Goal: Feedback & Contribution: Submit feedback/report problem

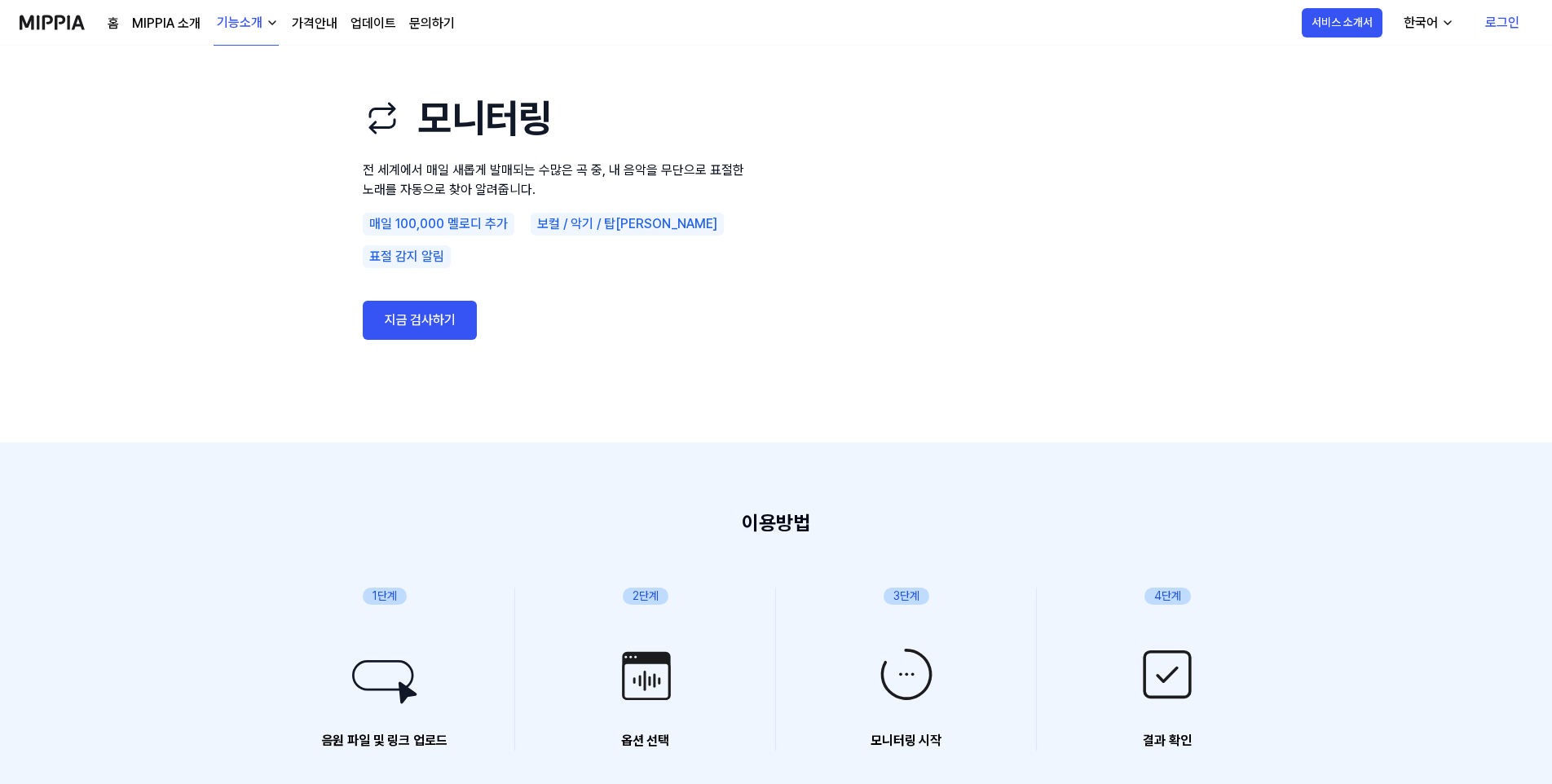
scroll to position [163, 0]
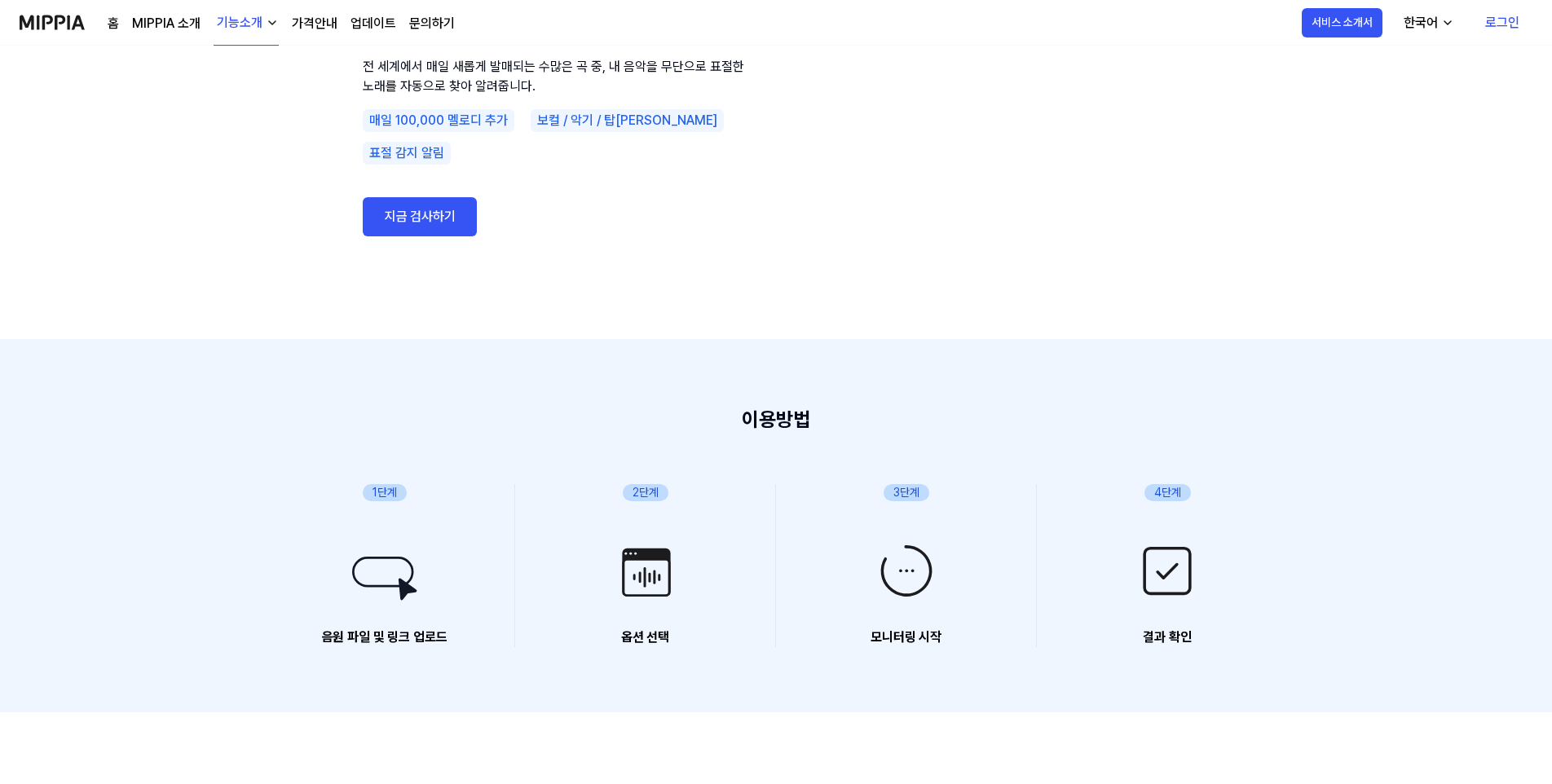
click at [409, 200] on link "지금 검사하기" at bounding box center [420, 216] width 114 height 40
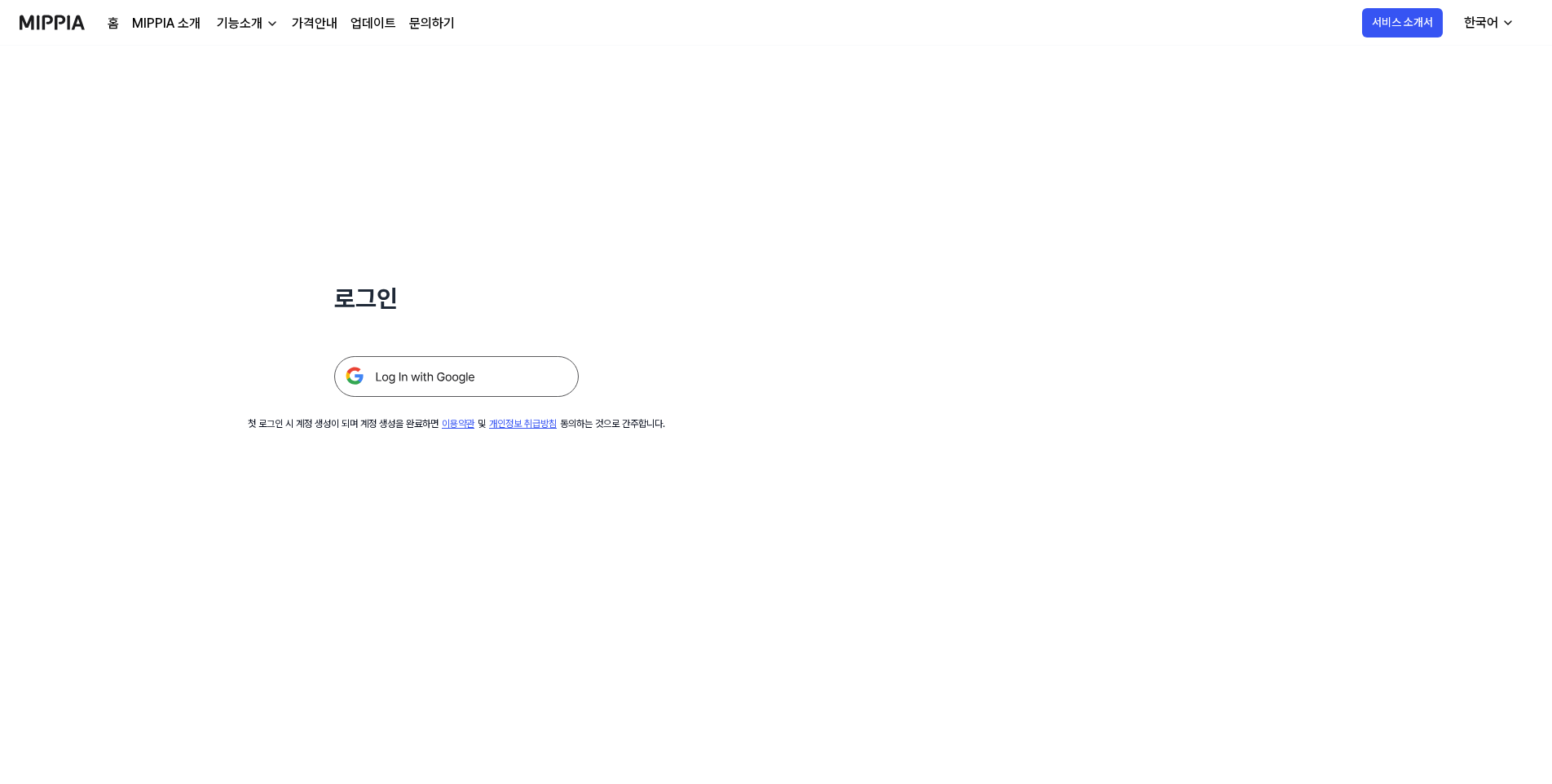
click at [438, 376] on img at bounding box center [456, 376] width 244 height 40
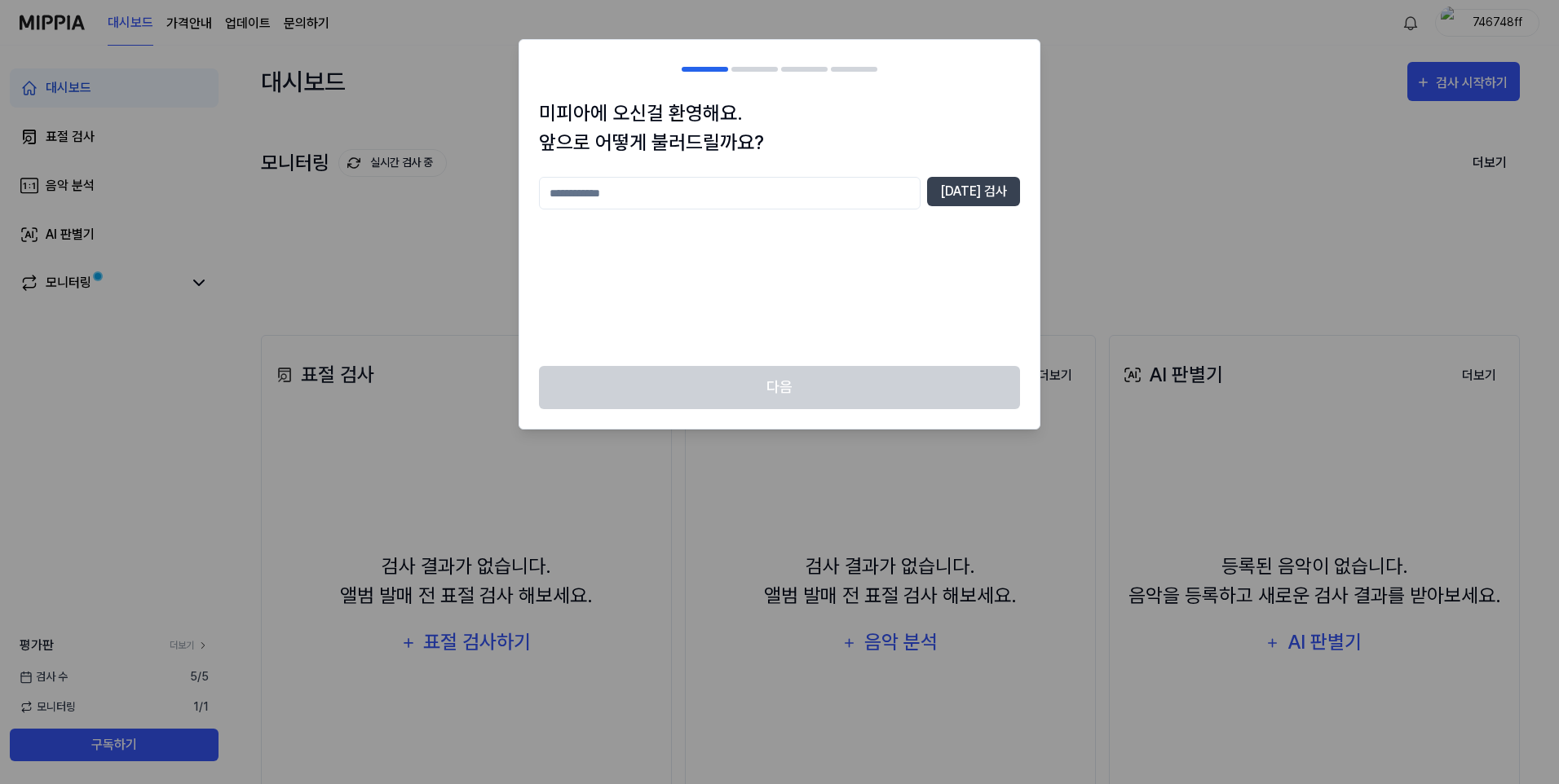
click at [681, 188] on input "text" at bounding box center [730, 192] width 382 height 33
type input "*"
type input "*******"
drag, startPoint x: 988, startPoint y: 193, endPoint x: 890, endPoint y: 267, distance: 122.8
click at [988, 194] on button "중복 검사" at bounding box center [973, 191] width 93 height 29
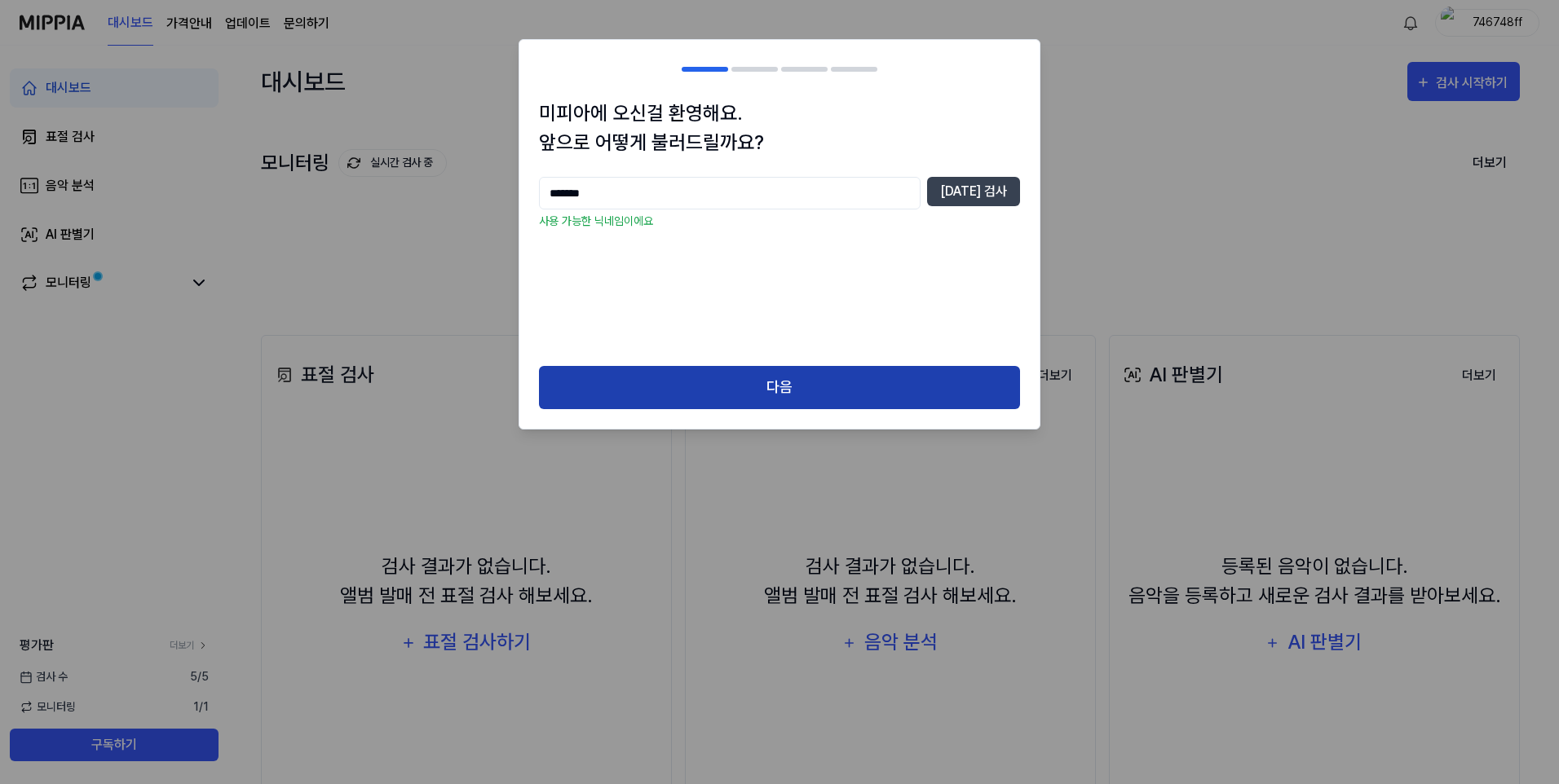
click at [778, 384] on button "다음" at bounding box center [779, 387] width 481 height 43
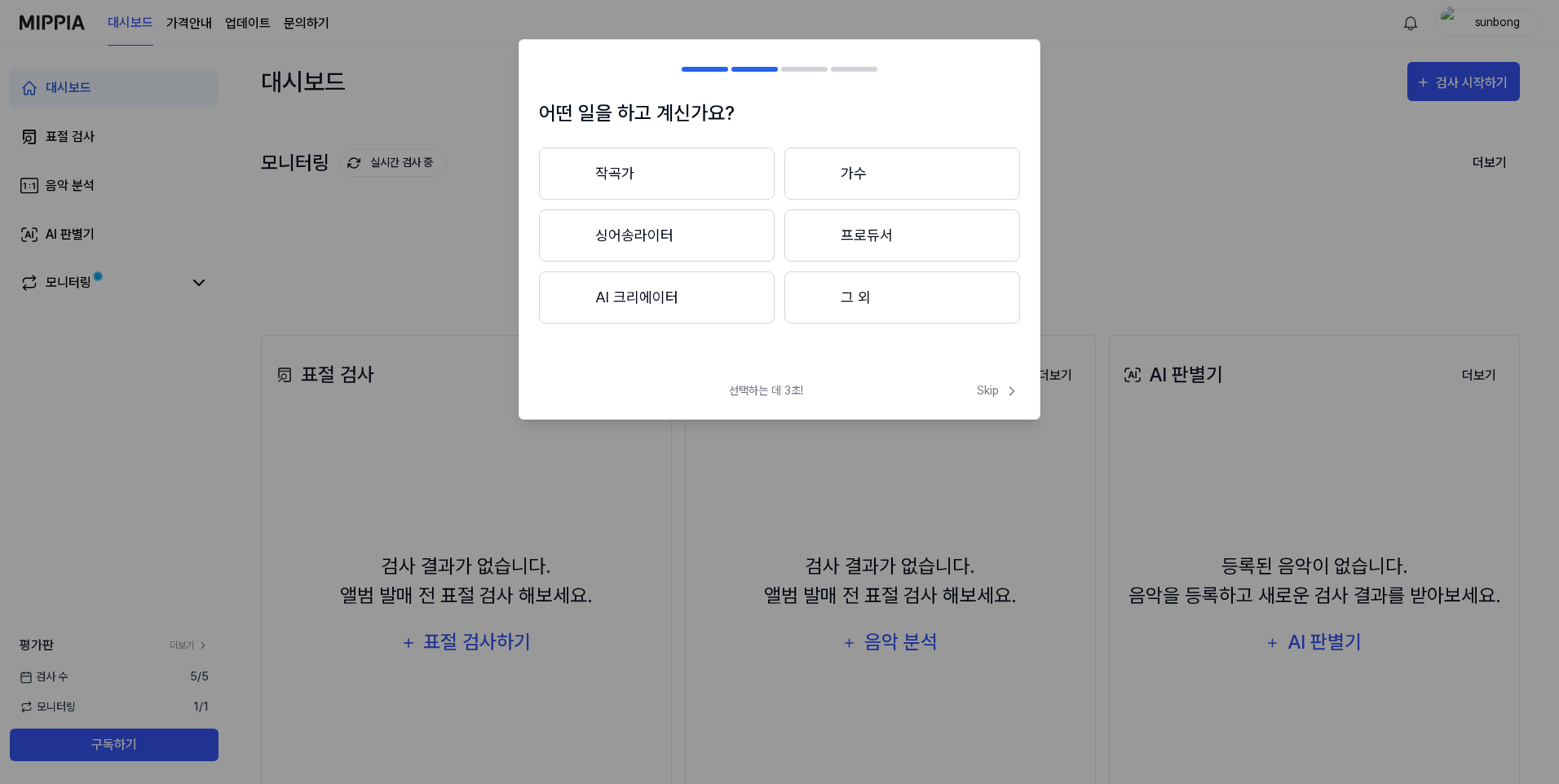
click at [858, 294] on button "그 외" at bounding box center [902, 297] width 236 height 52
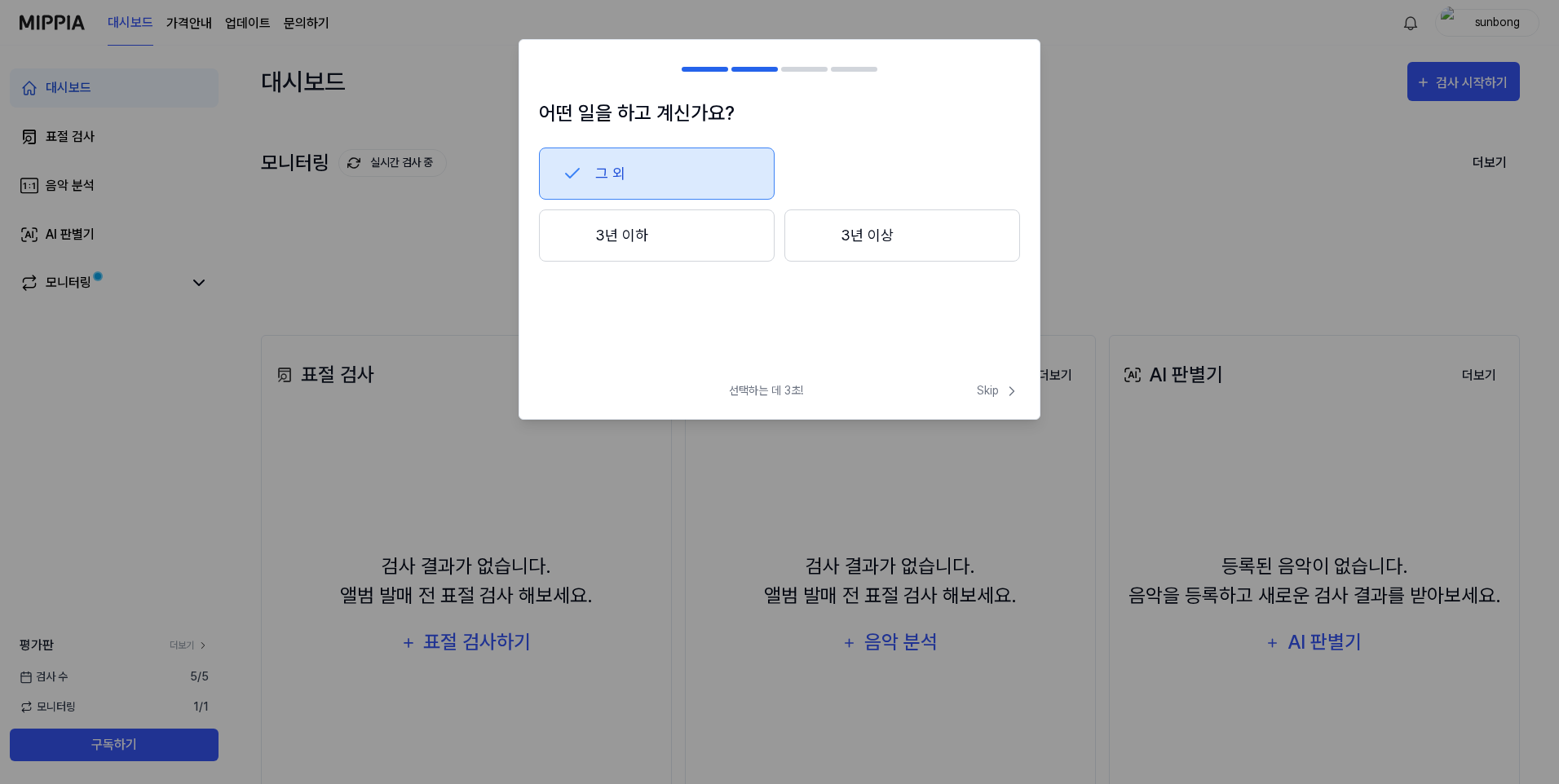
click at [856, 234] on button "3년 이상" at bounding box center [902, 235] width 236 height 52
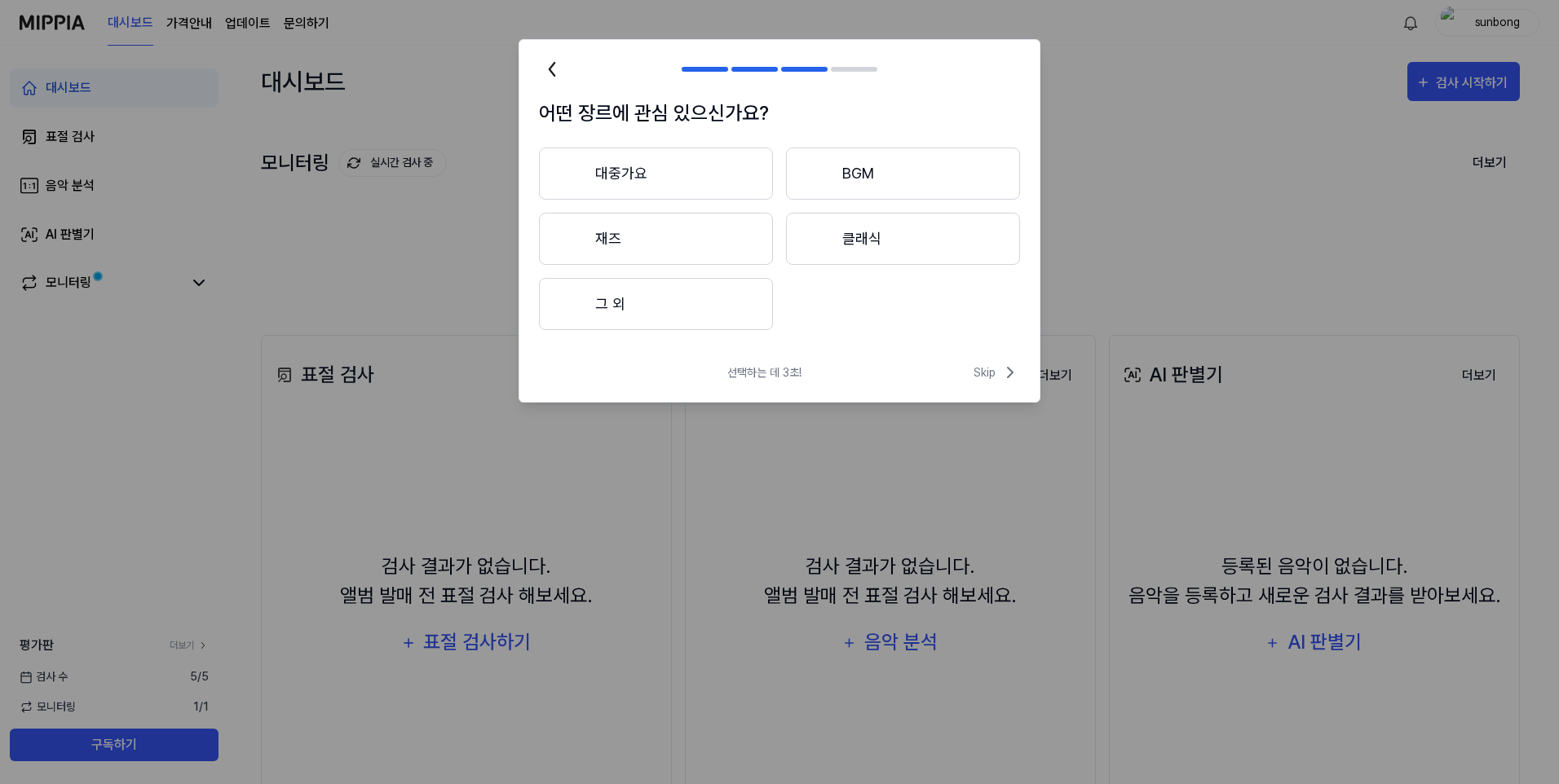
click at [630, 170] on button "대중가요" at bounding box center [656, 173] width 234 height 52
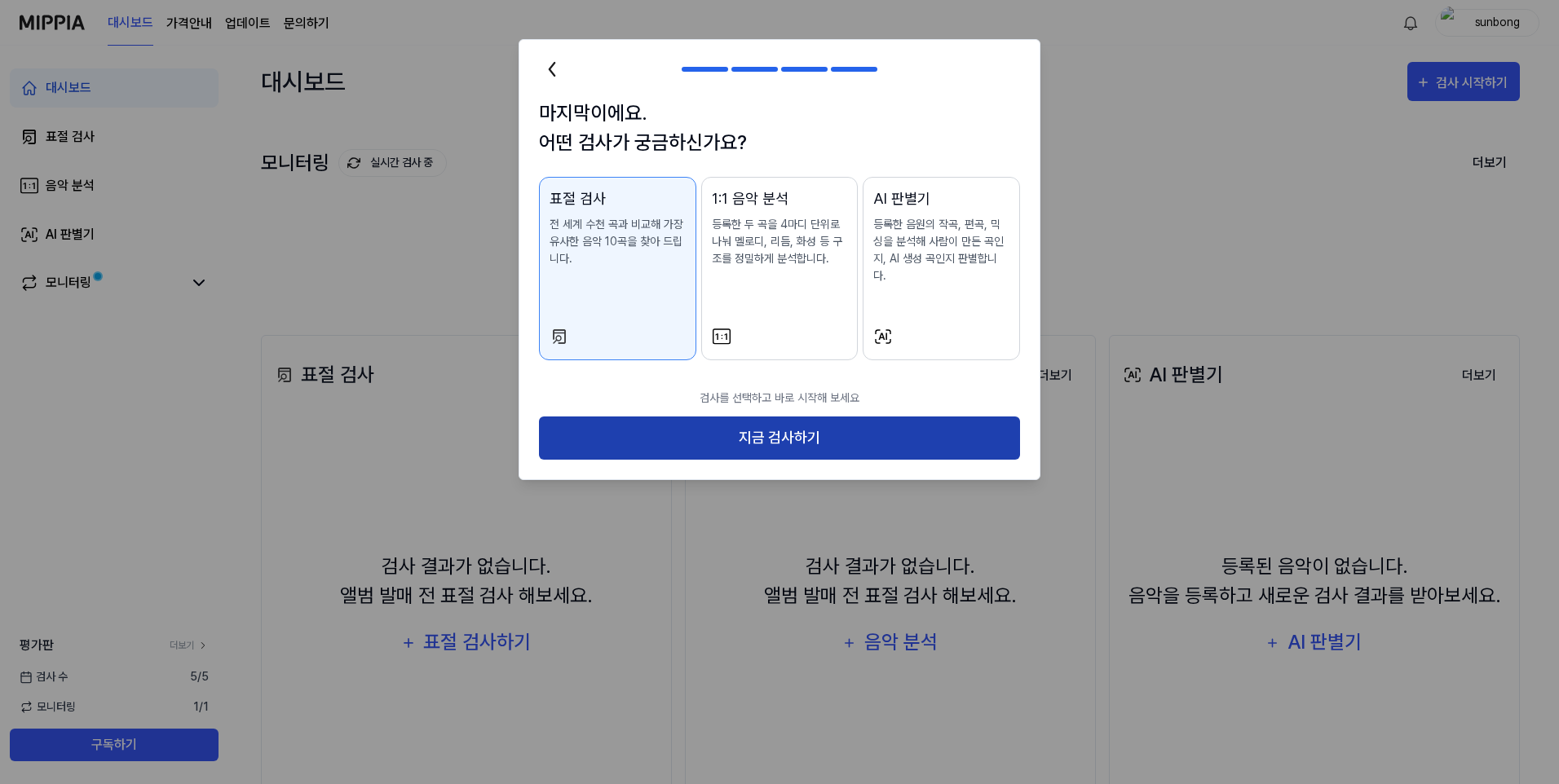
click at [787, 419] on button "지금 검사하기" at bounding box center [779, 438] width 481 height 43
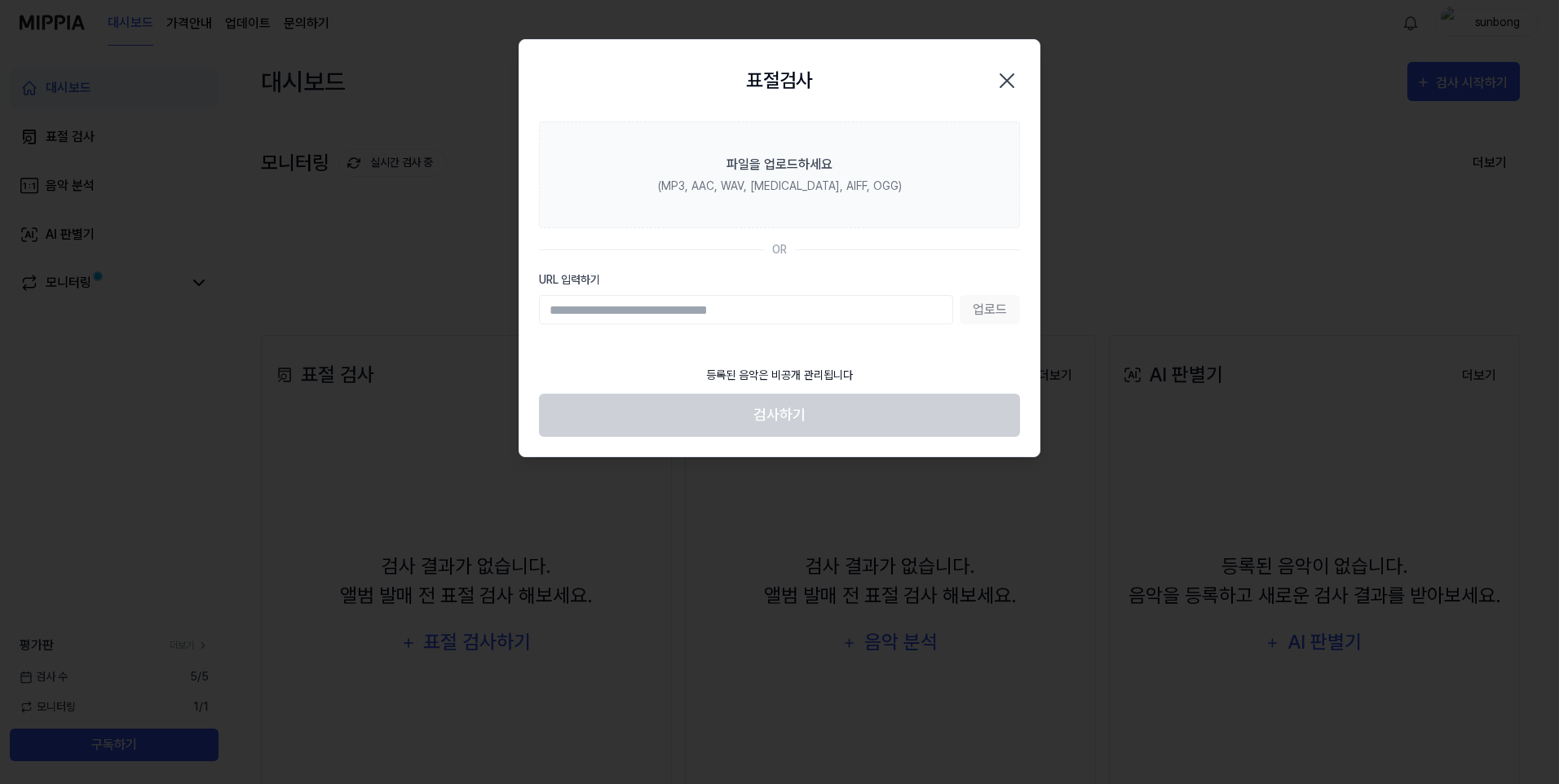
click at [782, 311] on input "URL 입력하기" at bounding box center [746, 309] width 414 height 29
click at [820, 308] on input "URL 입력하기" at bounding box center [746, 309] width 414 height 29
click at [986, 310] on div "업로드" at bounding box center [779, 309] width 481 height 29
click at [761, 380] on div "등록된 음악은 비공개 관리됩니다" at bounding box center [779, 375] width 166 height 37
click at [800, 313] on input "URL 입력하기" at bounding box center [746, 309] width 414 height 29
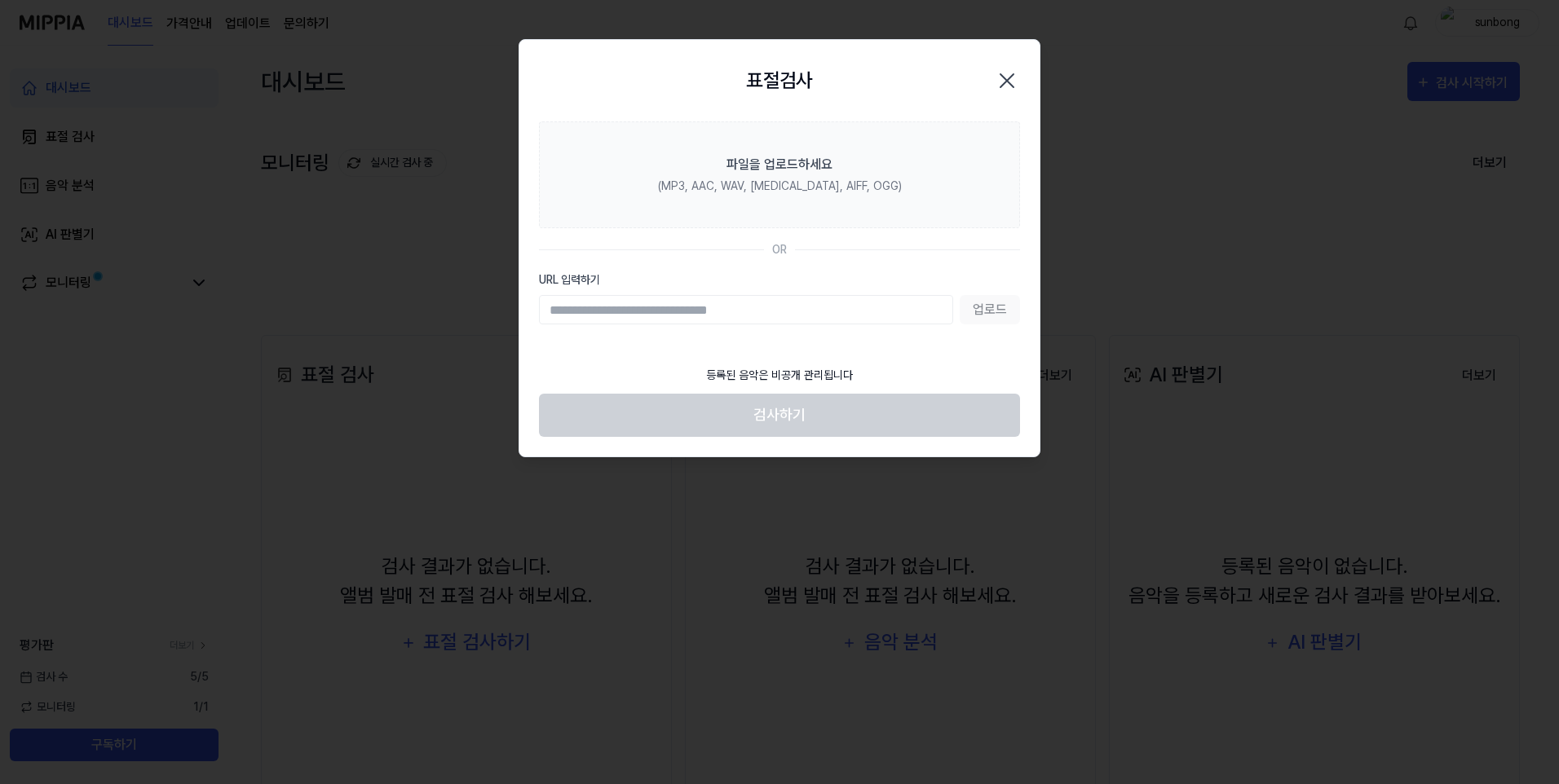
click at [1002, 80] on icon "button" at bounding box center [1007, 81] width 26 height 26
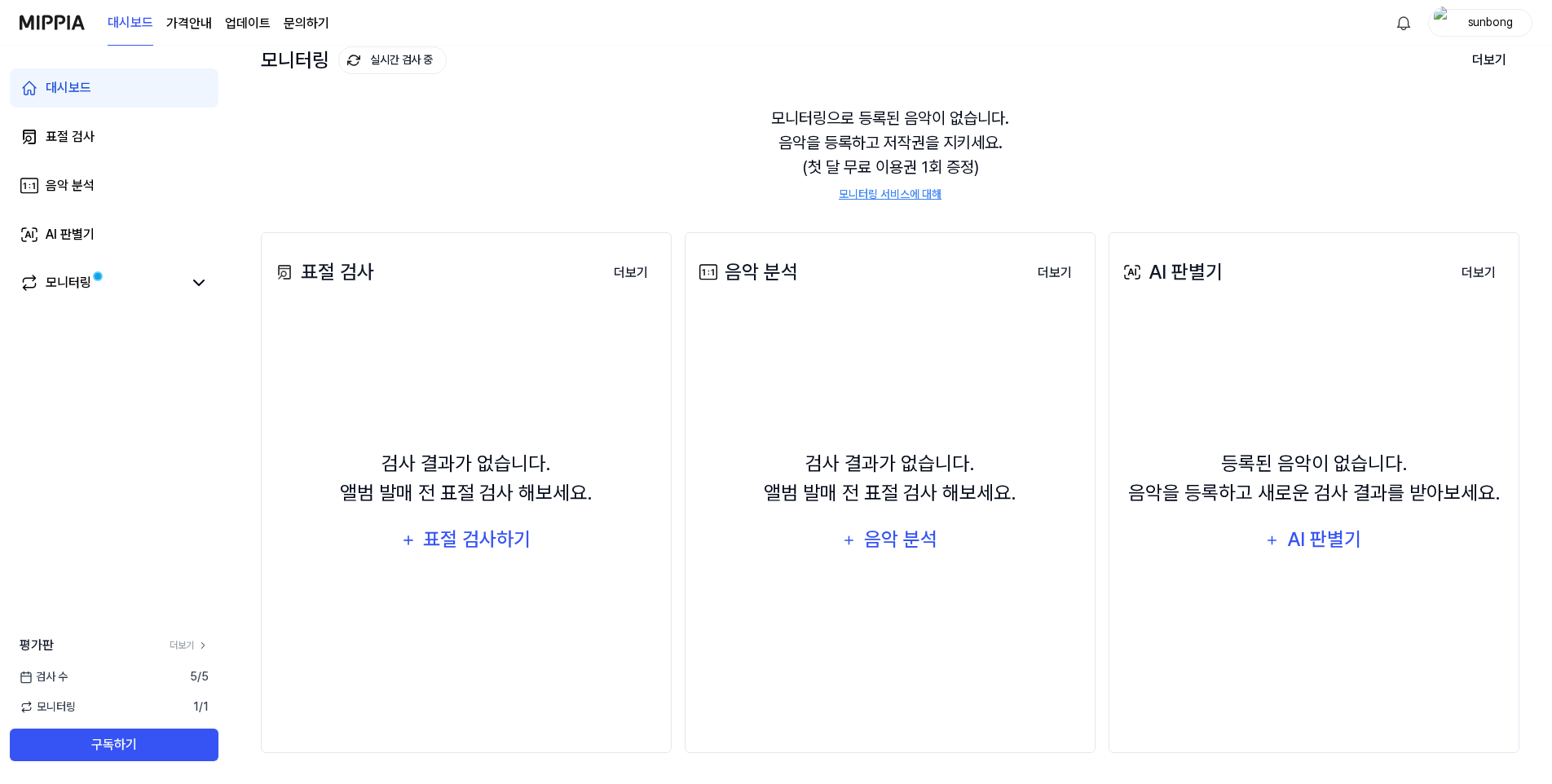
scroll to position [105, 0]
click at [84, 185] on div "음악 분석" at bounding box center [70, 185] width 49 height 19
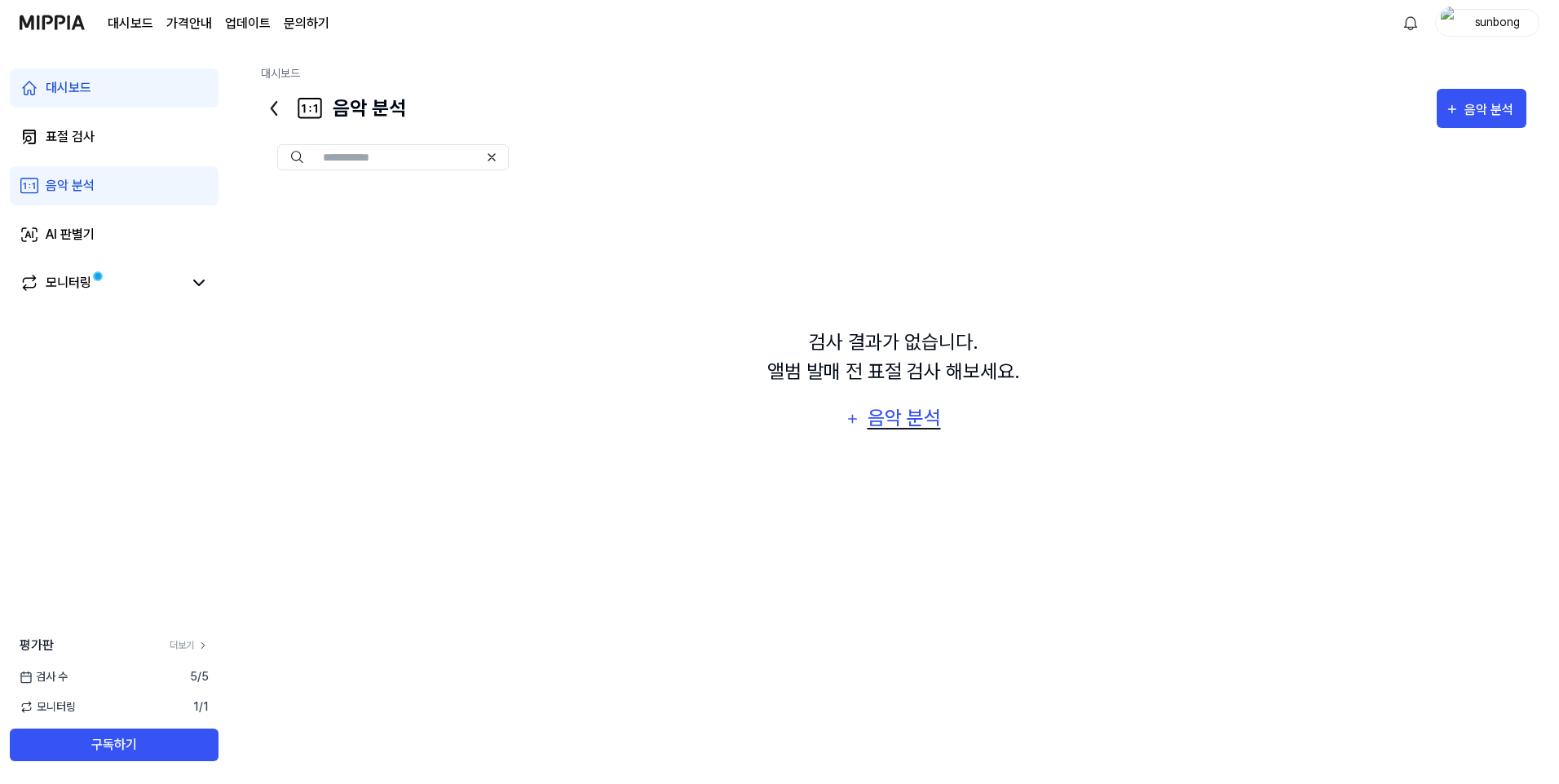
click at [877, 414] on div "음악 분석" at bounding box center [904, 417] width 77 height 31
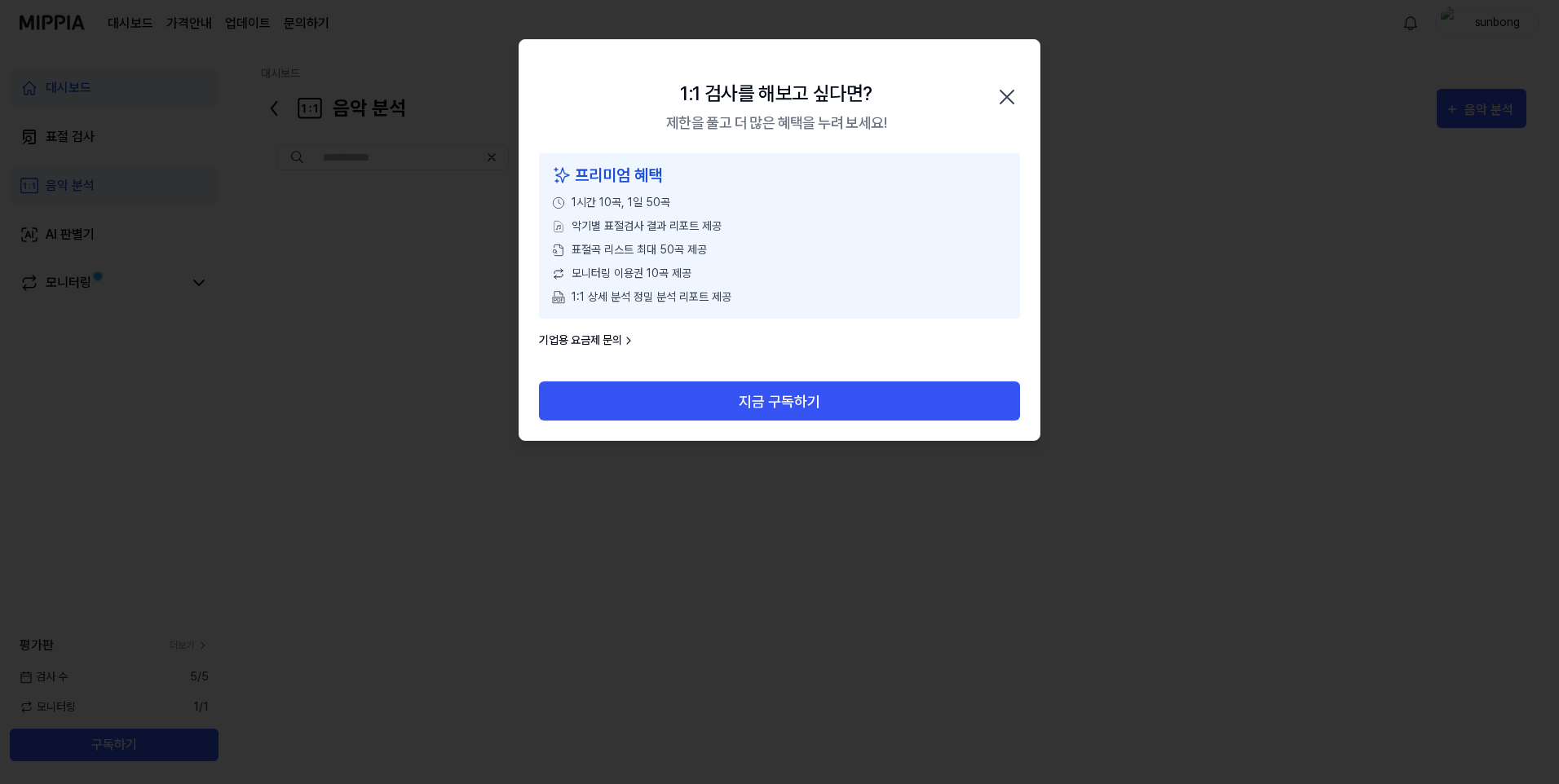
click at [1007, 99] on icon "button" at bounding box center [1007, 97] width 26 height 26
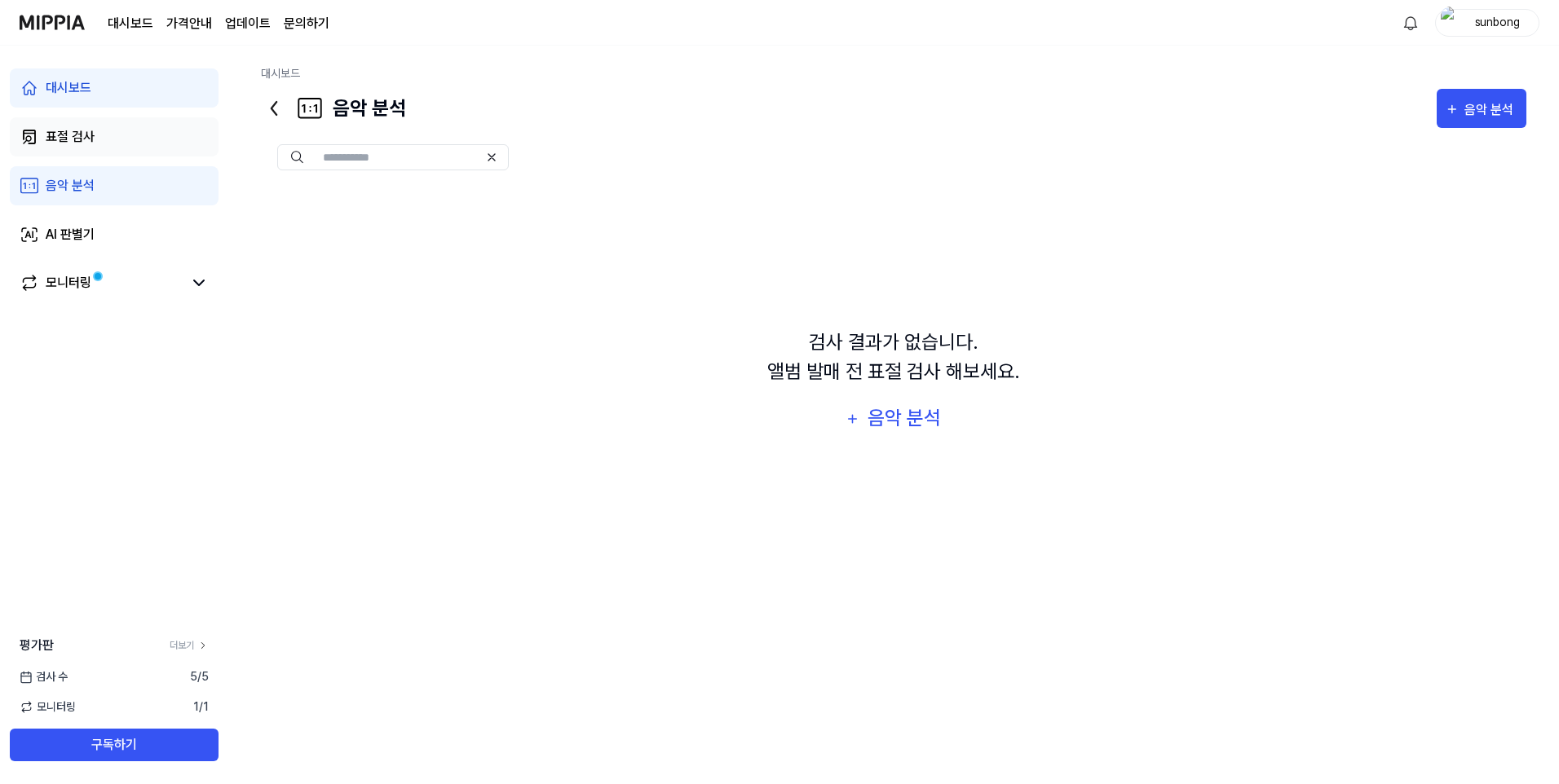
click at [63, 131] on div "표절 검사" at bounding box center [70, 137] width 49 height 19
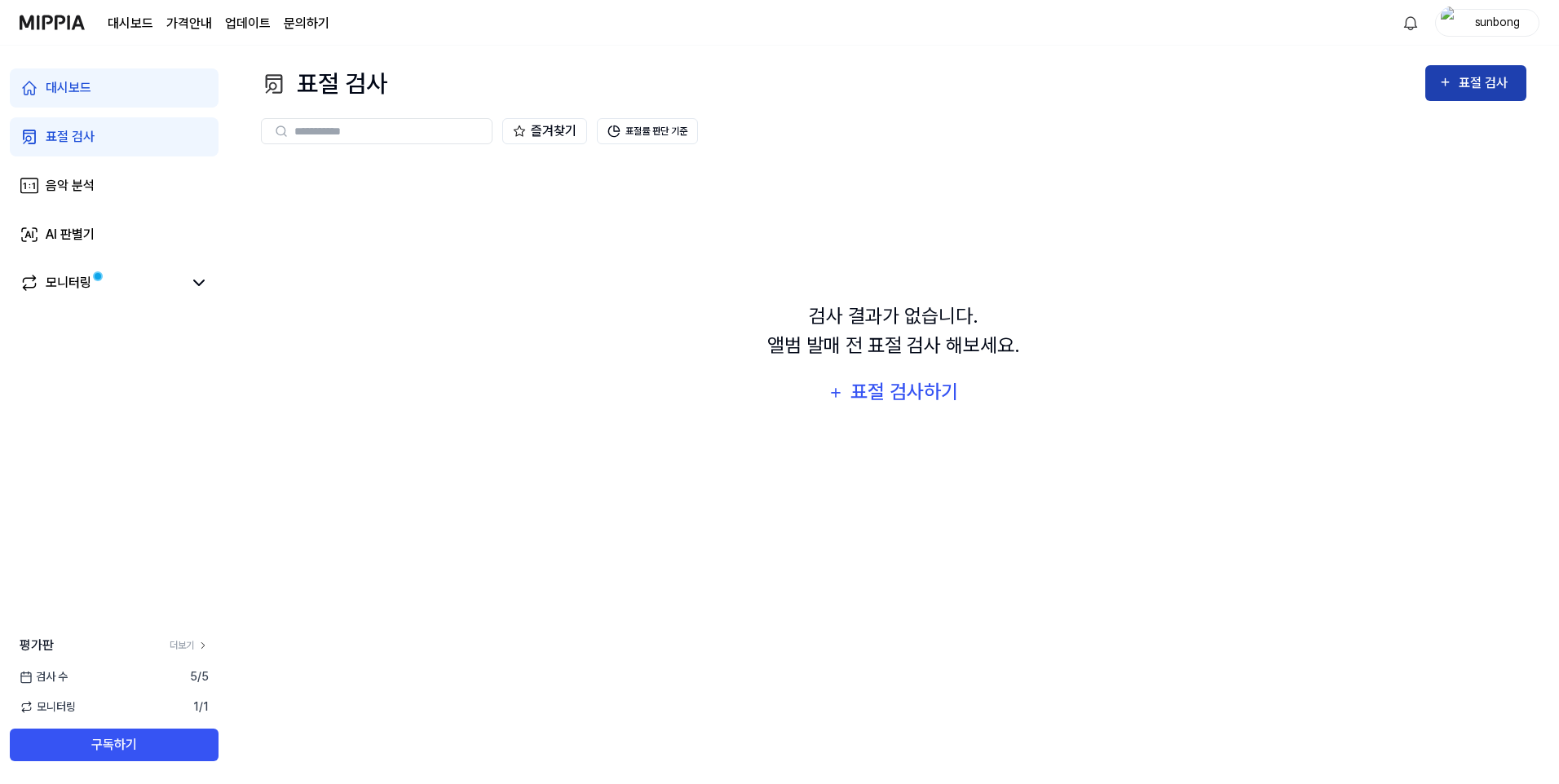
click at [1470, 76] on div "표절 검사" at bounding box center [1486, 83] width 55 height 21
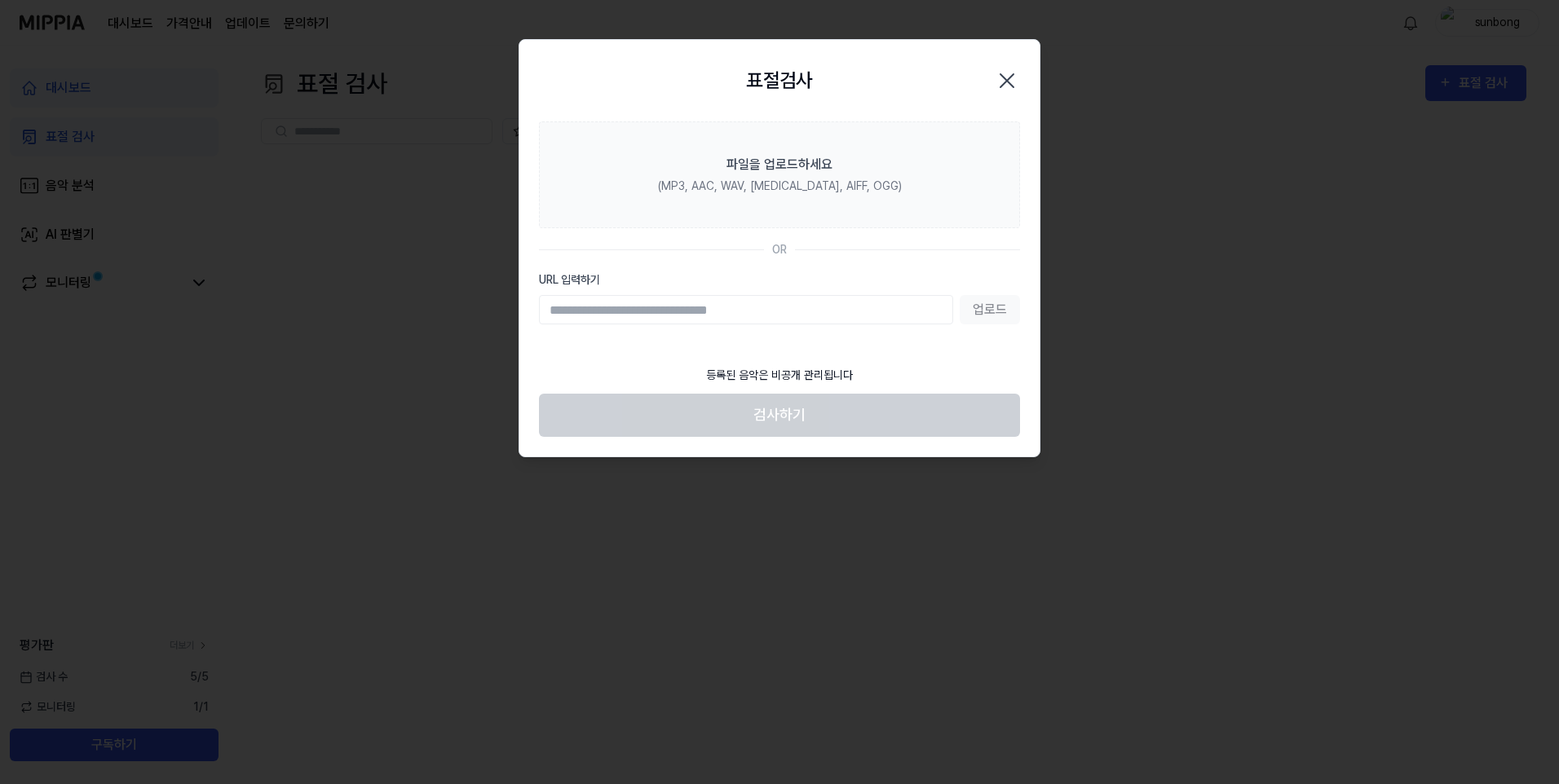
drag, startPoint x: 1002, startPoint y: 75, endPoint x: 1035, endPoint y: 69, distance: 33.5
click at [1009, 73] on icon "button" at bounding box center [1007, 81] width 26 height 26
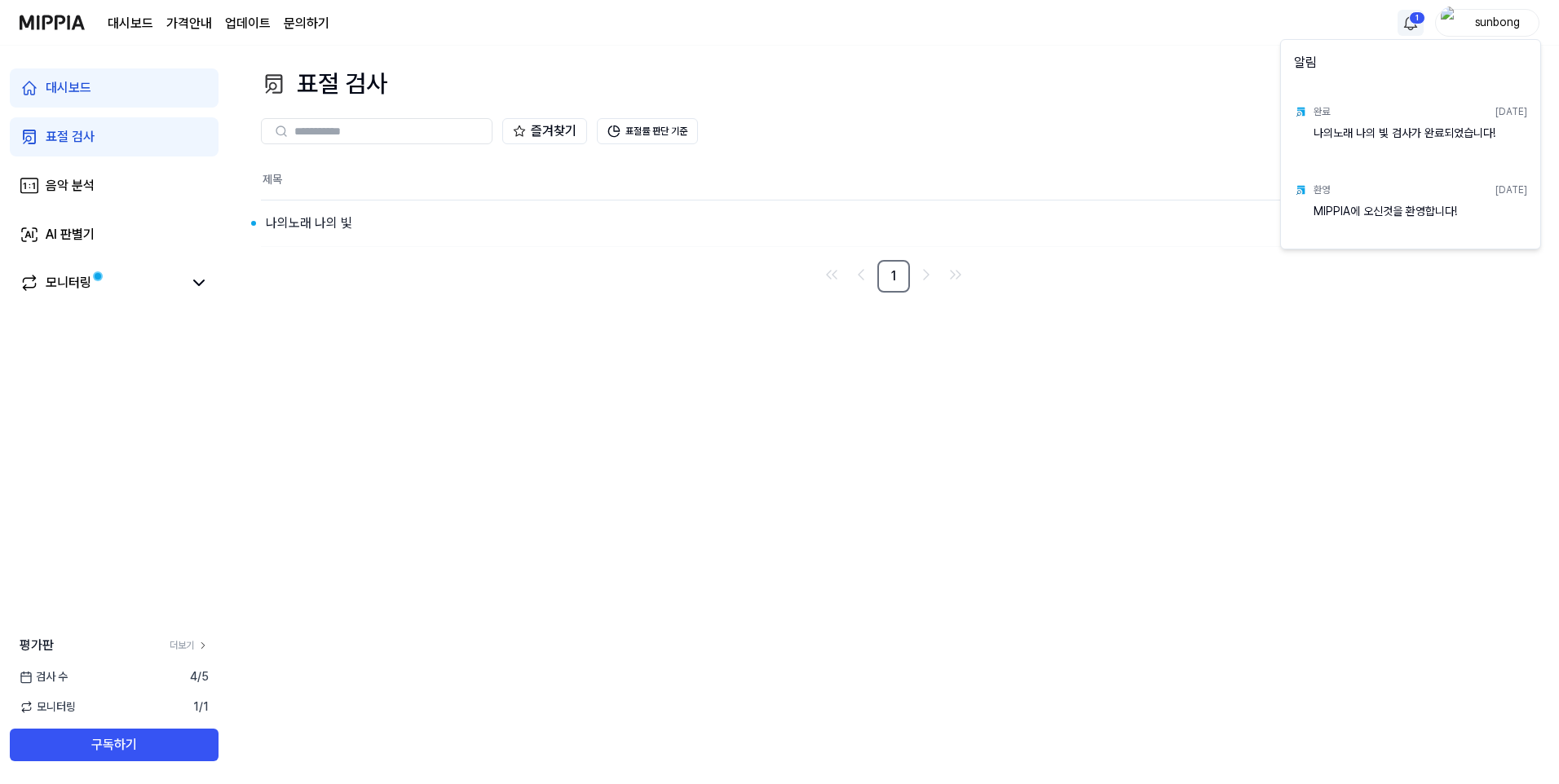
click at [1417, 20] on html "대시보드 가격안내 업데이트 문의하기 1 sunbong 대시보드 표절 검사 음악 분석 AI 판별기 모니터링 평가판 더보기 검사 수 4 / 5 모…" at bounding box center [779, 392] width 1559 height 784
click at [1382, 129] on div "나의노래 나의 빛 검사가 완료되었습니다!" at bounding box center [1420, 141] width 214 height 33
click at [85, 136] on html "대시보드 가격안내 업데이트 문의하기 sunbong 대시보드 표절 검사 음악 분석 AI 판별기 모니터링 평가판 더보기 검사 수 4 / 5 모니터…" at bounding box center [779, 392] width 1559 height 784
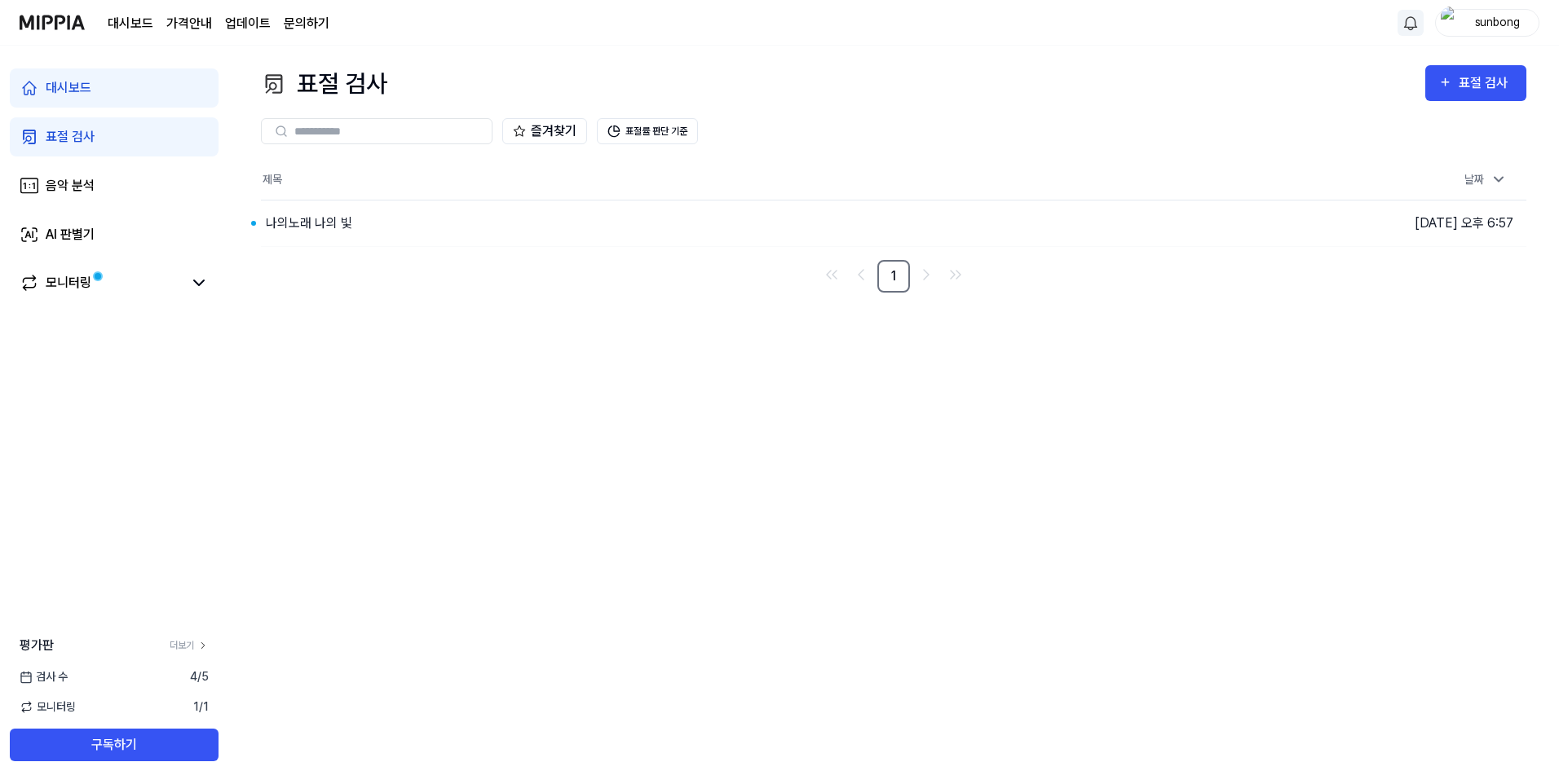
click at [85, 136] on div "표절 검사" at bounding box center [70, 137] width 49 height 19
click at [324, 221] on div "나의노래 나의 빛" at bounding box center [309, 223] width 86 height 19
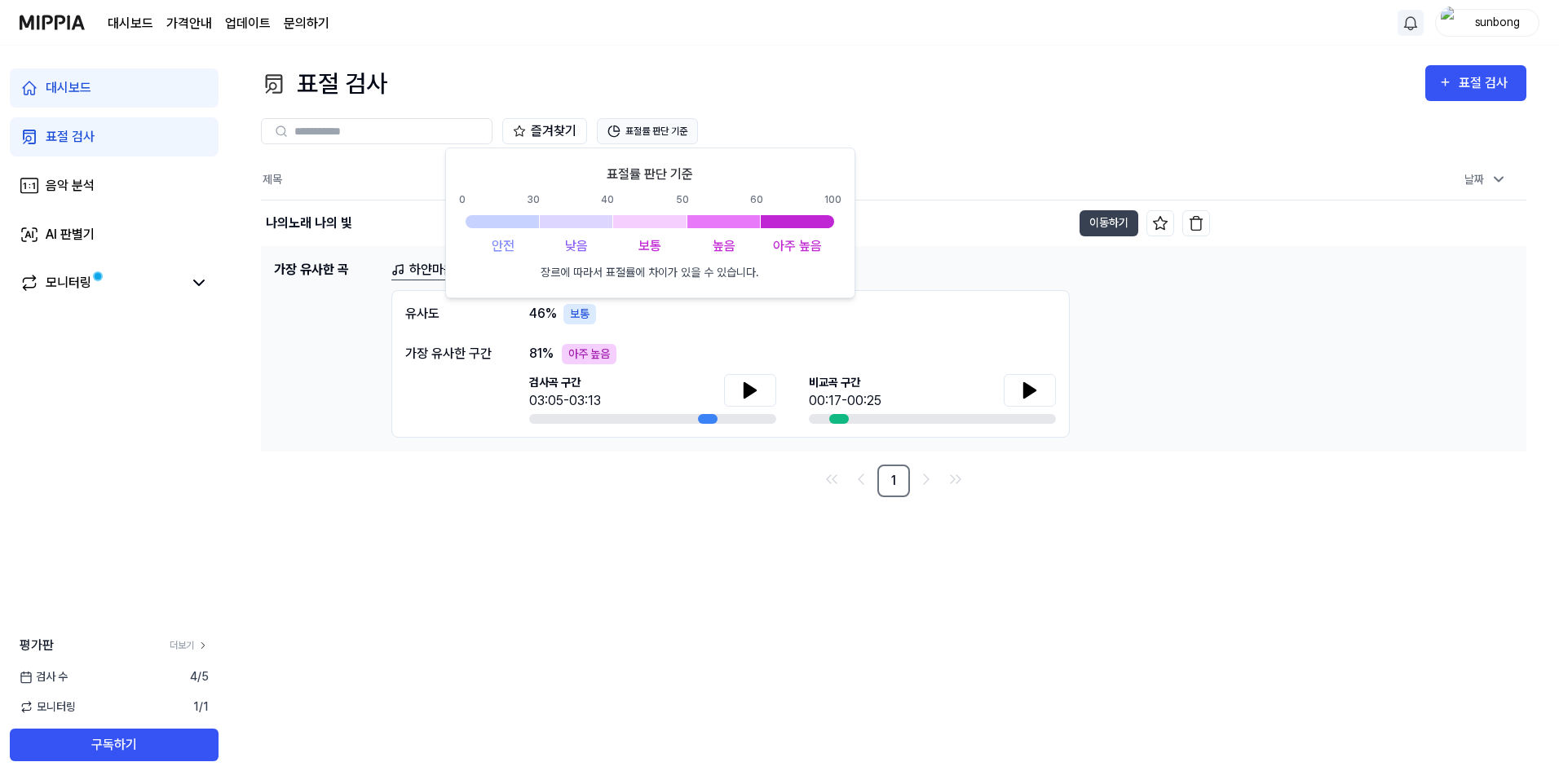
click at [648, 128] on button "표절률 판단 기준" at bounding box center [647, 131] width 101 height 26
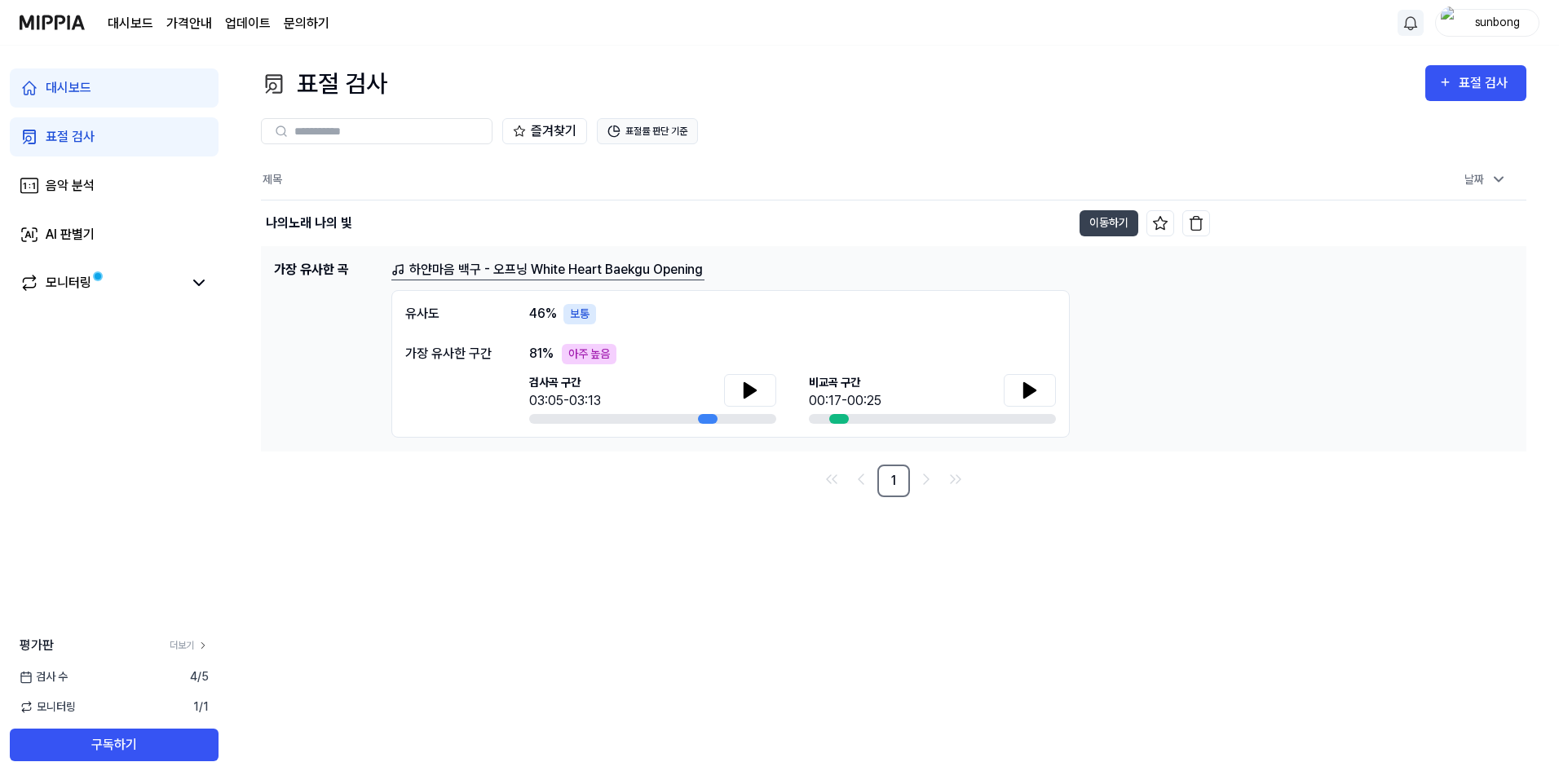
click at [648, 128] on button "표절률 판단 기준" at bounding box center [647, 131] width 101 height 26
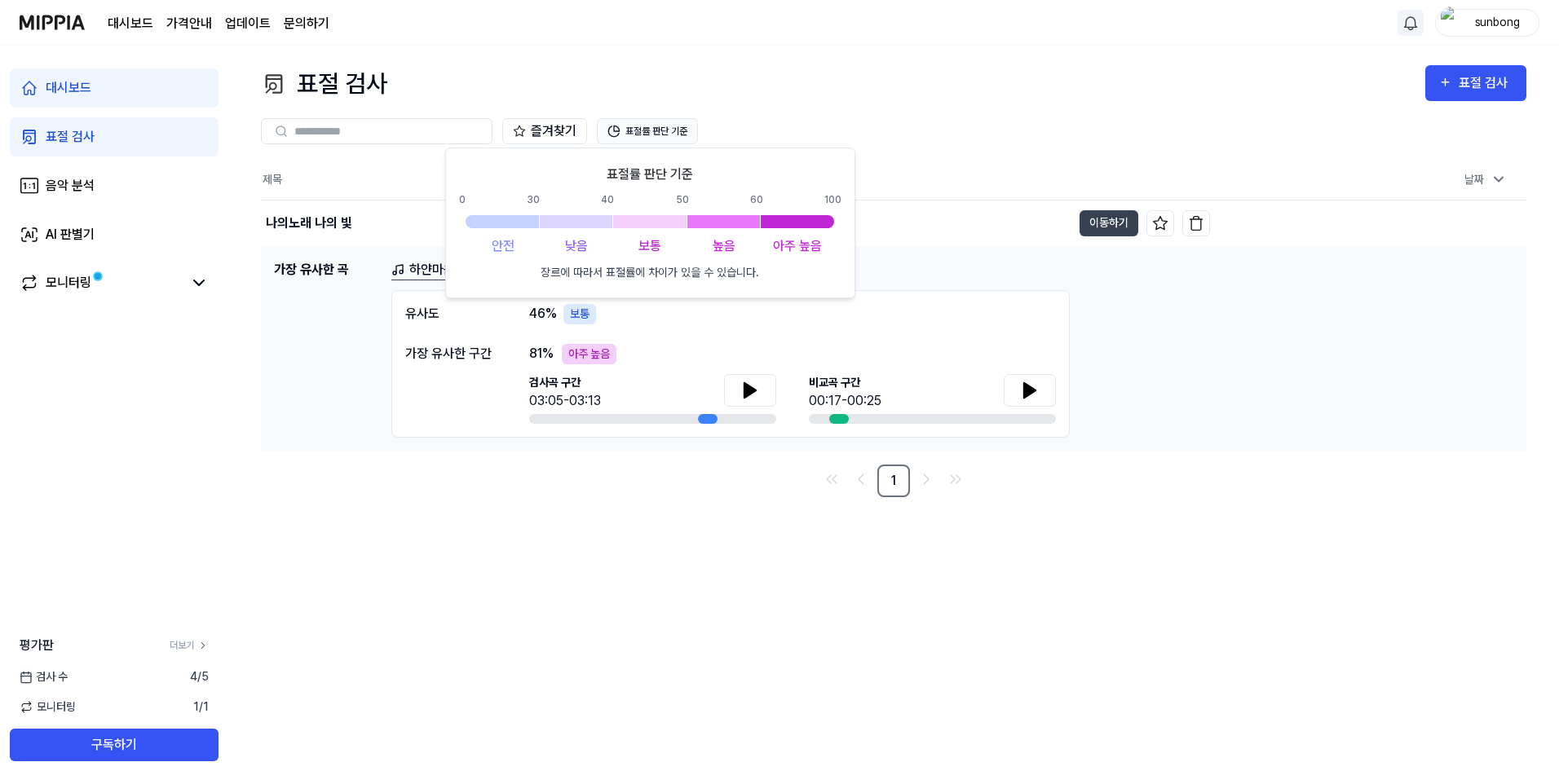
click at [648, 128] on button "표절률 판단 기준" at bounding box center [647, 131] width 101 height 26
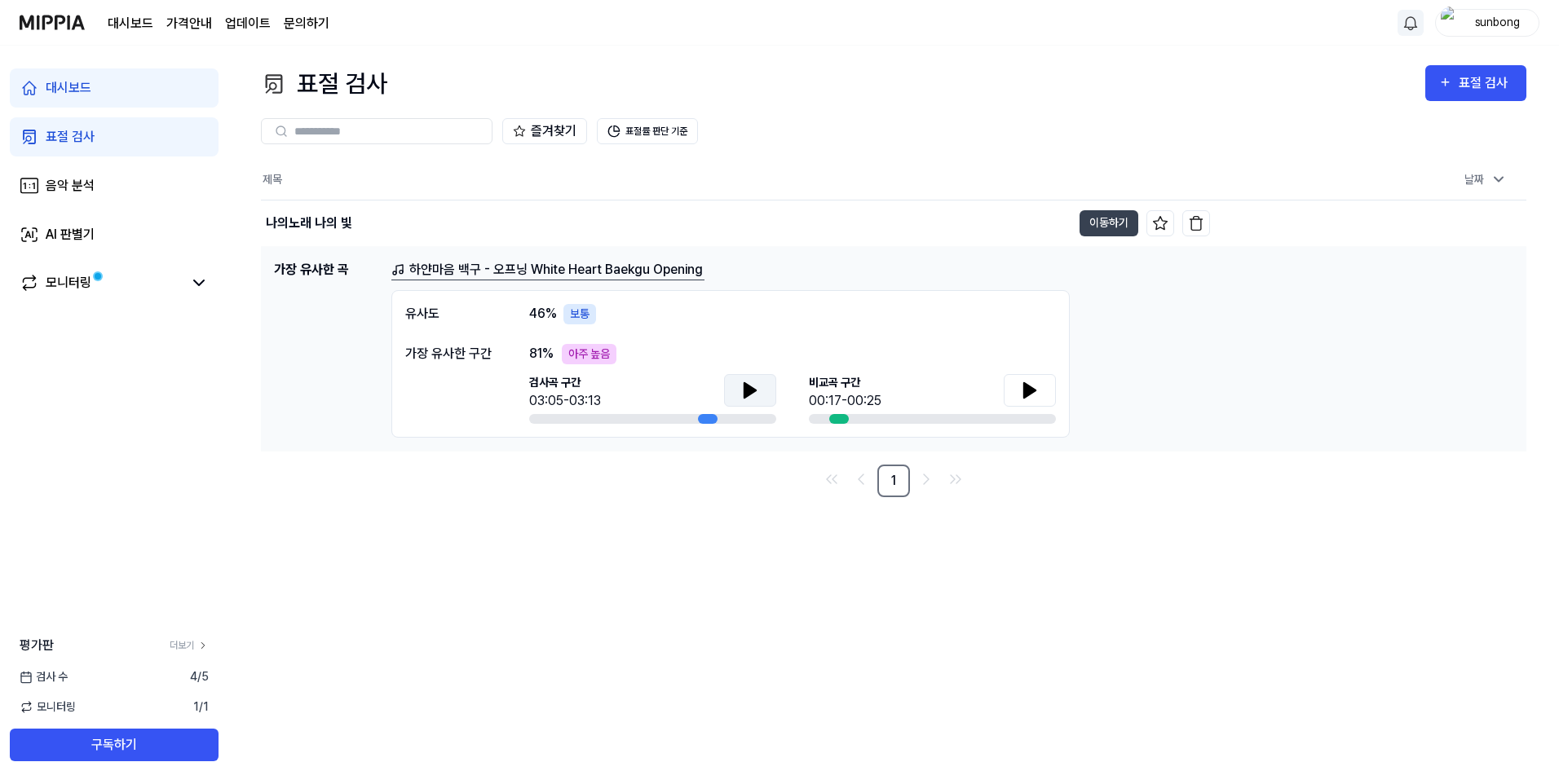
click at [749, 388] on icon at bounding box center [750, 390] width 11 height 15
click at [747, 386] on icon at bounding box center [750, 390] width 11 height 15
click at [1024, 386] on icon at bounding box center [1030, 390] width 11 height 15
click at [749, 392] on icon at bounding box center [750, 390] width 11 height 15
click at [1024, 387] on icon at bounding box center [1030, 390] width 11 height 15
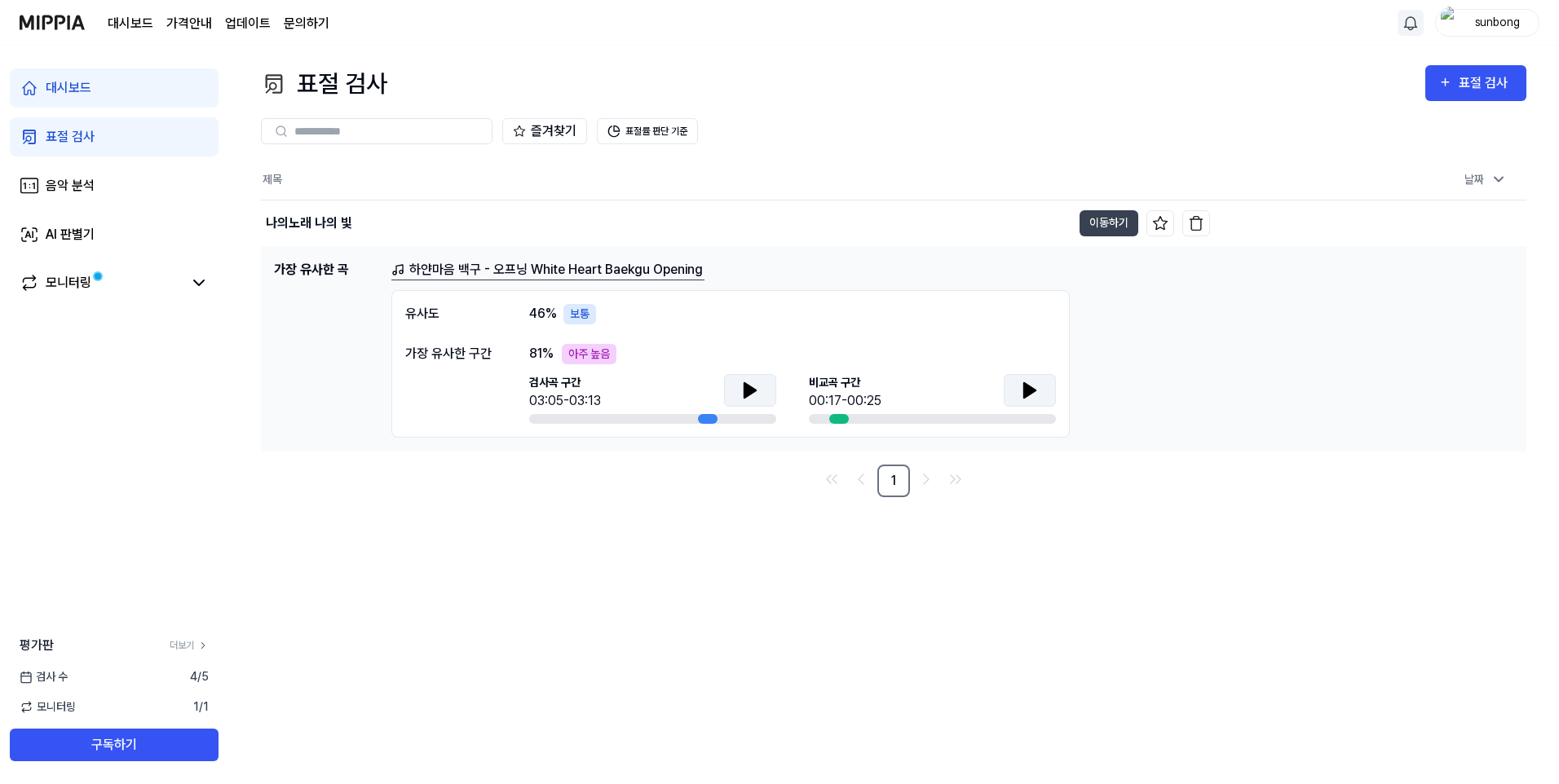
click at [1031, 392] on icon at bounding box center [1030, 390] width 11 height 15
click at [751, 389] on icon at bounding box center [750, 390] width 11 height 15
click at [1022, 386] on icon at bounding box center [1030, 390] width 19 height 19
click at [70, 182] on div "음악 분석" at bounding box center [70, 185] width 49 height 19
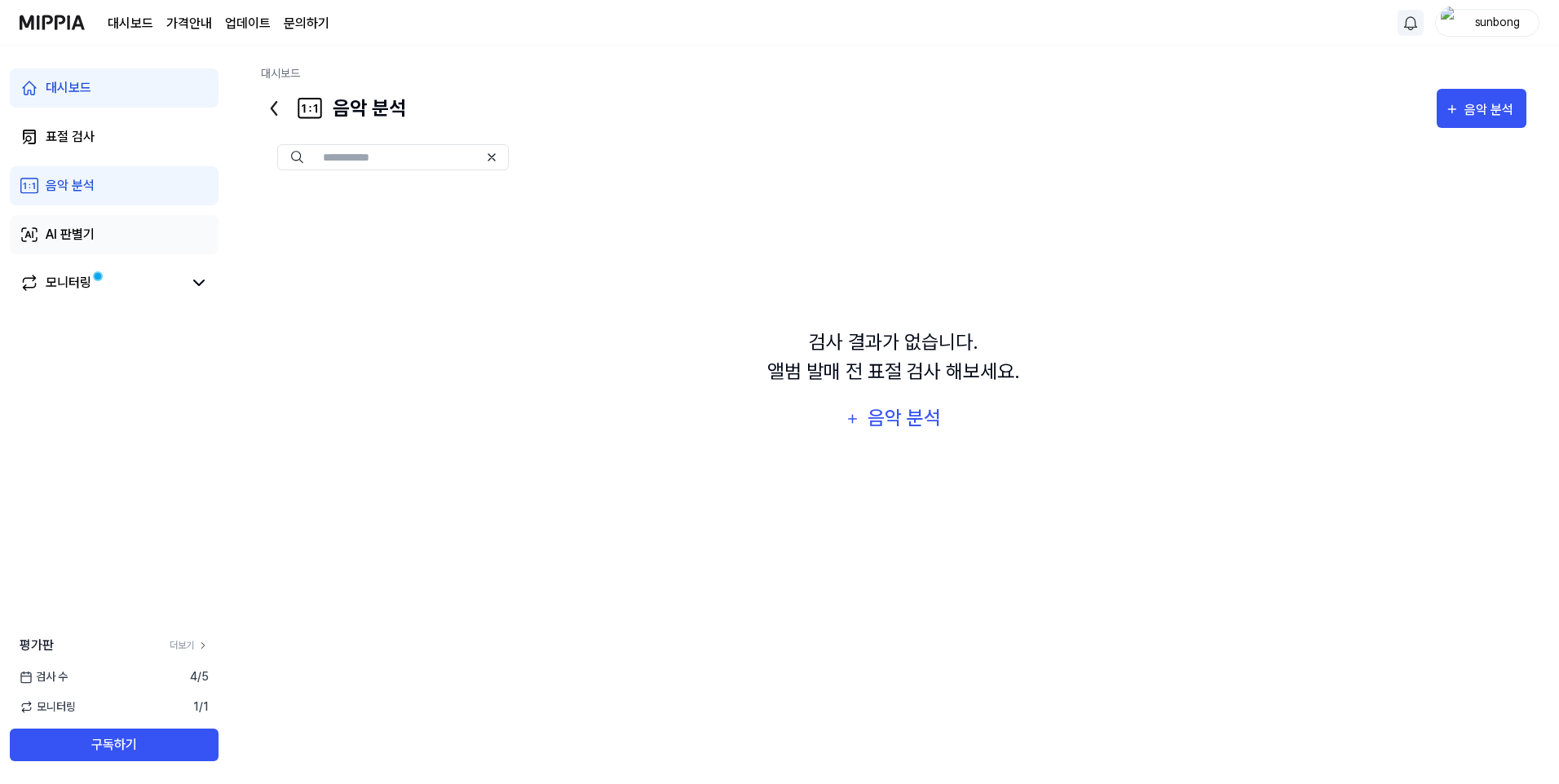
click at [58, 230] on div "AI 판별기" at bounding box center [70, 235] width 49 height 19
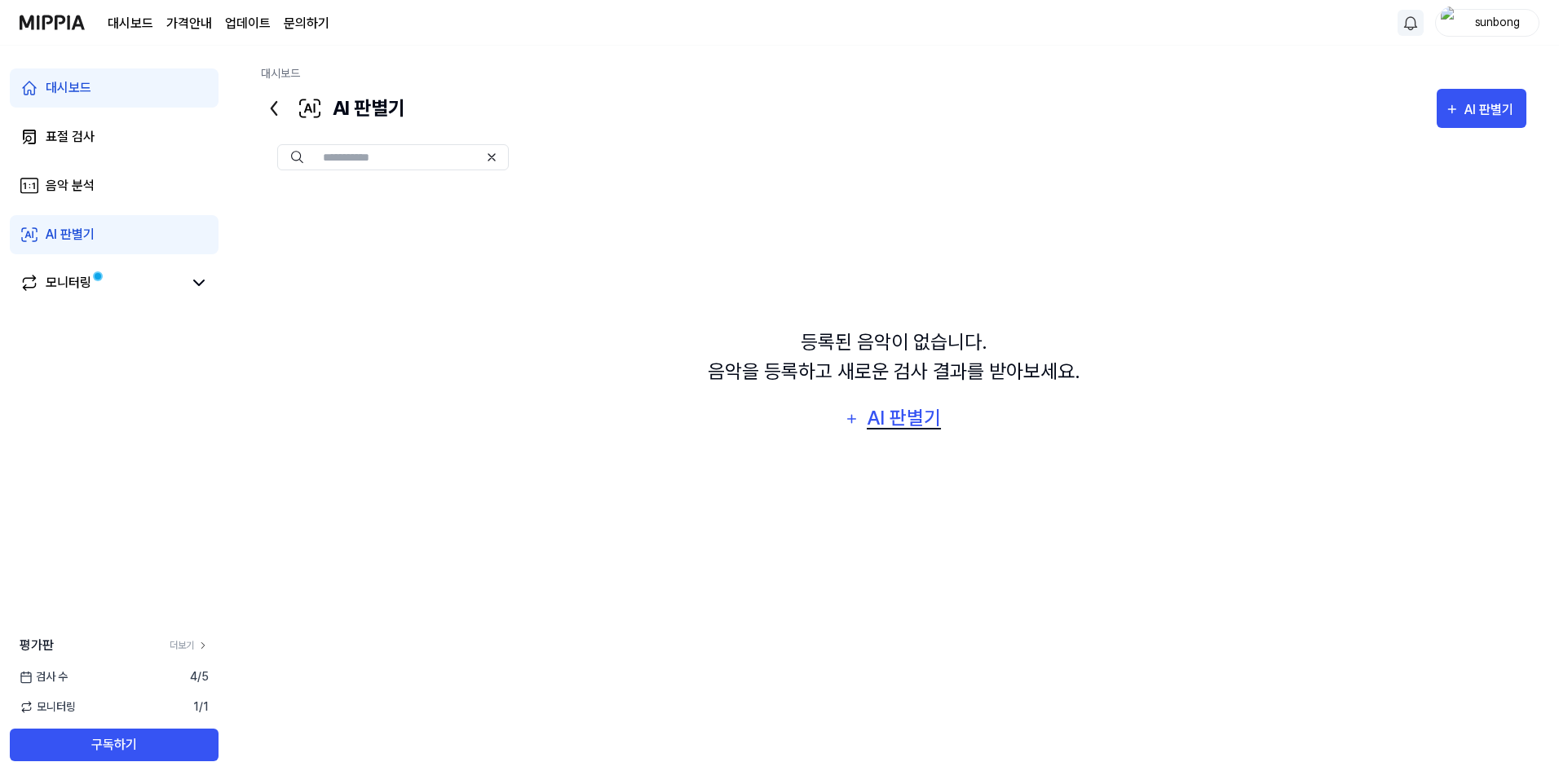
click at [897, 416] on div "AI 판별기" at bounding box center [904, 417] width 78 height 31
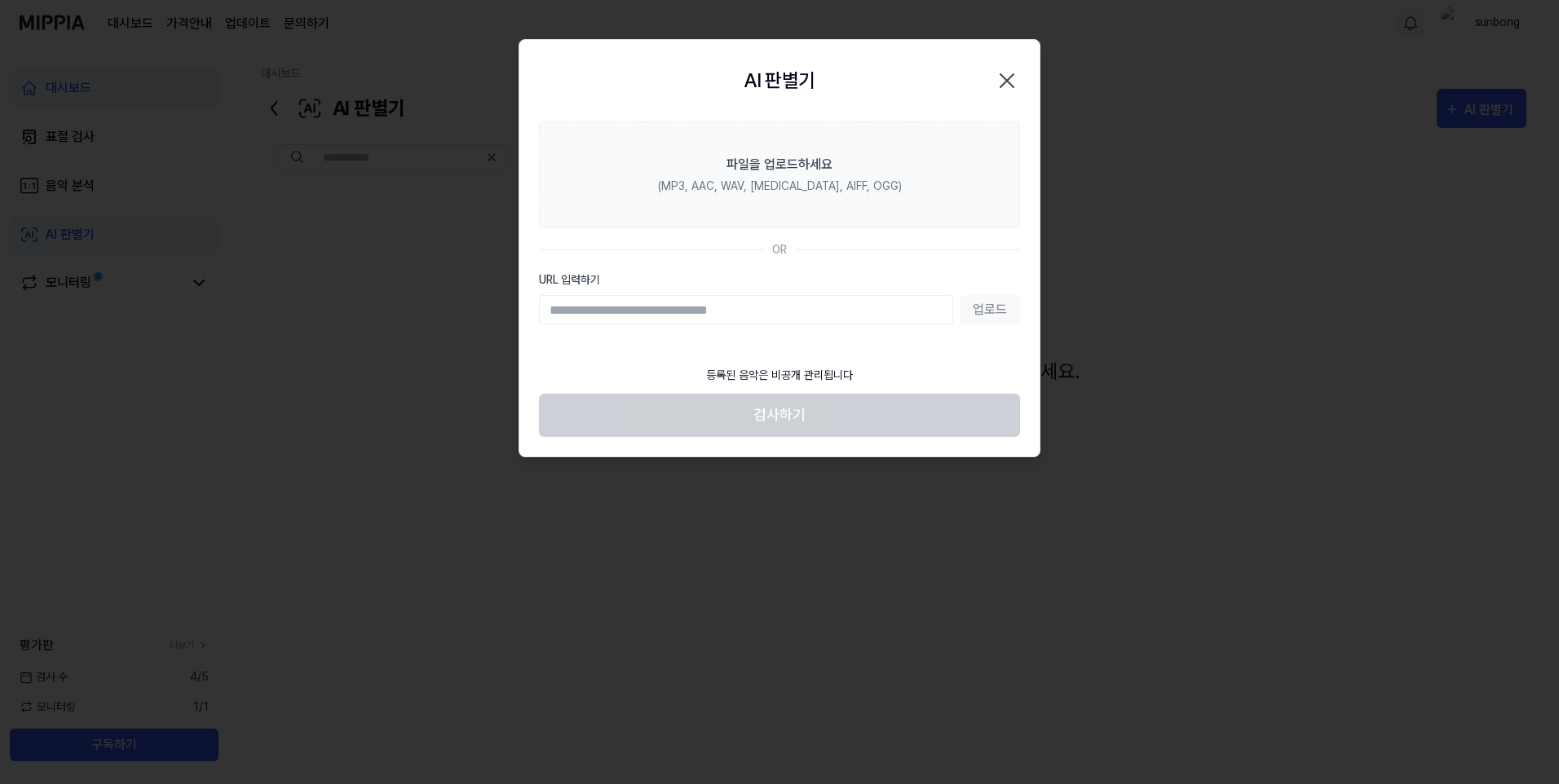
click at [767, 279] on label "URL 입력하기" at bounding box center [779, 279] width 481 height 17
click at [767, 295] on input "URL 입력하기" at bounding box center [746, 309] width 414 height 29
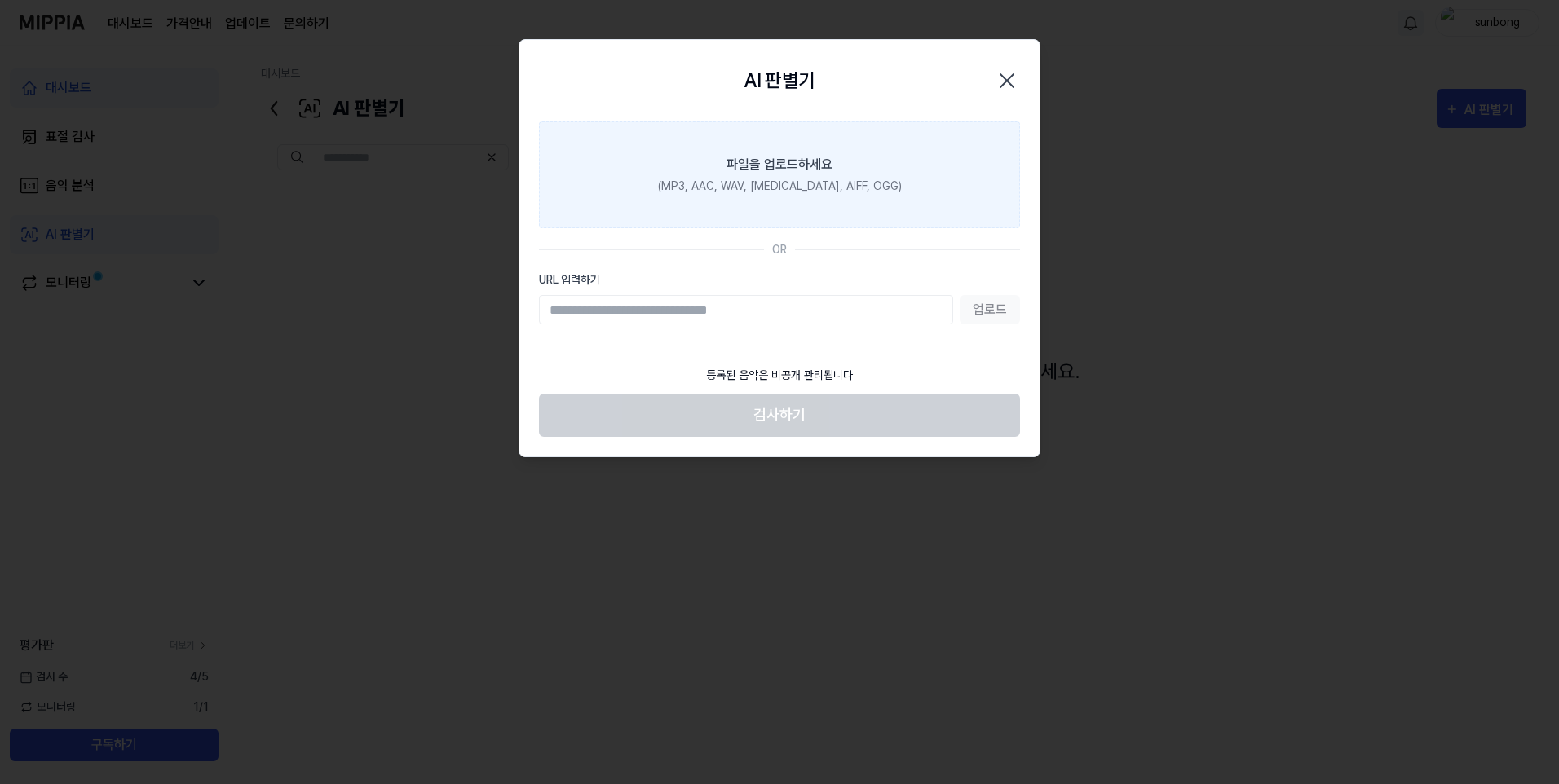
click at [787, 186] on div "(MP3, AAC, WAV, FLAC, AIFF, OGG)" at bounding box center [779, 185] width 244 height 17
click at [0, 0] on input "파일을 업로드하세요 (MP3, AAC, WAV, FLAC, AIFF, OGG)" at bounding box center [0, 0] width 0 height 0
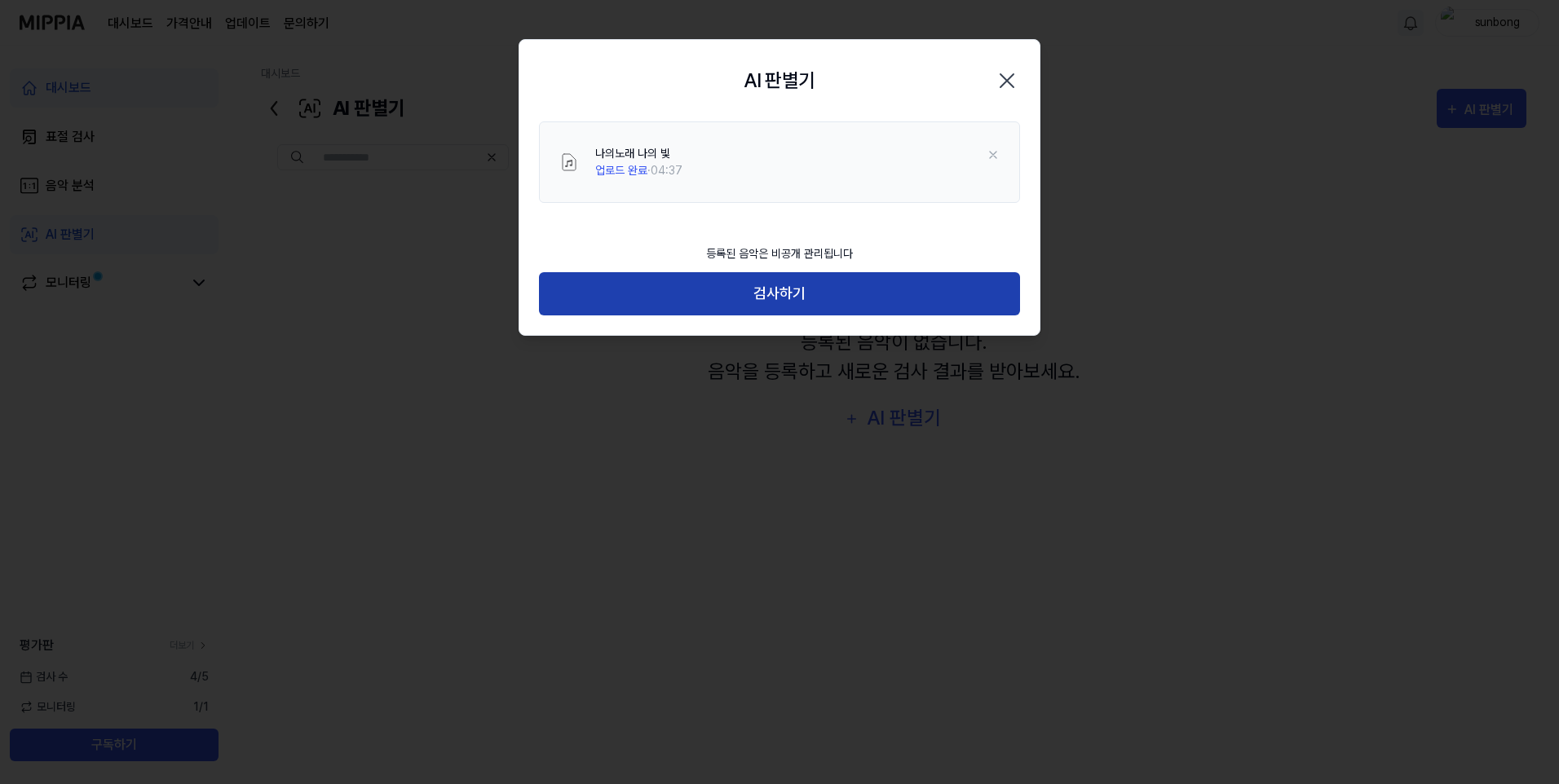
click at [783, 289] on button "검사하기" at bounding box center [779, 294] width 481 height 43
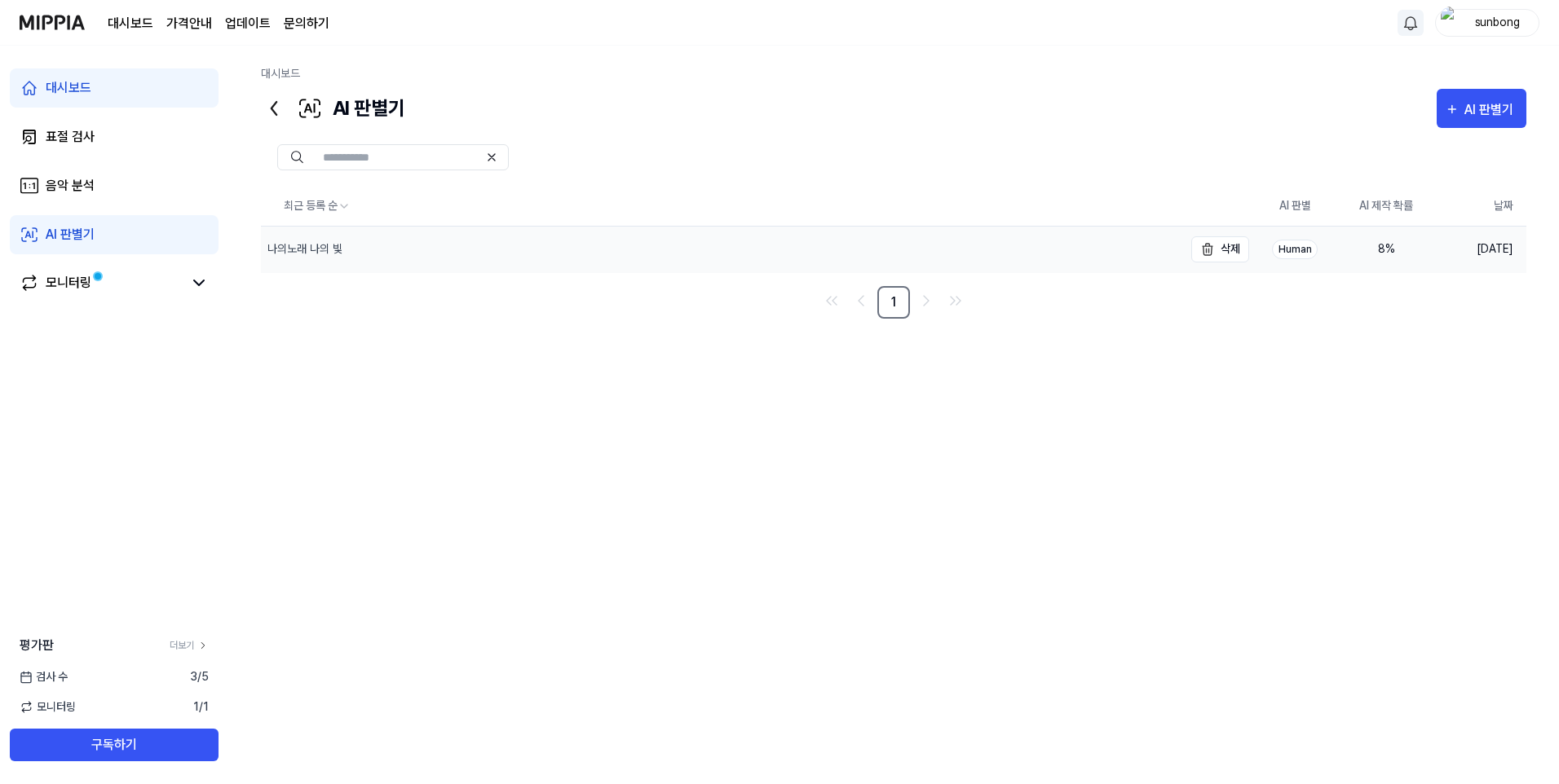
click at [1060, 243] on div "나의노래 나의 빛" at bounding box center [722, 250] width 922 height 46
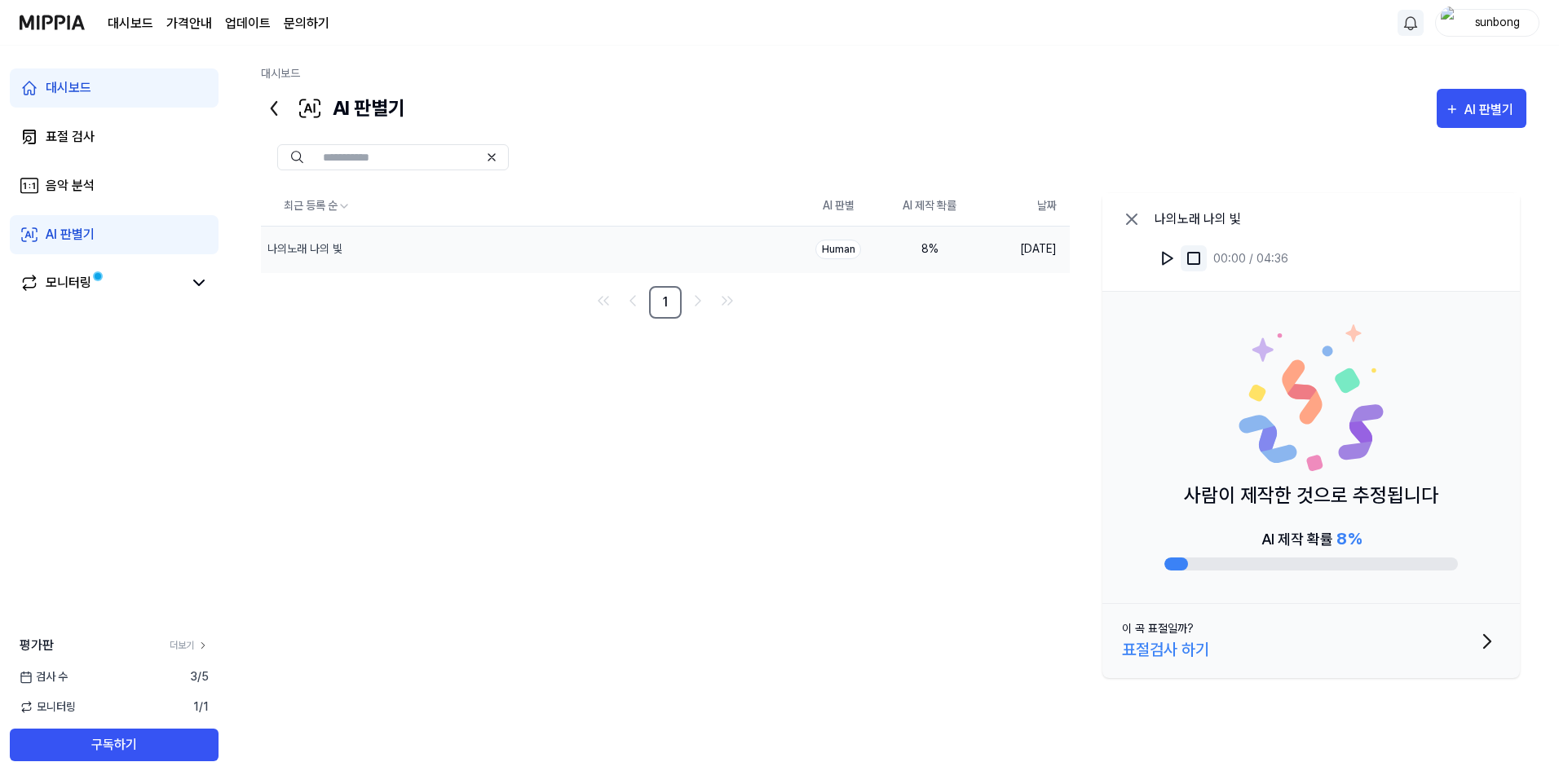
click at [1189, 256] on img at bounding box center [1193, 258] width 17 height 17
click at [1191, 257] on img at bounding box center [1193, 258] width 17 height 17
click at [1166, 258] on img at bounding box center [1167, 258] width 17 height 17
click at [1190, 650] on div "표절검사 하기" at bounding box center [1165, 650] width 87 height 25
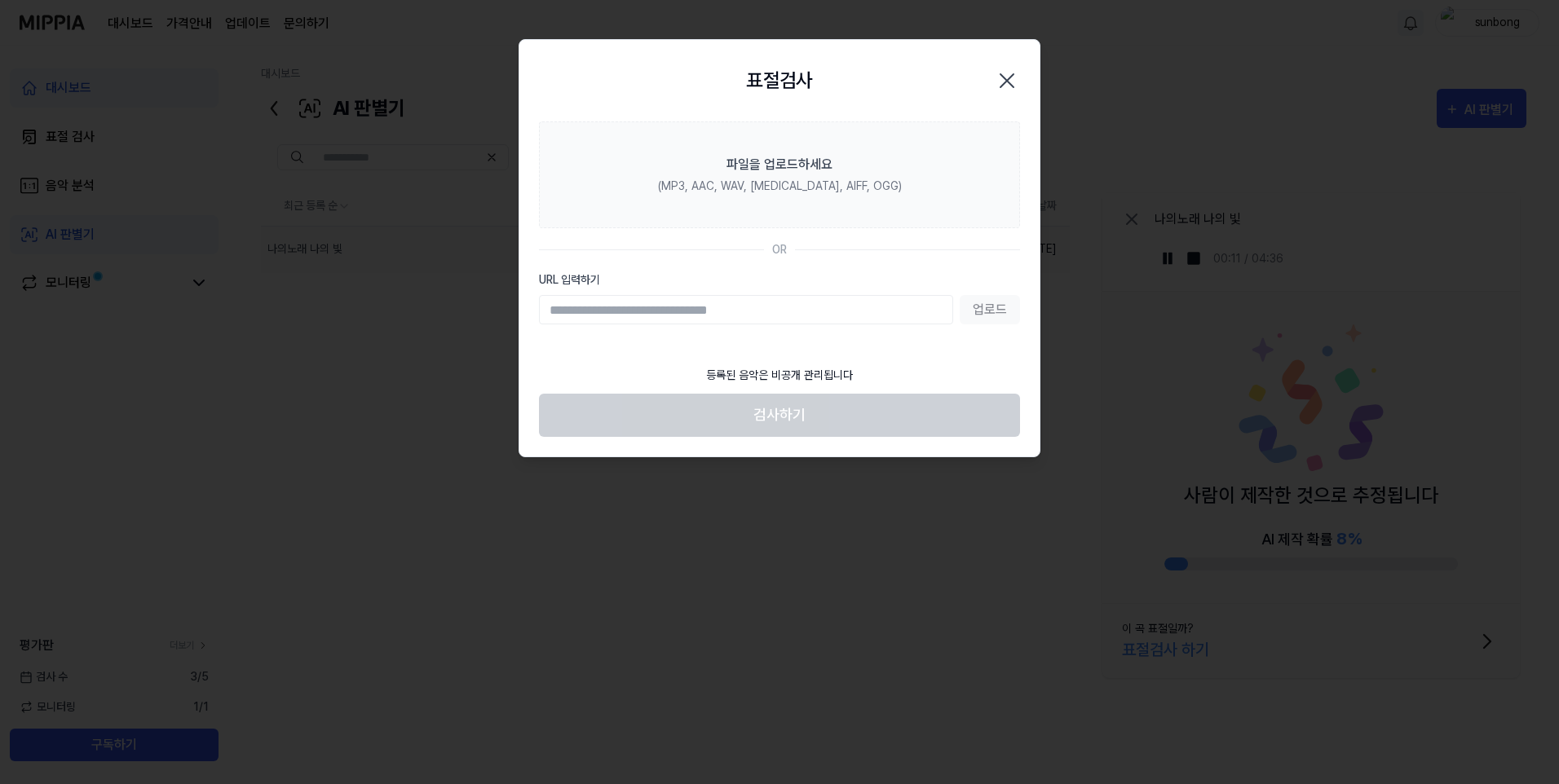
click at [1002, 76] on icon "button" at bounding box center [1007, 80] width 13 height 13
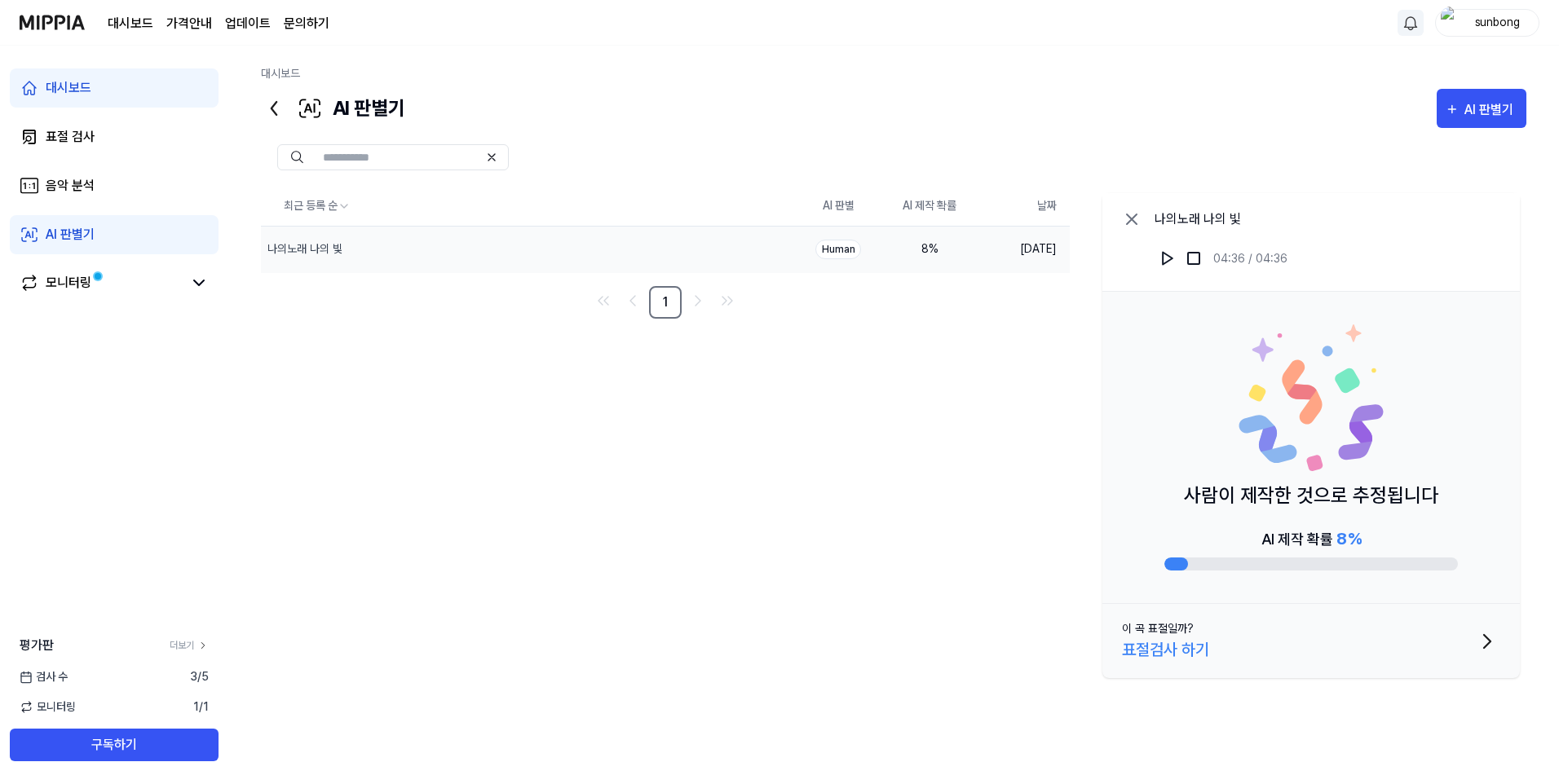
click at [1098, 42] on div "대시보드 가격안내 업데이트 문의하기 sunbong" at bounding box center [779, 22] width 1519 height 45
click at [64, 128] on div "표절 검사" at bounding box center [70, 137] width 49 height 19
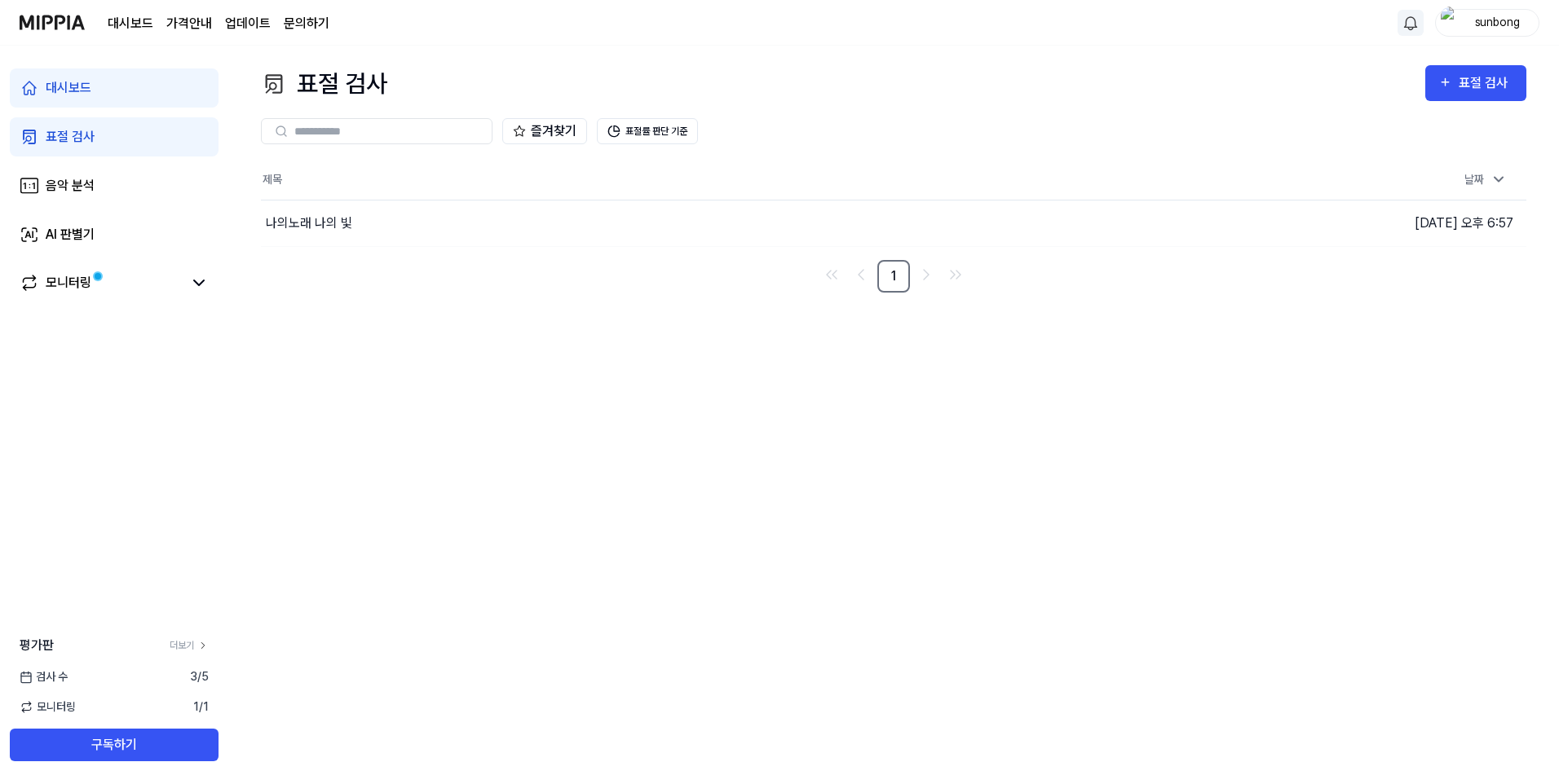
click at [69, 133] on div "표절 검사" at bounding box center [70, 137] width 49 height 19
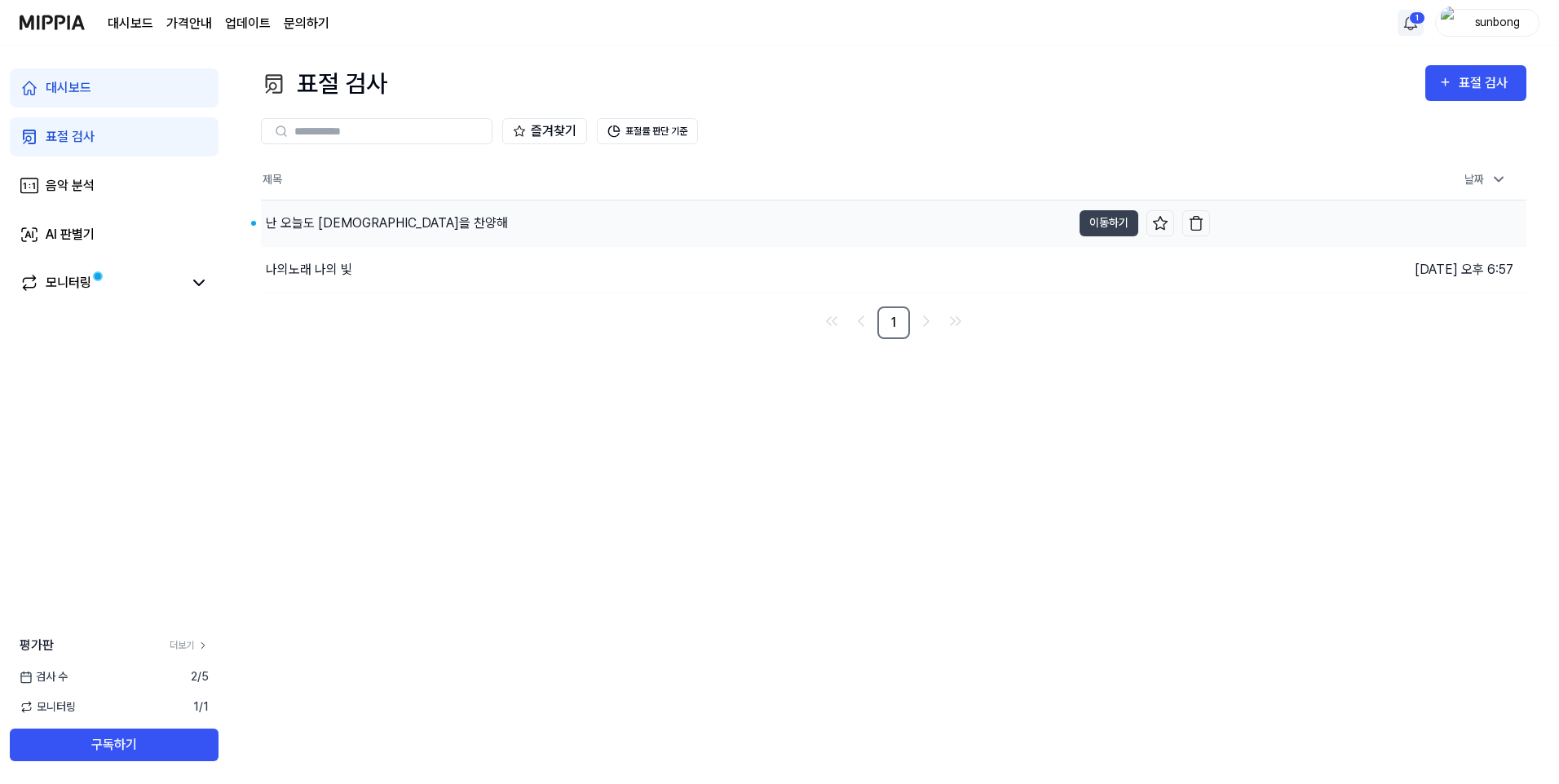
click at [361, 217] on div "난 오늘도 주님을 찬양해" at bounding box center [386, 223] width 242 height 19
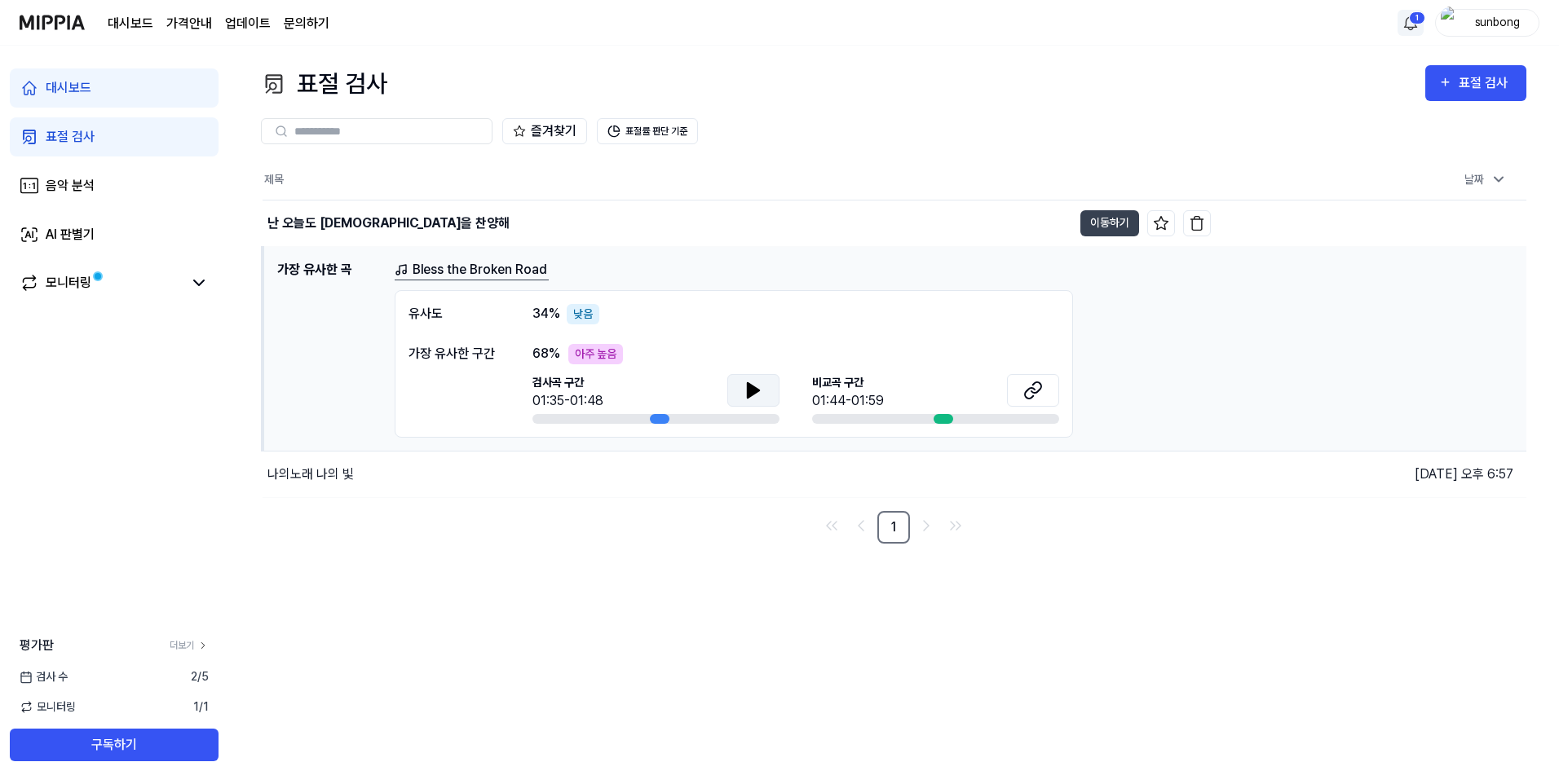
click at [748, 392] on icon at bounding box center [753, 390] width 11 height 15
click at [856, 384] on span "비교곡 구간" at bounding box center [848, 382] width 72 height 17
click at [1028, 388] on icon at bounding box center [1029, 392] width 10 height 11
click at [939, 365] on div "68 % 아주 높음 검사곡 구간 01:35-01:48 비교곡 구간 01:44-01:59" at bounding box center [795, 383] width 527 height 80
click at [940, 419] on div at bounding box center [943, 418] width 19 height 10
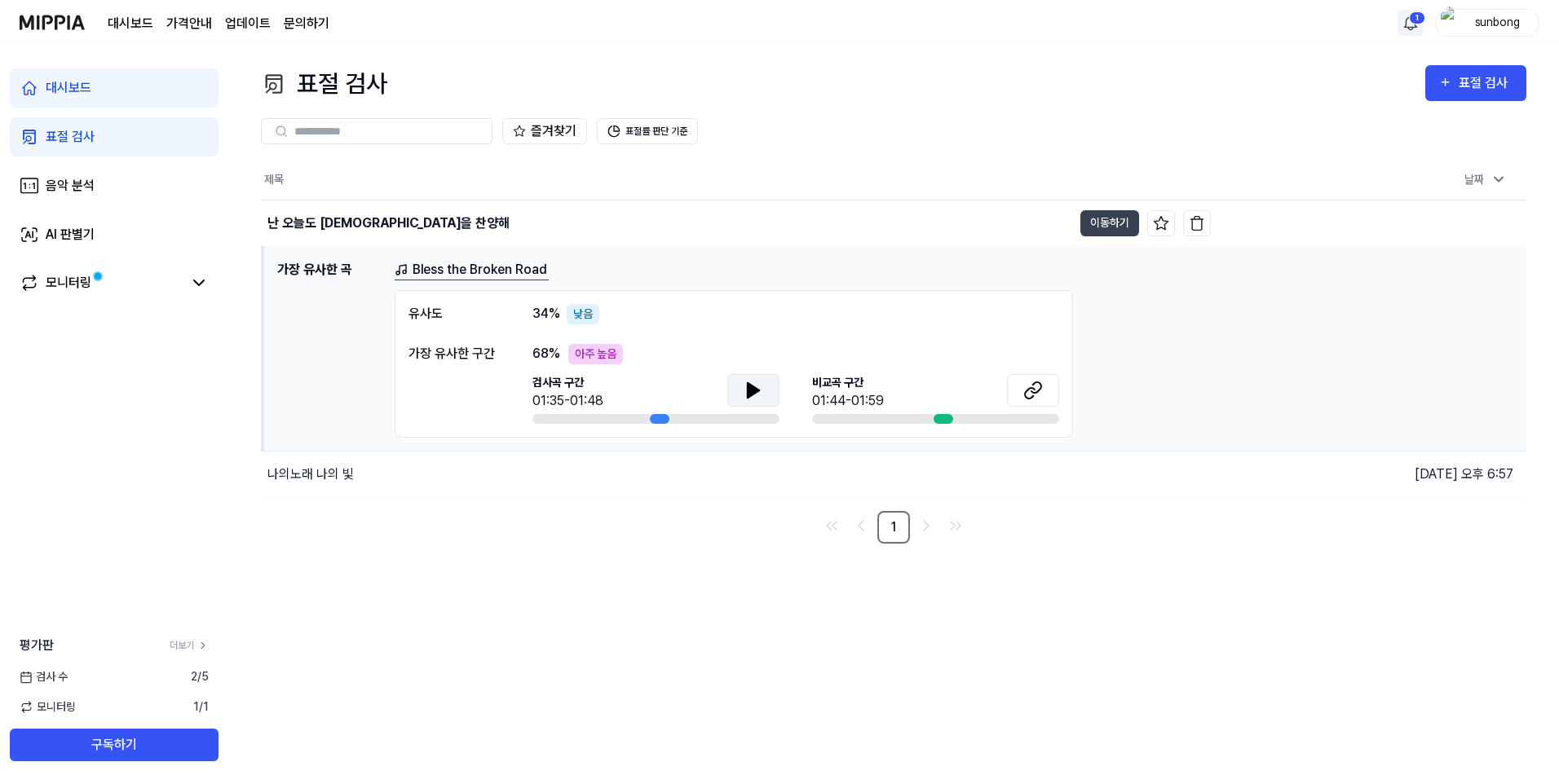
click at [754, 397] on icon at bounding box center [754, 390] width 19 height 19
click at [751, 389] on icon at bounding box center [753, 390] width 11 height 15
click at [74, 230] on div "AI 판별기" at bounding box center [70, 235] width 49 height 19
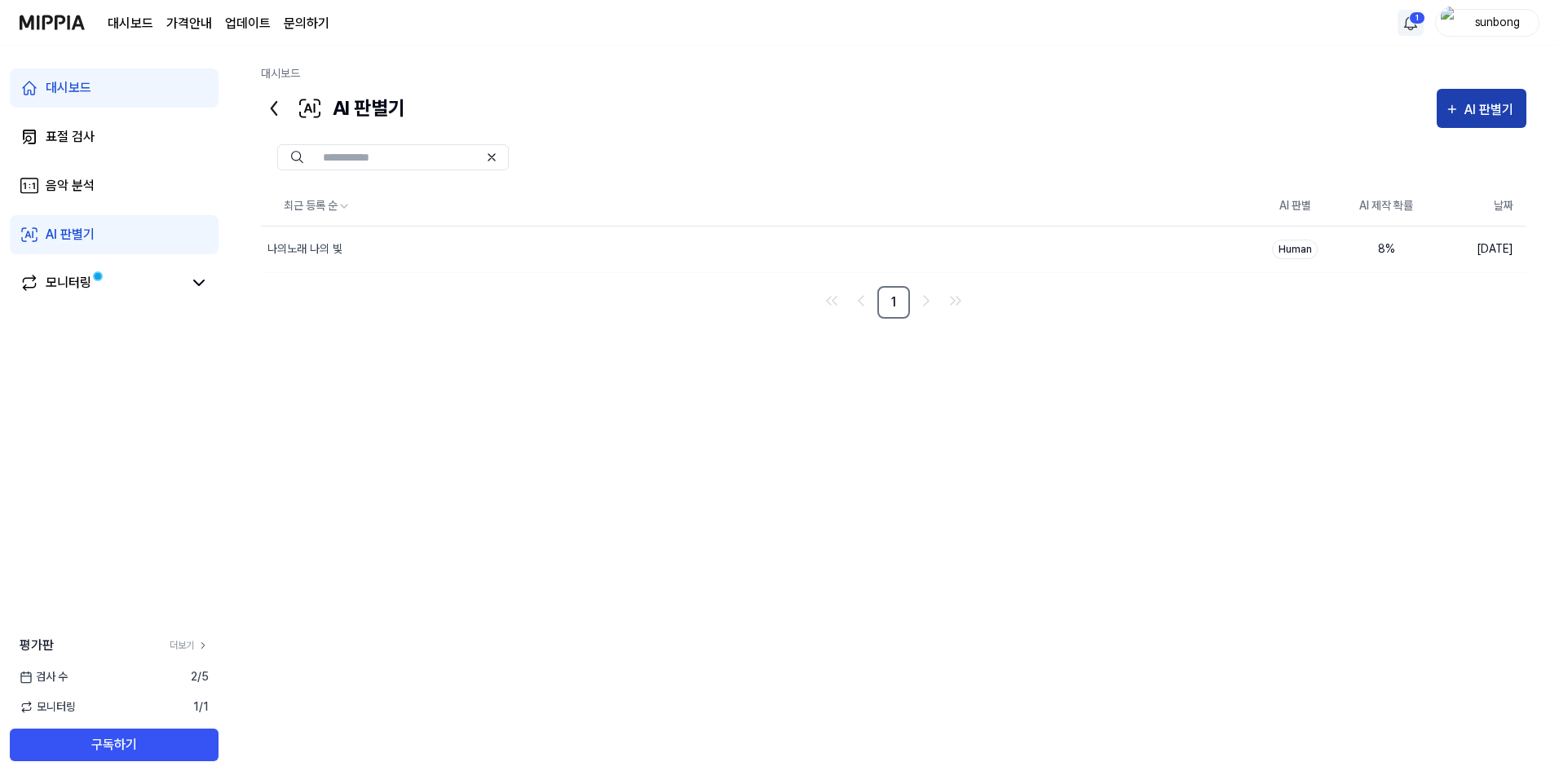
click at [1488, 110] on div "AI 판별기" at bounding box center [1490, 110] width 54 height 21
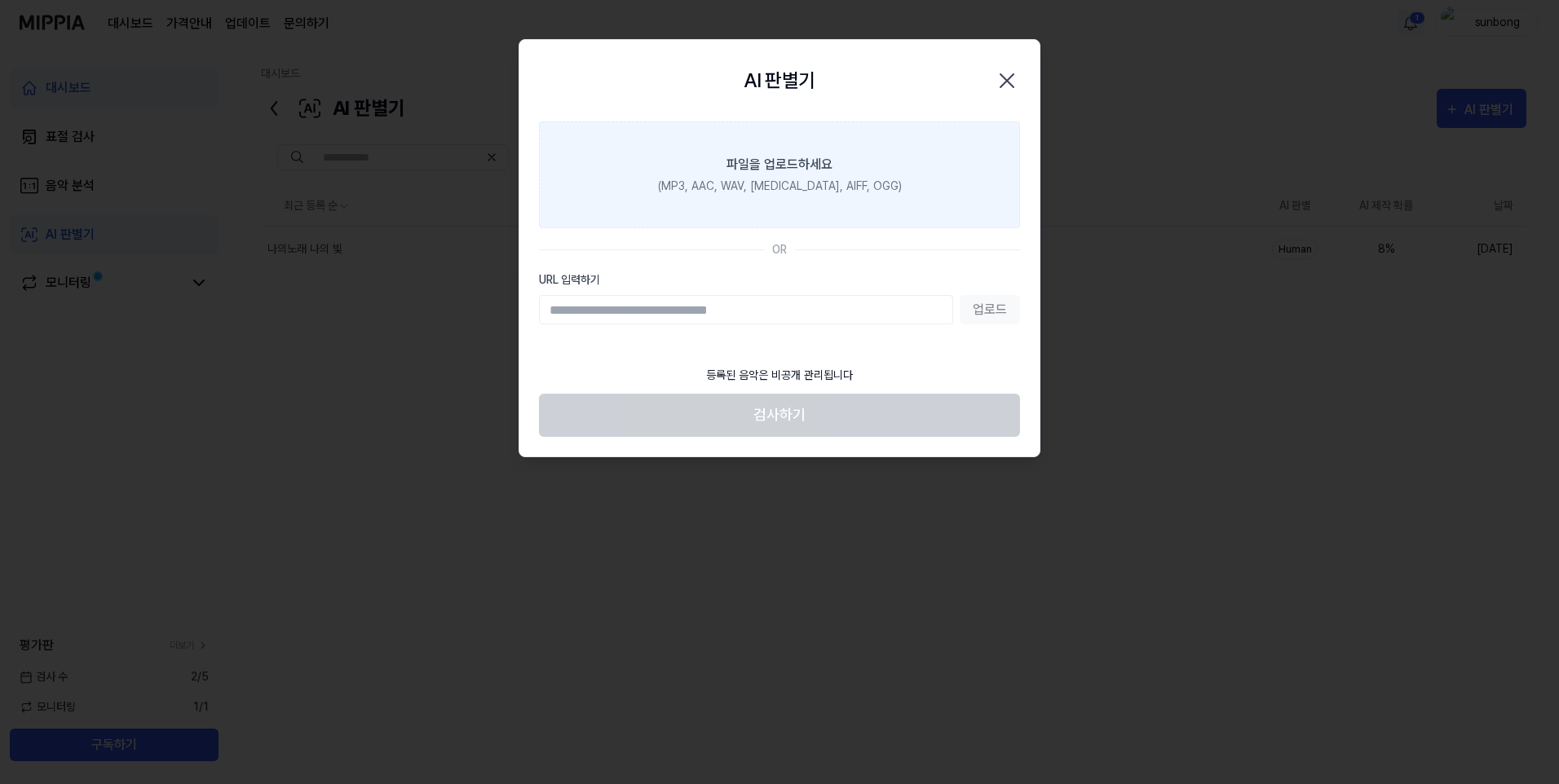
click at [784, 182] on div "(MP3, AAC, WAV, FLAC, AIFF, OGG)" at bounding box center [779, 185] width 244 height 17
click at [0, 0] on input "파일을 업로드하세요 (MP3, AAC, WAV, FLAC, AIFF, OGG)" at bounding box center [0, 0] width 0 height 0
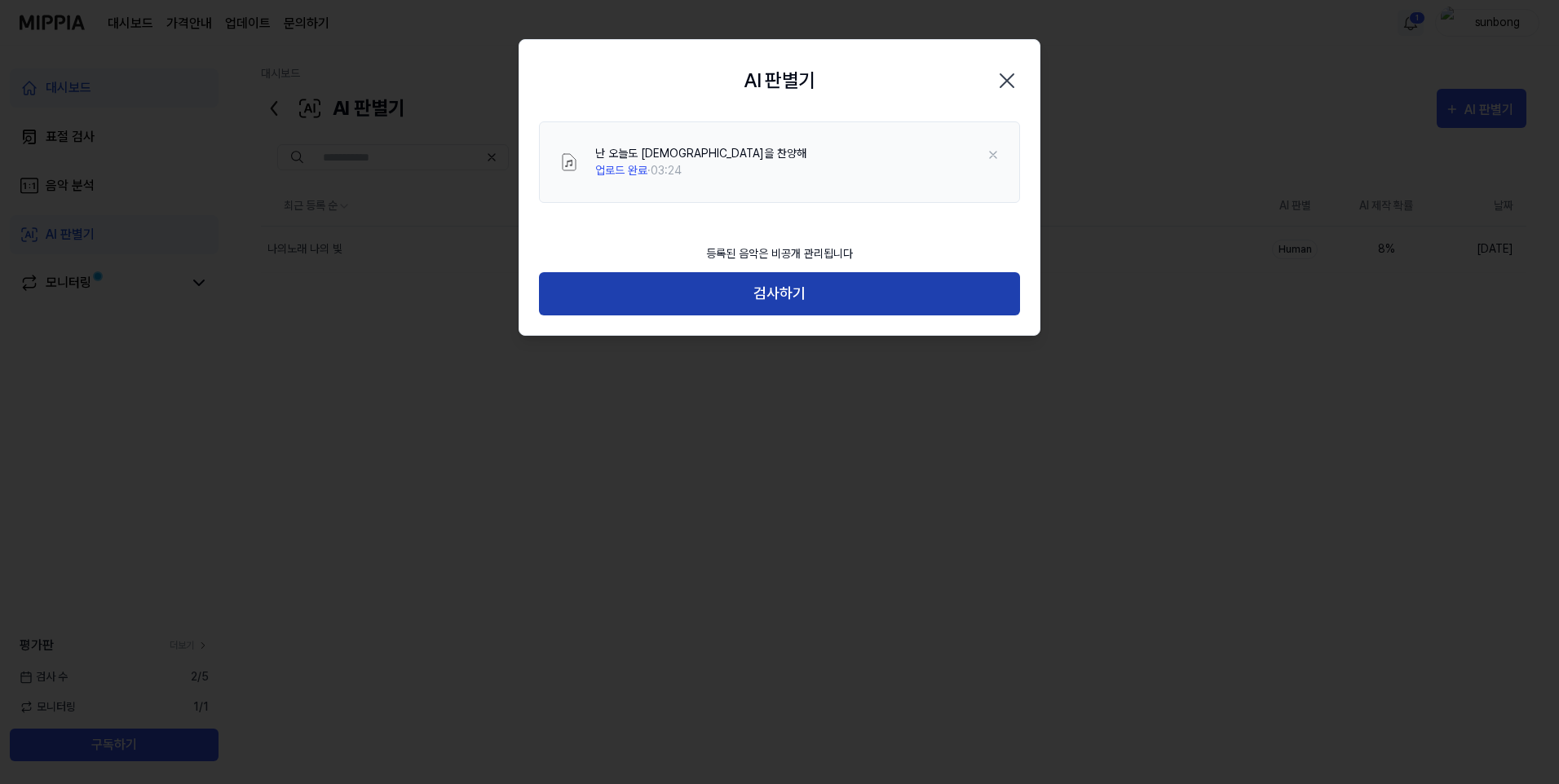
click at [821, 290] on button "검사하기" at bounding box center [779, 294] width 481 height 43
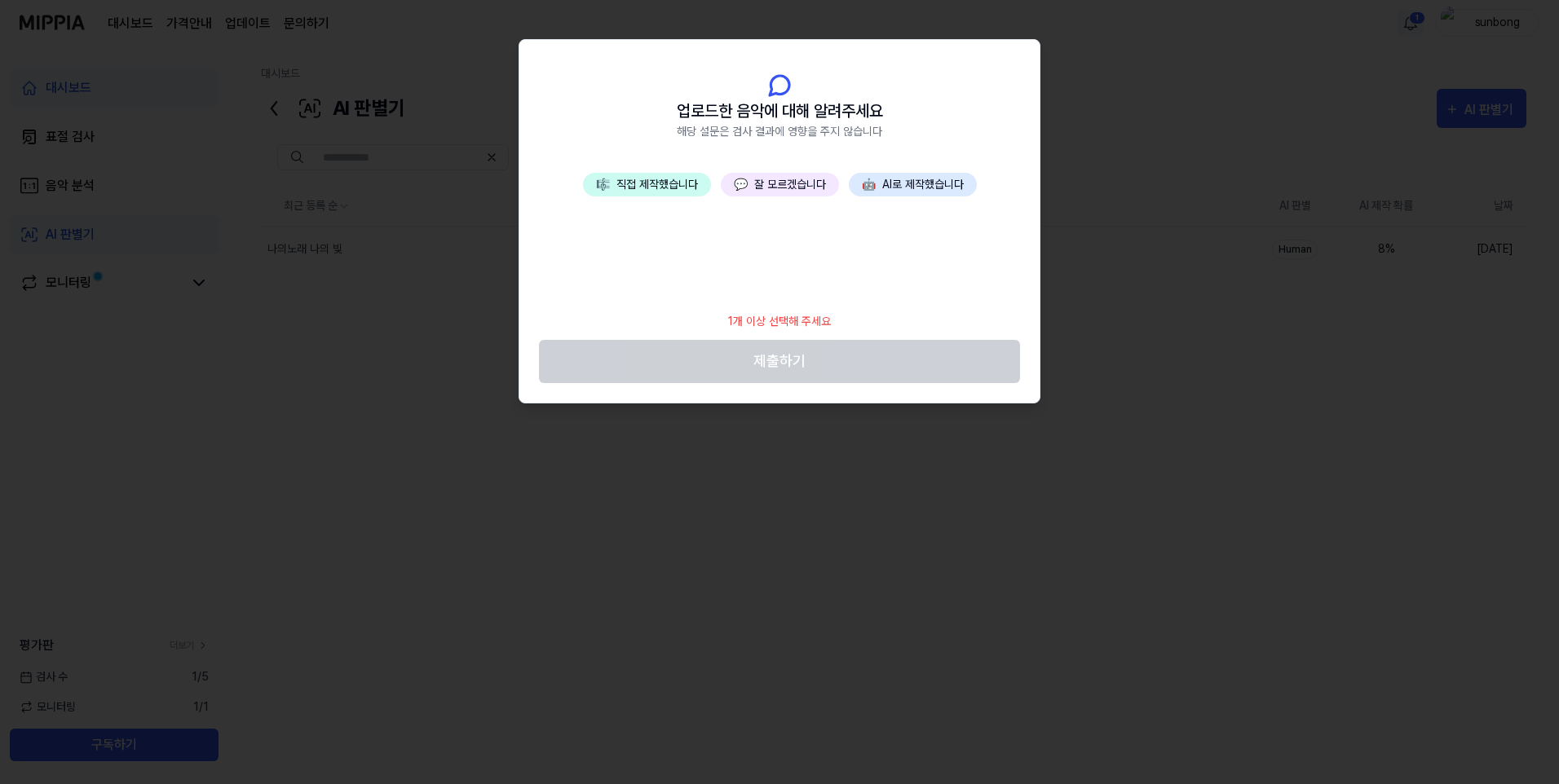
click at [785, 279] on div "🎼 직접 제작했습니다 💬 잘 모르겠습니다 🤖 AI로 제작했습니다" at bounding box center [780, 238] width 521 height 130
click at [798, 177] on button "💬 잘 모르겠습니다" at bounding box center [780, 185] width 118 height 24
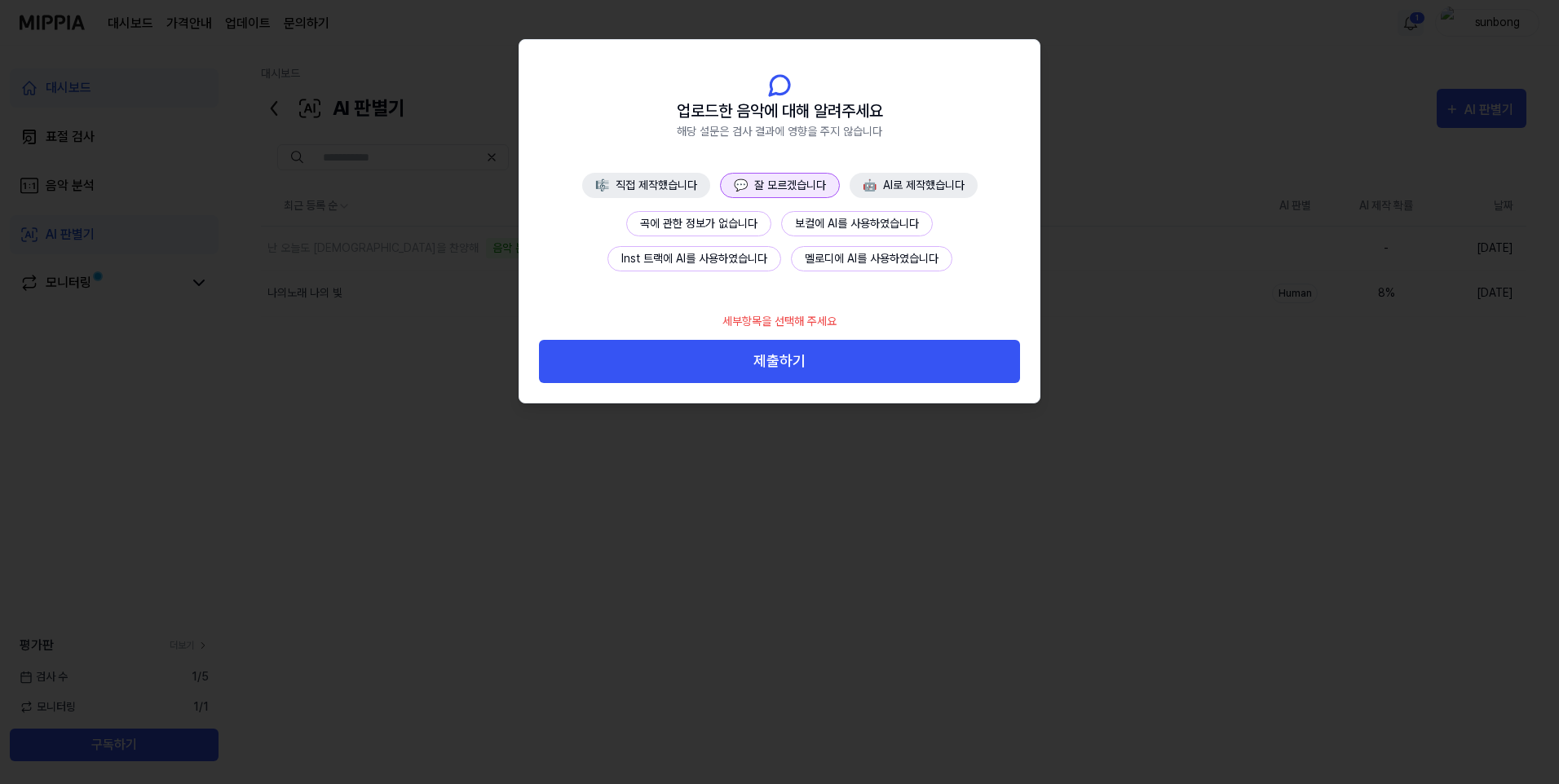
click at [663, 183] on button "🎼 직접 제작했습니다" at bounding box center [646, 185] width 128 height 25
click at [767, 180] on button "💬 잘 모르겠습니다" at bounding box center [781, 185] width 118 height 25
click at [716, 223] on button "곡에 관한 정보가 없습니다" at bounding box center [698, 223] width 145 height 25
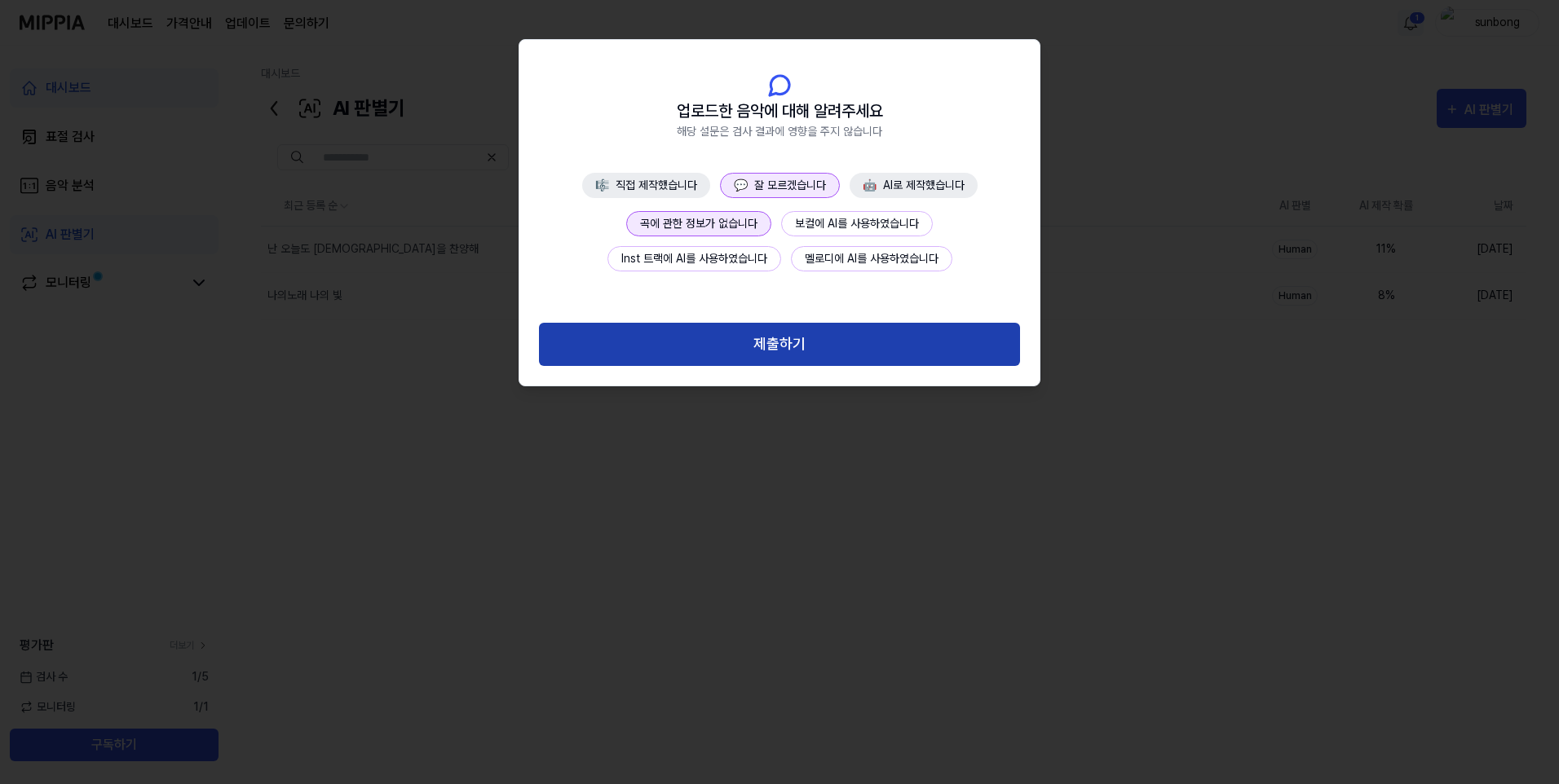
click at [774, 348] on button "제출하기" at bounding box center [779, 344] width 481 height 43
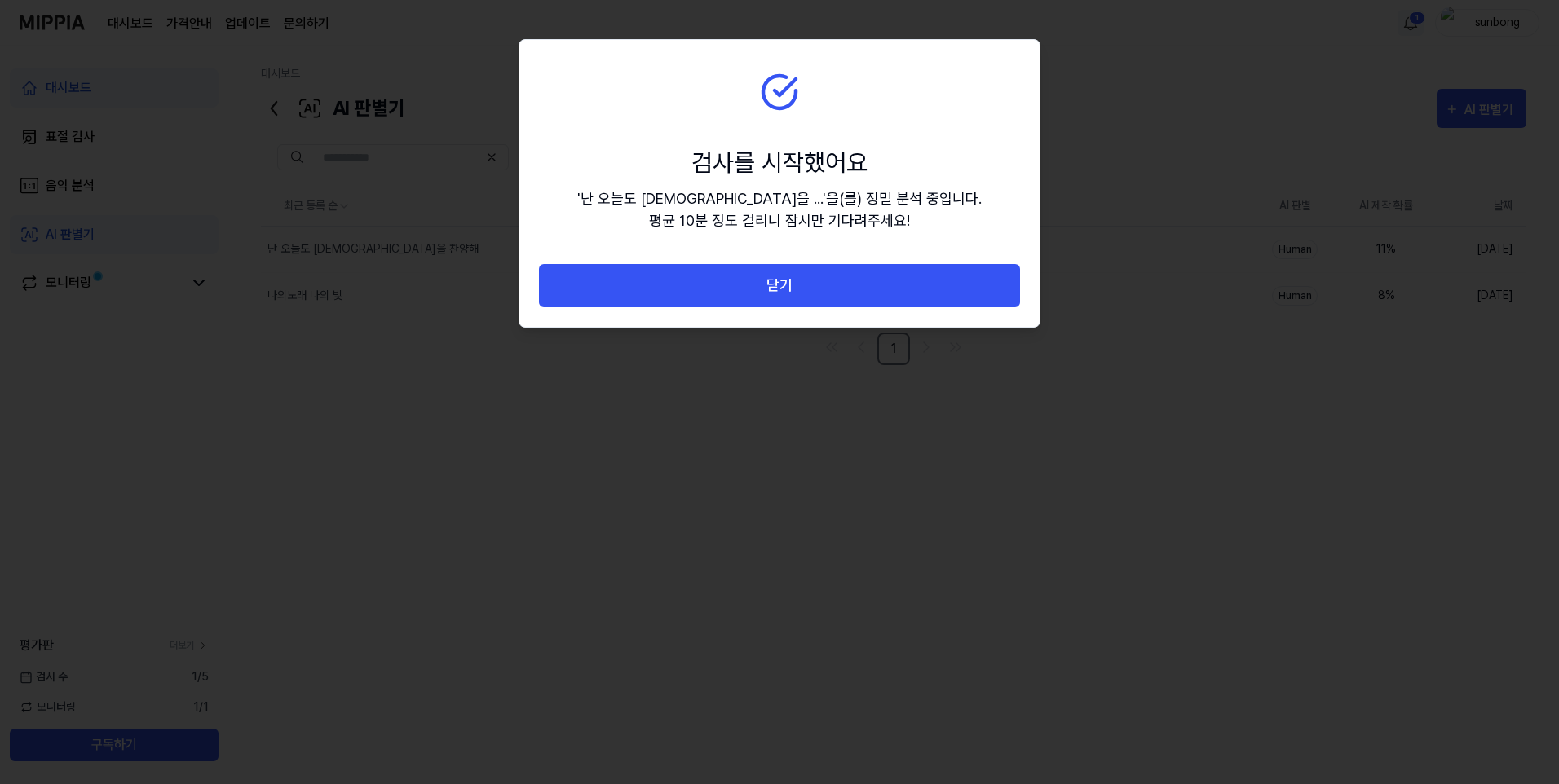
click at [890, 260] on section "검사를 시작했어요 ' 난 오늘도 주님을 ... ' 을(를) 정밀 분석 중입니다. 평균 10분 정도 걸리니 잠시만 기다려주세요!" at bounding box center [780, 151] width 521 height 224
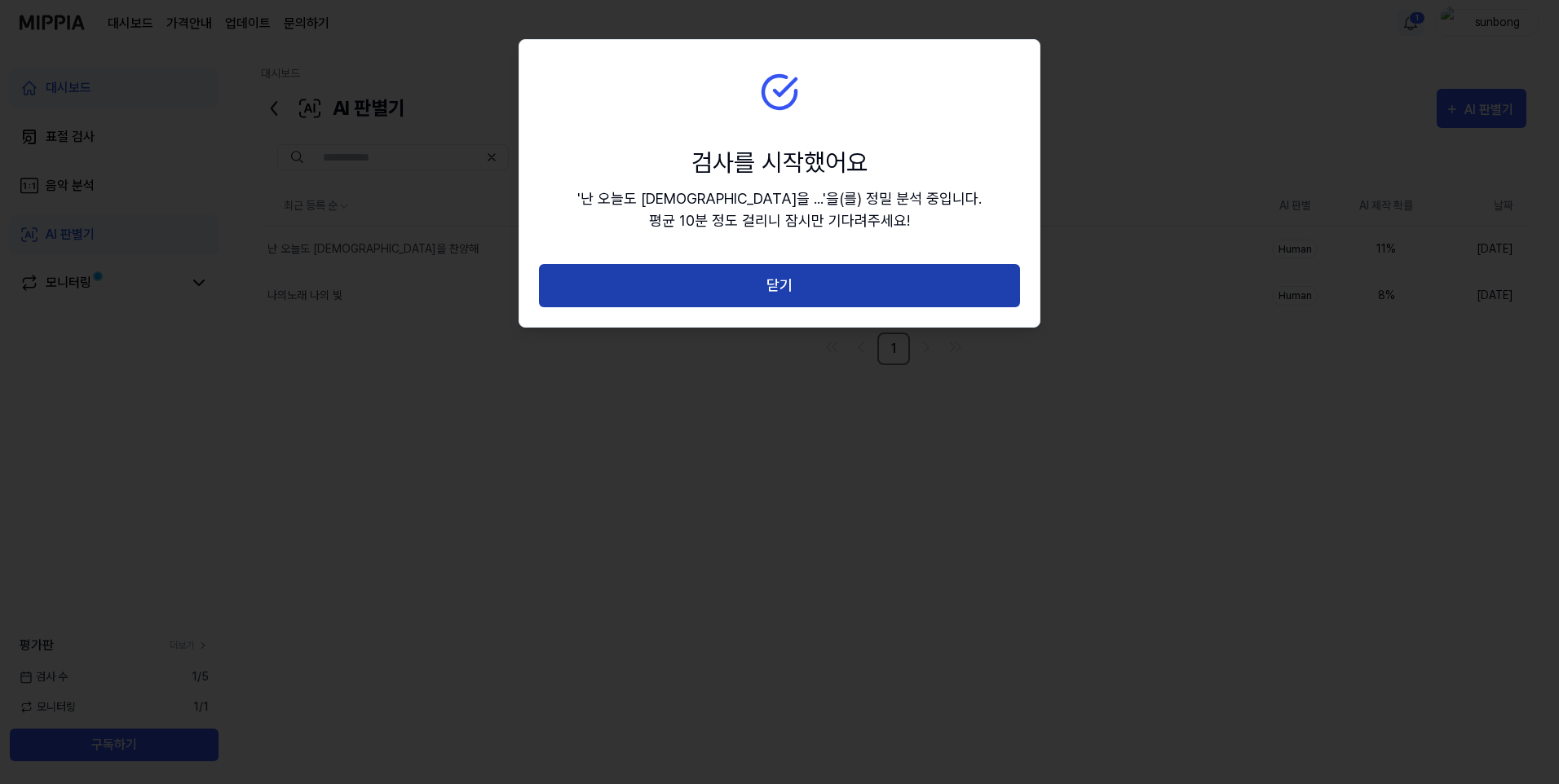
click at [899, 283] on button "닫기" at bounding box center [779, 285] width 481 height 43
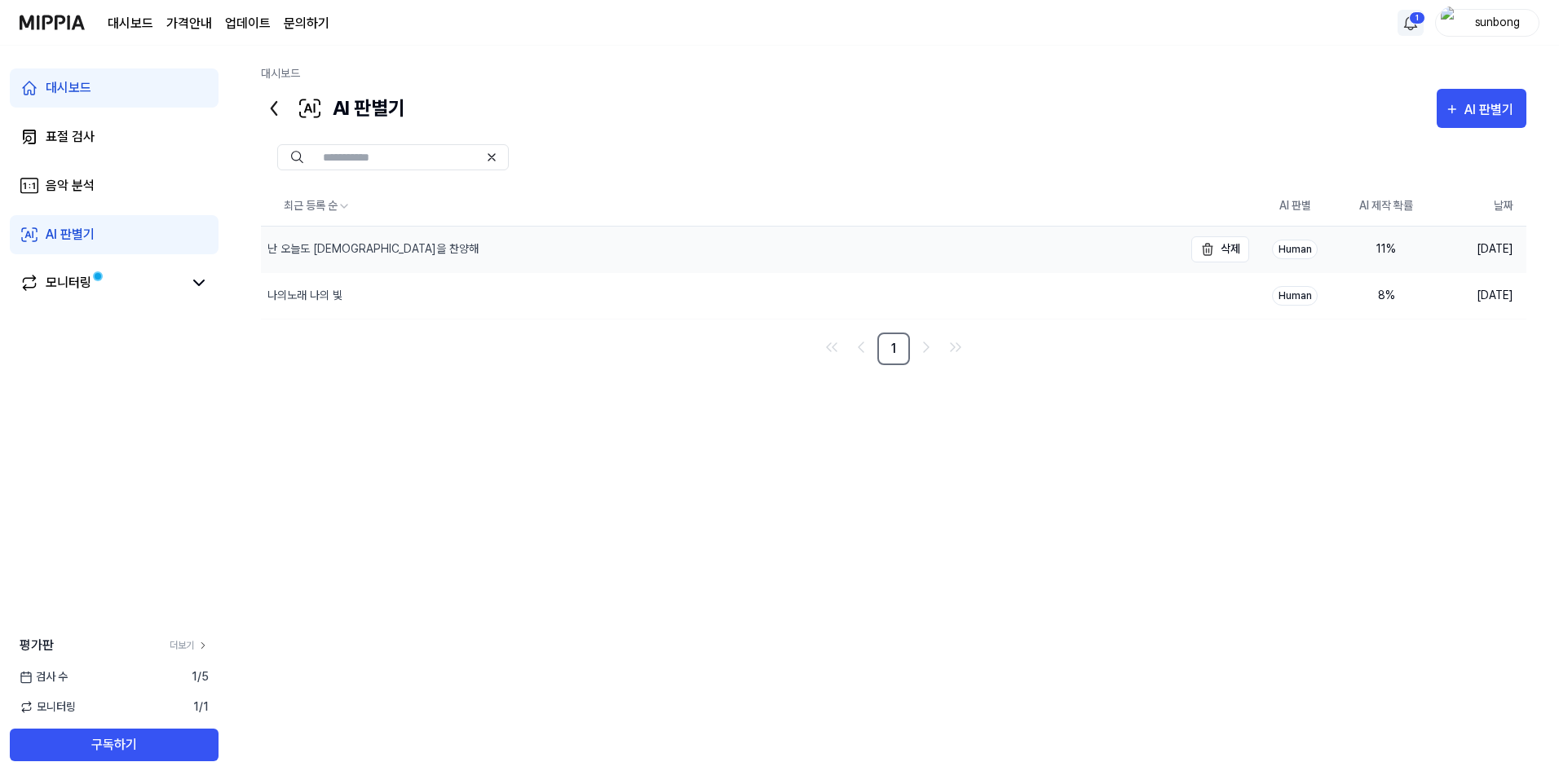
click at [368, 250] on div "난 오늘도 주님을 찬양해" at bounding box center [373, 249] width 211 height 17
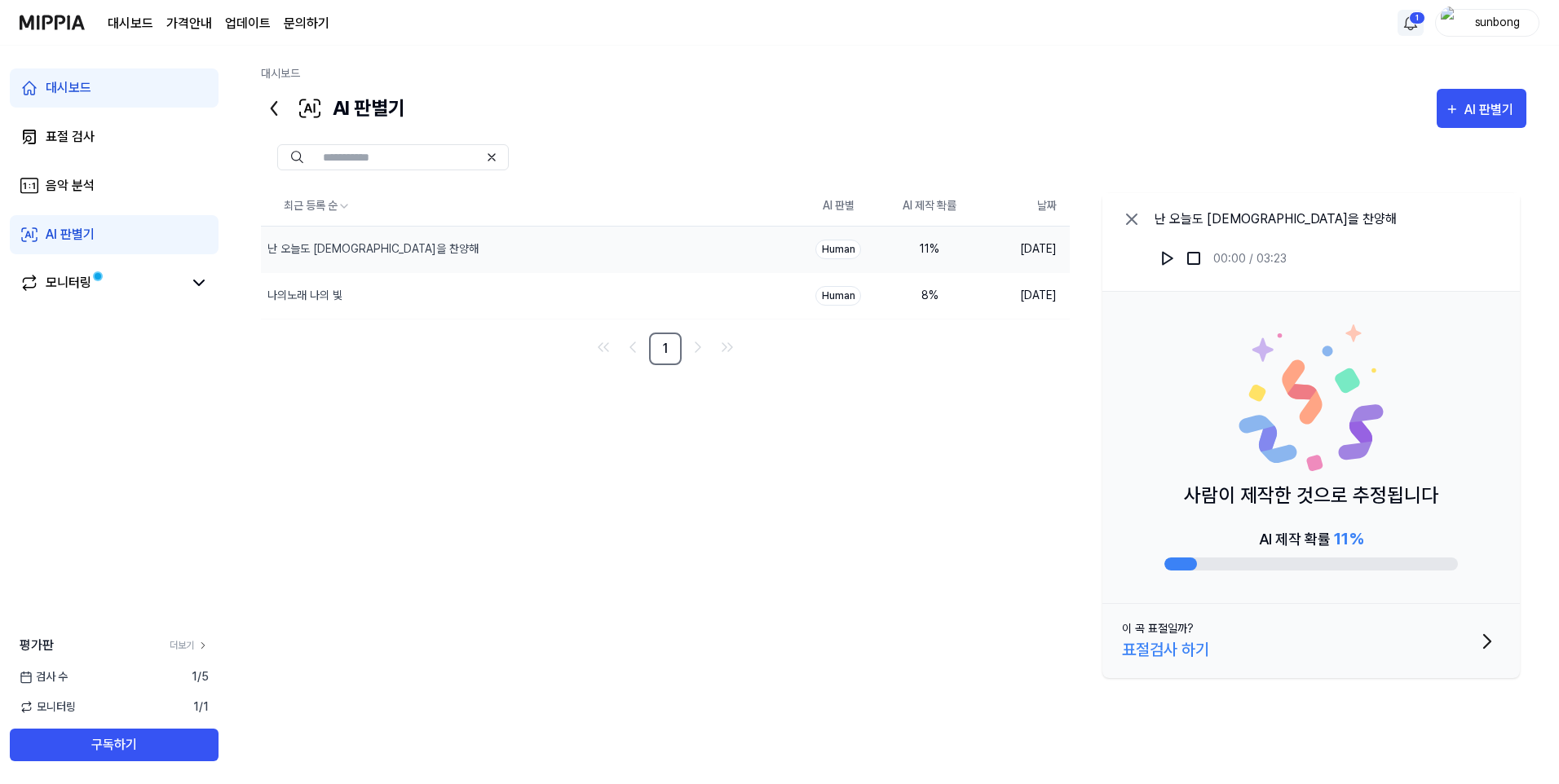
click at [795, 95] on div "AI 판별기 AI 판별기" at bounding box center [893, 108] width 1265 height 40
click at [838, 249] on div "Human" at bounding box center [838, 250] width 46 height 19
click at [842, 298] on div "Human" at bounding box center [838, 295] width 46 height 19
click at [843, 249] on div "Human" at bounding box center [838, 250] width 46 height 19
click at [1163, 256] on img at bounding box center [1167, 258] width 17 height 17
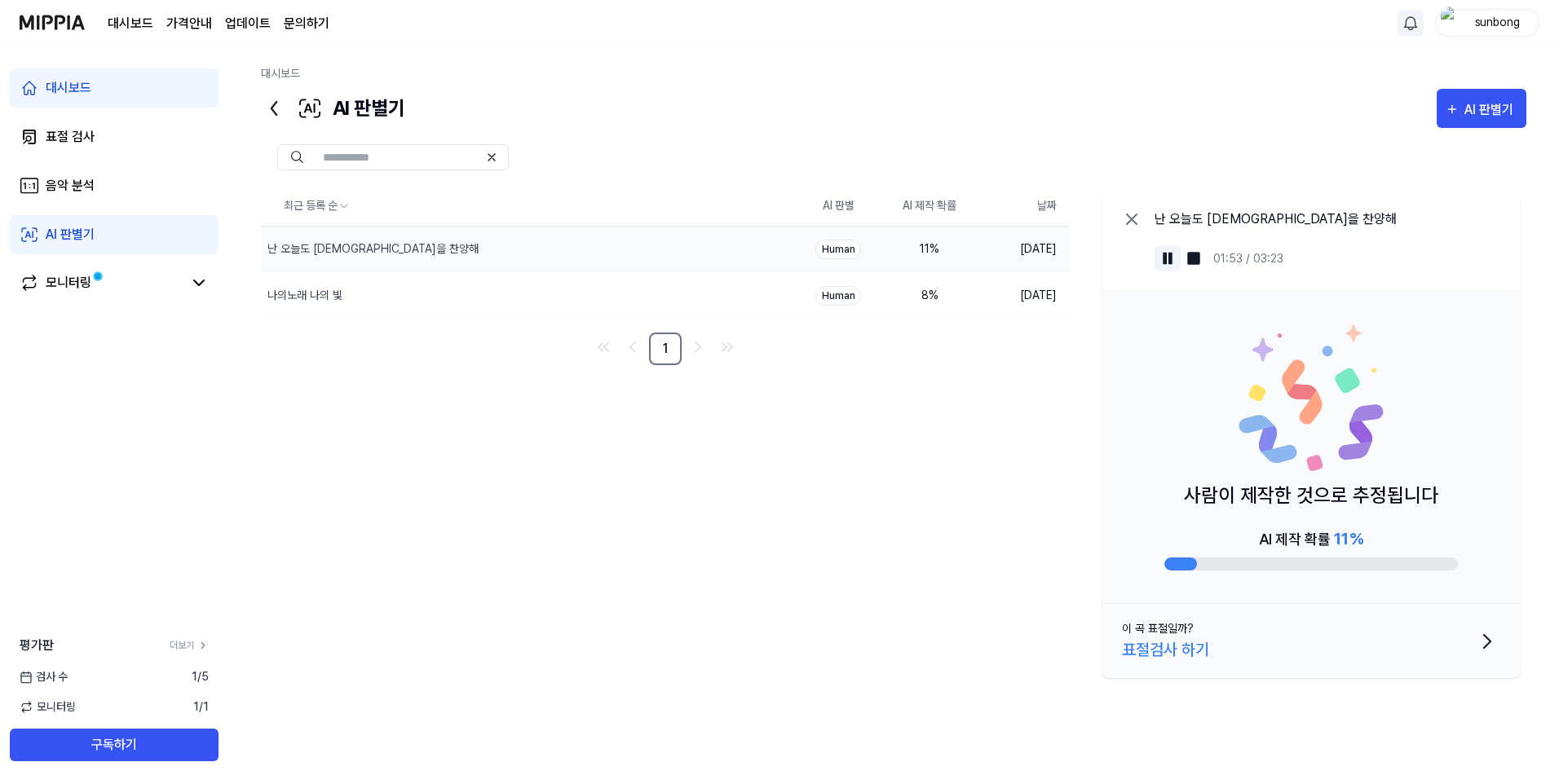
click at [1169, 258] on img at bounding box center [1167, 258] width 17 height 17
click at [352, 250] on div "난 오늘도 주님을 찬양해" at bounding box center [373, 249] width 211 height 17
click at [315, 301] on div "나의노래 나의 빛" at bounding box center [304, 294] width 75 height 17
click at [341, 248] on div "난 오늘도 주님을 찬양해" at bounding box center [373, 249] width 211 height 17
click at [352, 250] on div "난 오늘도 주님을 찬양해" at bounding box center [373, 249] width 211 height 17
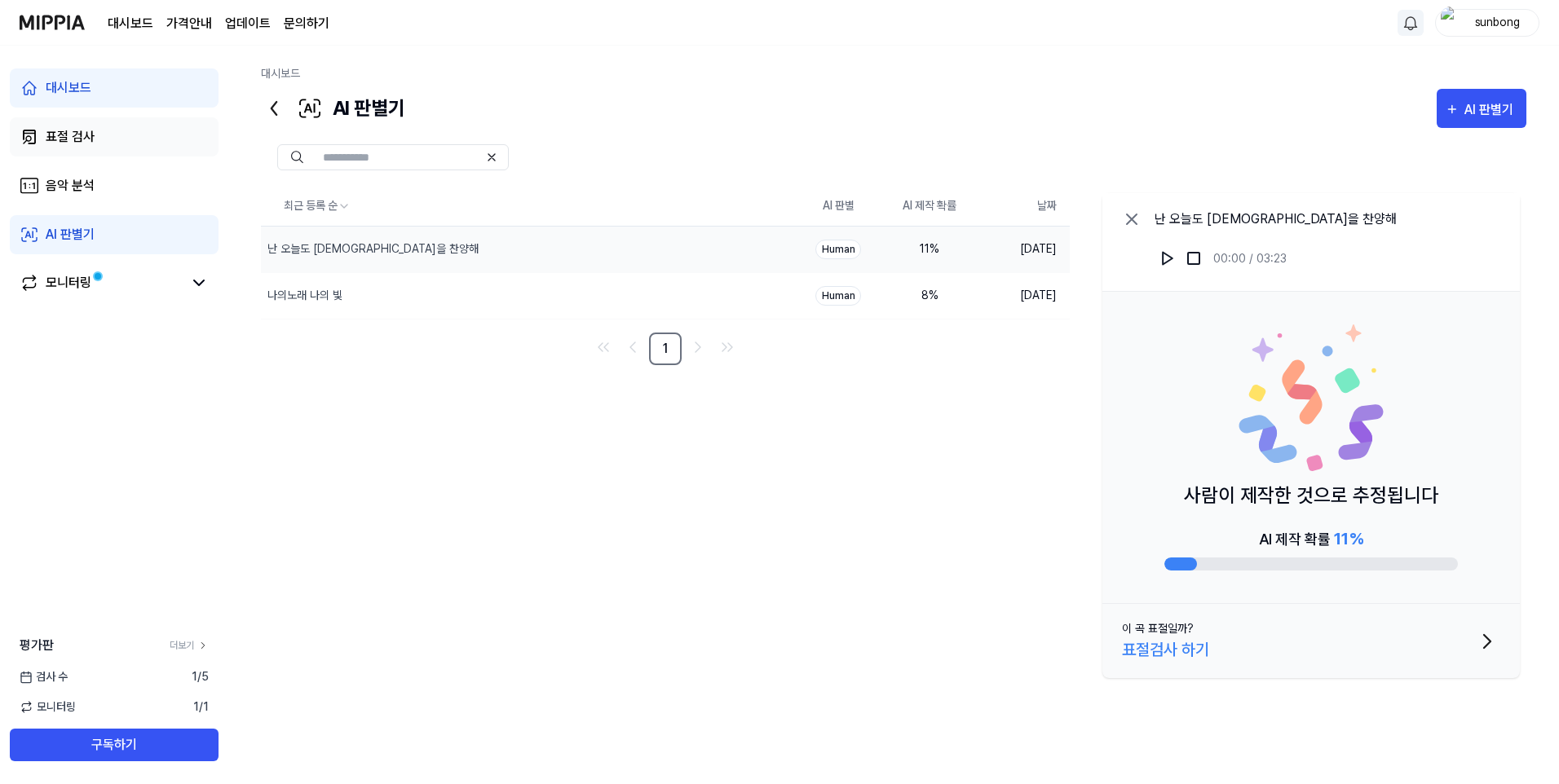
click at [75, 137] on div "표절 검사" at bounding box center [70, 137] width 49 height 19
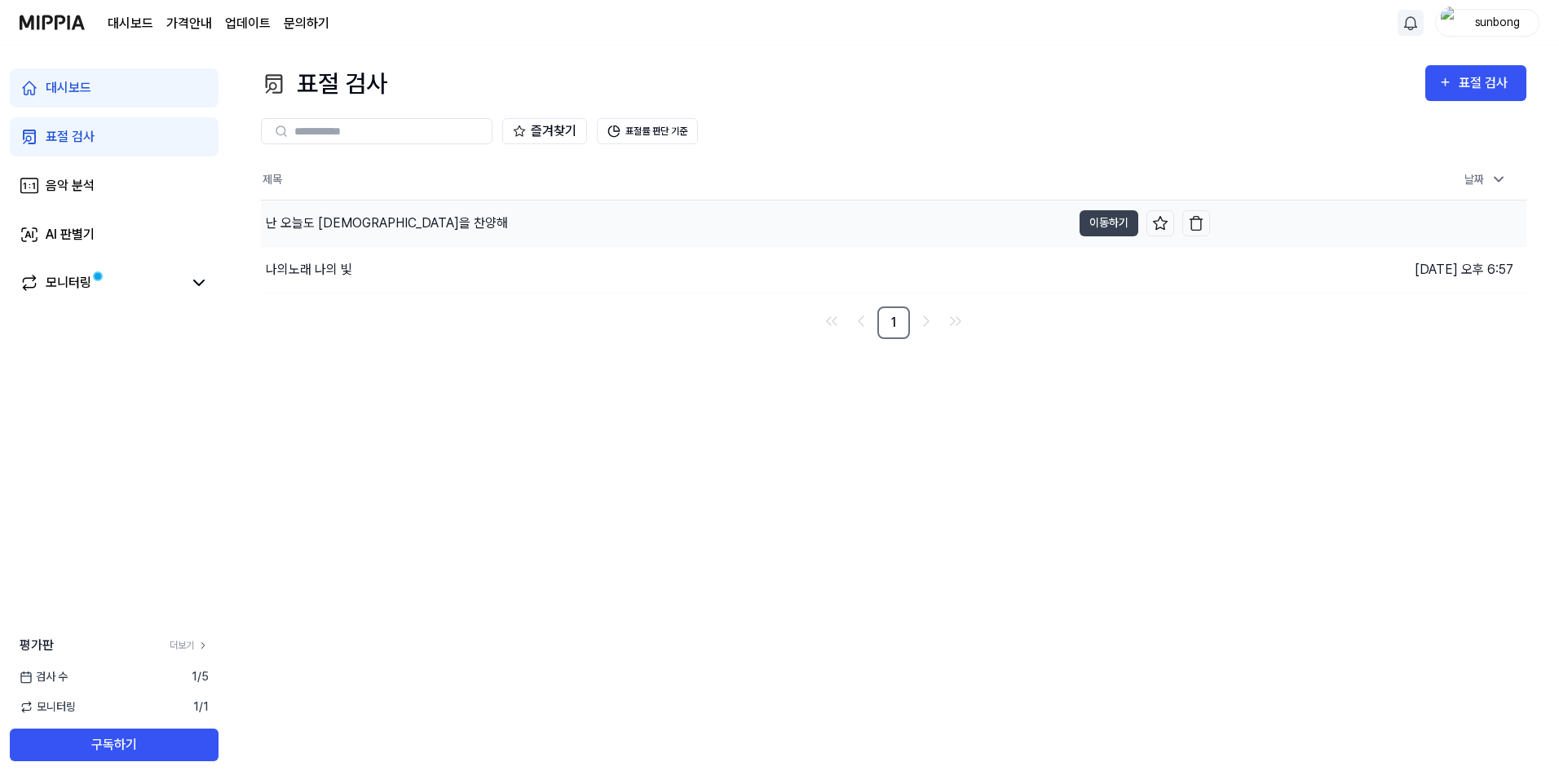
click at [368, 219] on div "난 오늘도 주님을 찬양해" at bounding box center [386, 223] width 242 height 19
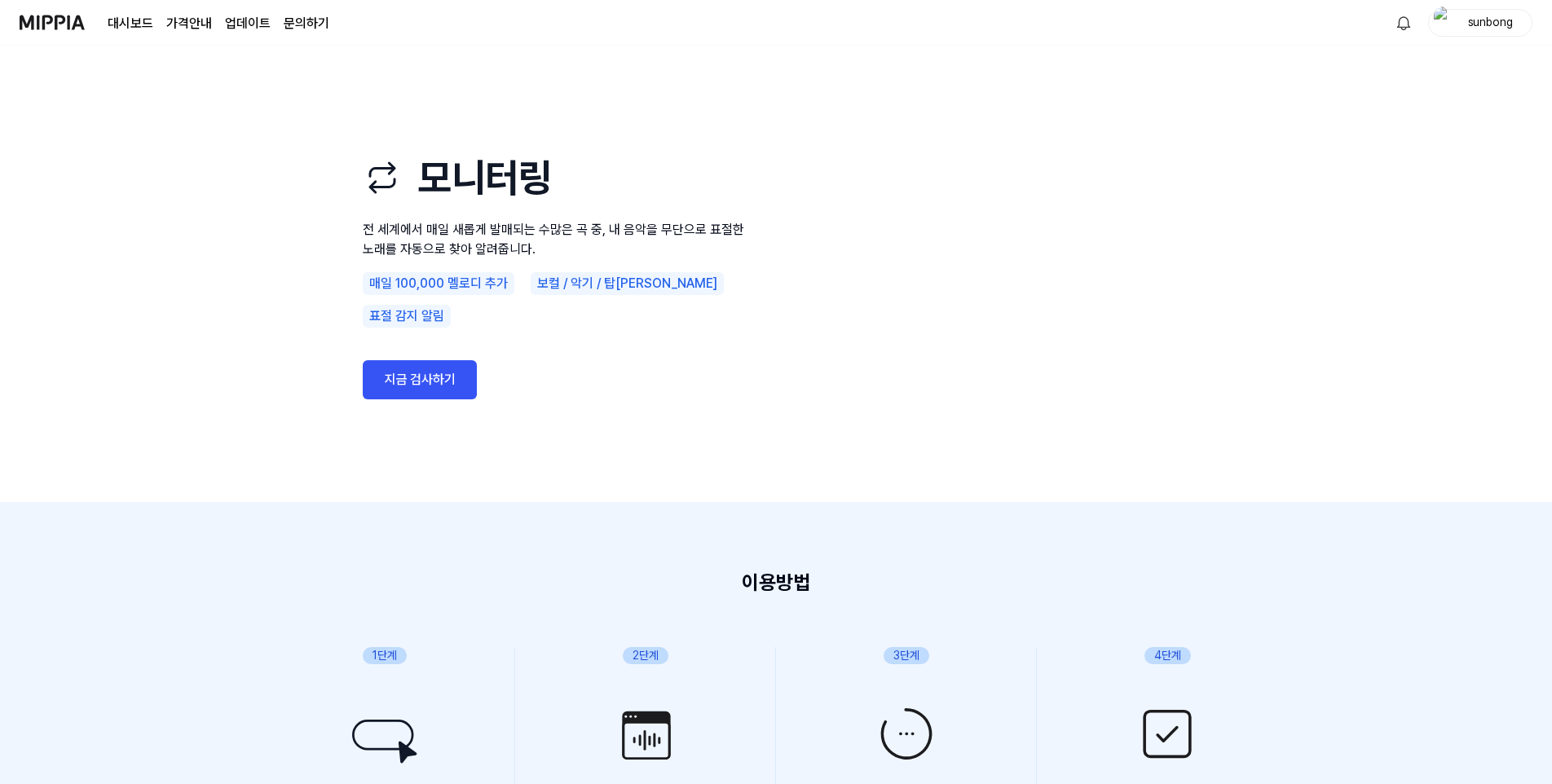
click at [134, 24] on link "대시보드" at bounding box center [130, 24] width 46 height 19
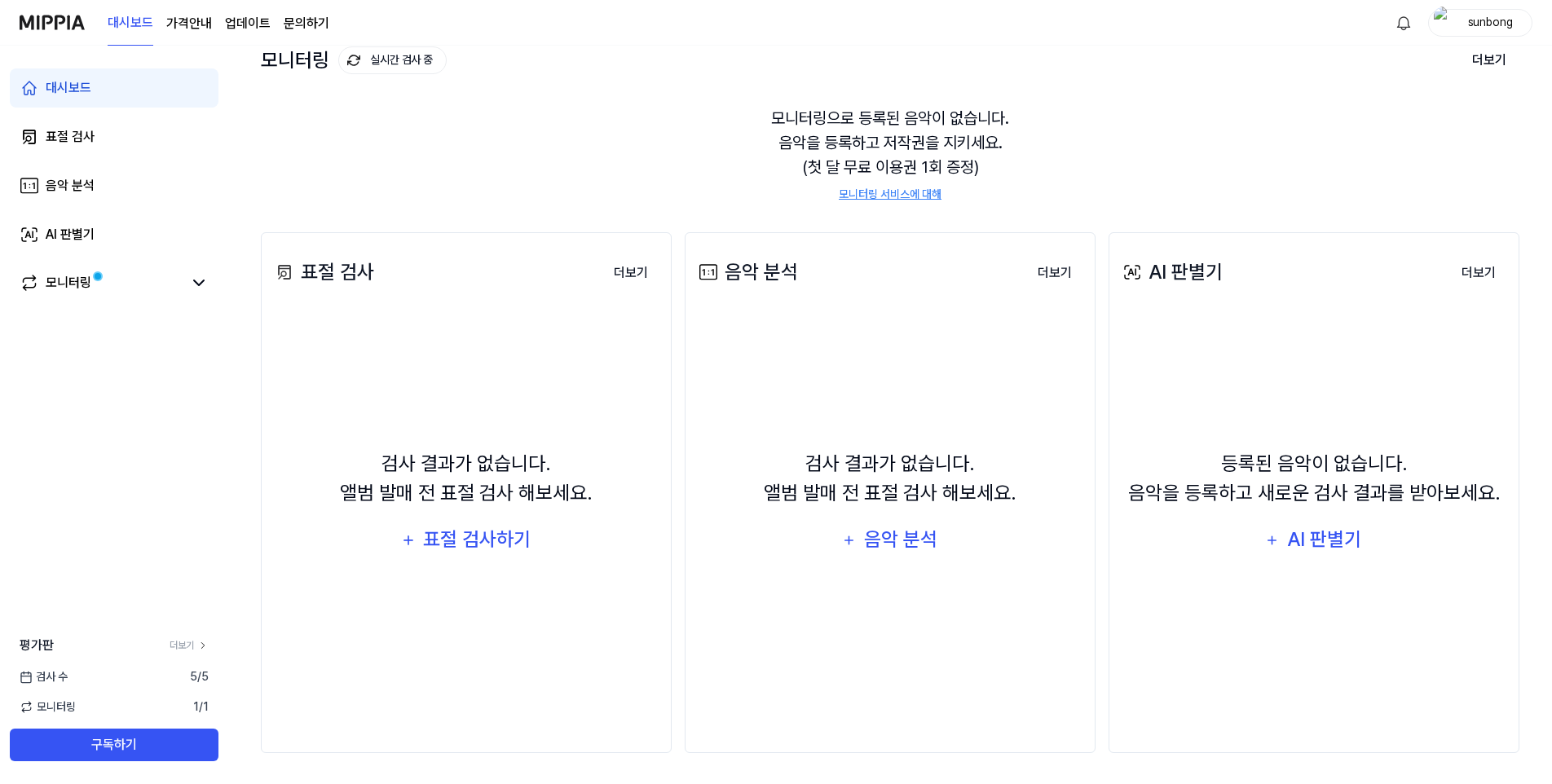
scroll to position [105, 0]
click at [205, 646] on icon at bounding box center [202, 645] width 11 height 11
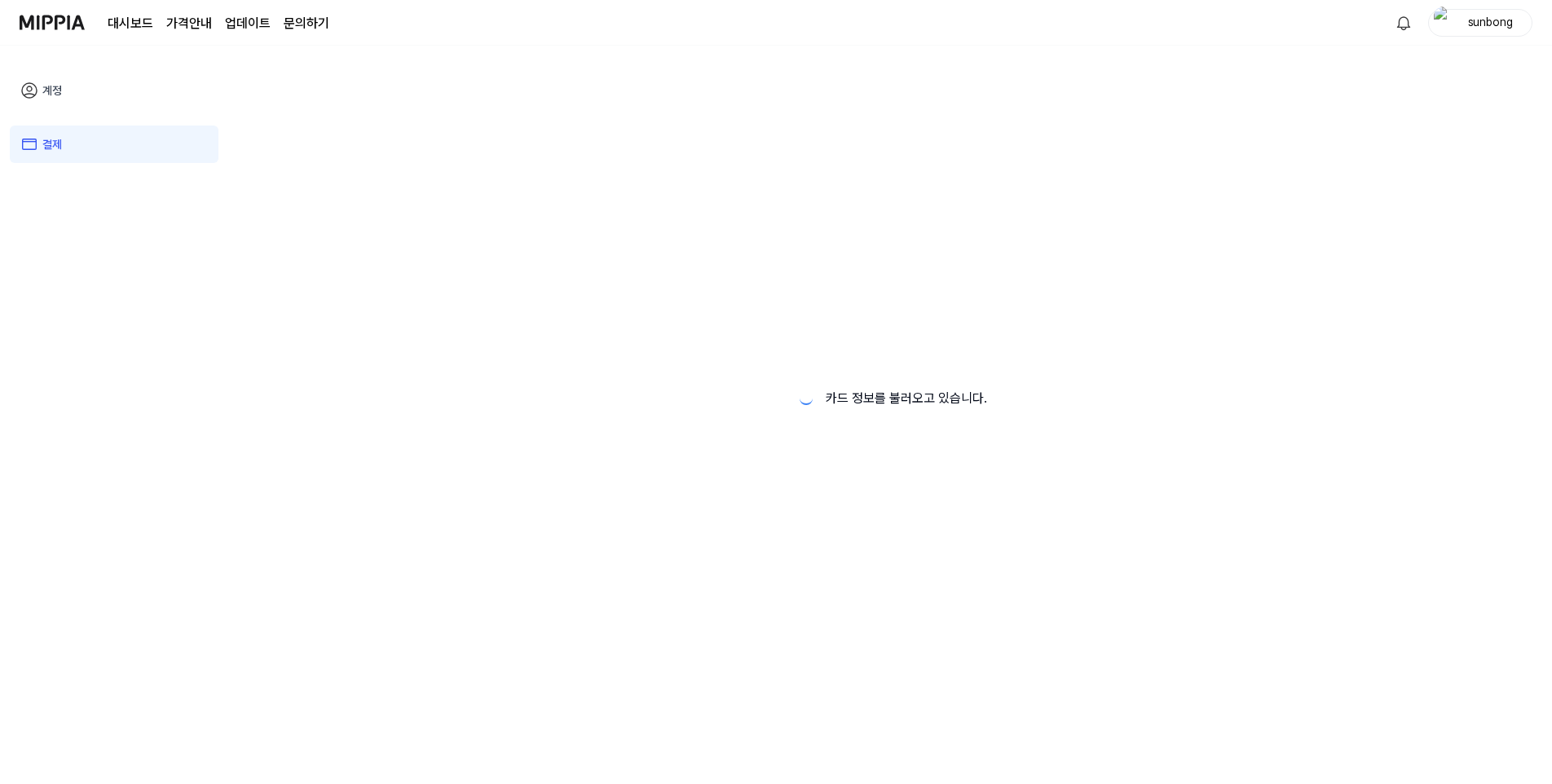
scroll to position [0, 0]
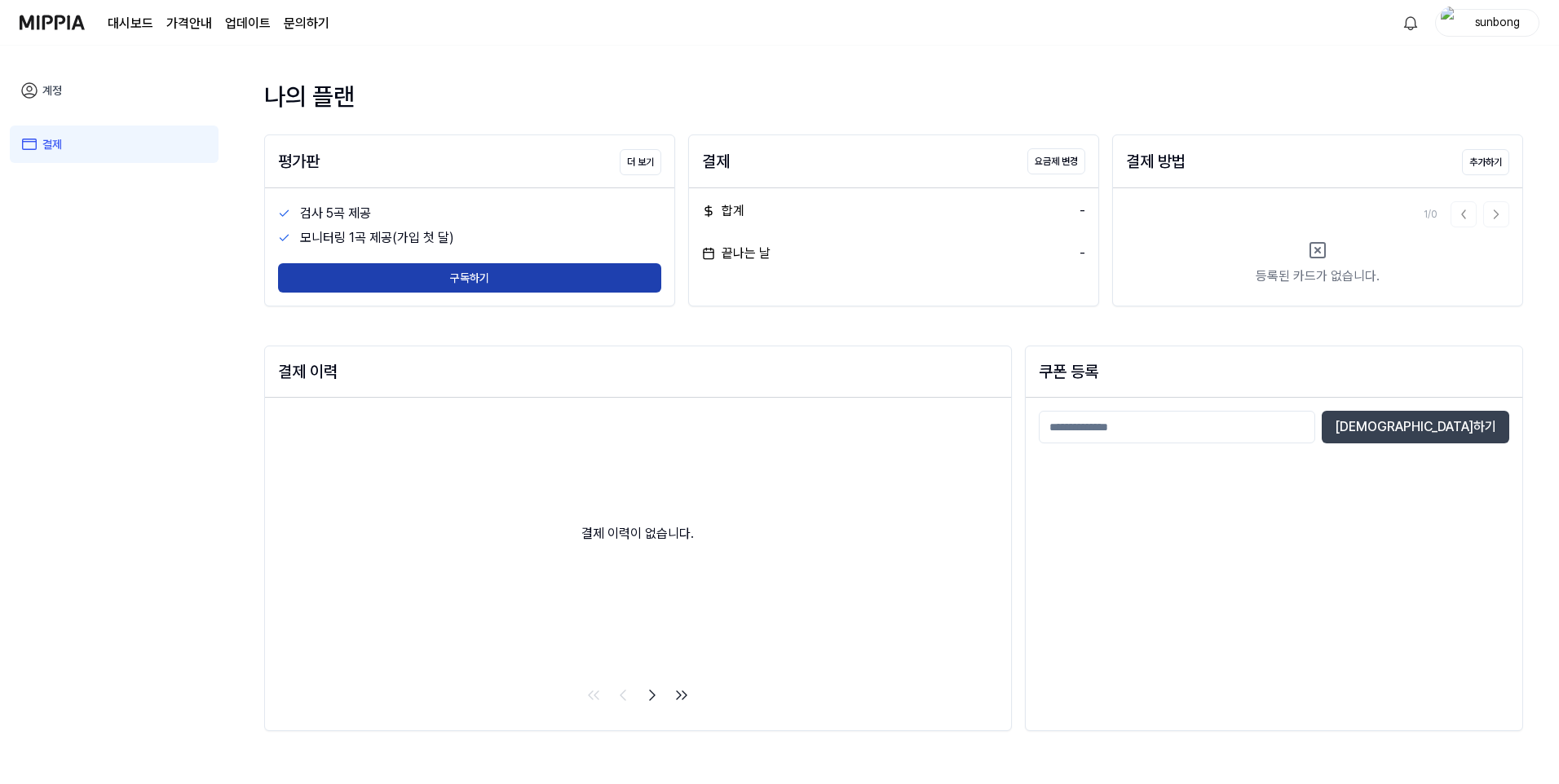
click at [483, 278] on button "구독하기" at bounding box center [470, 277] width 383 height 29
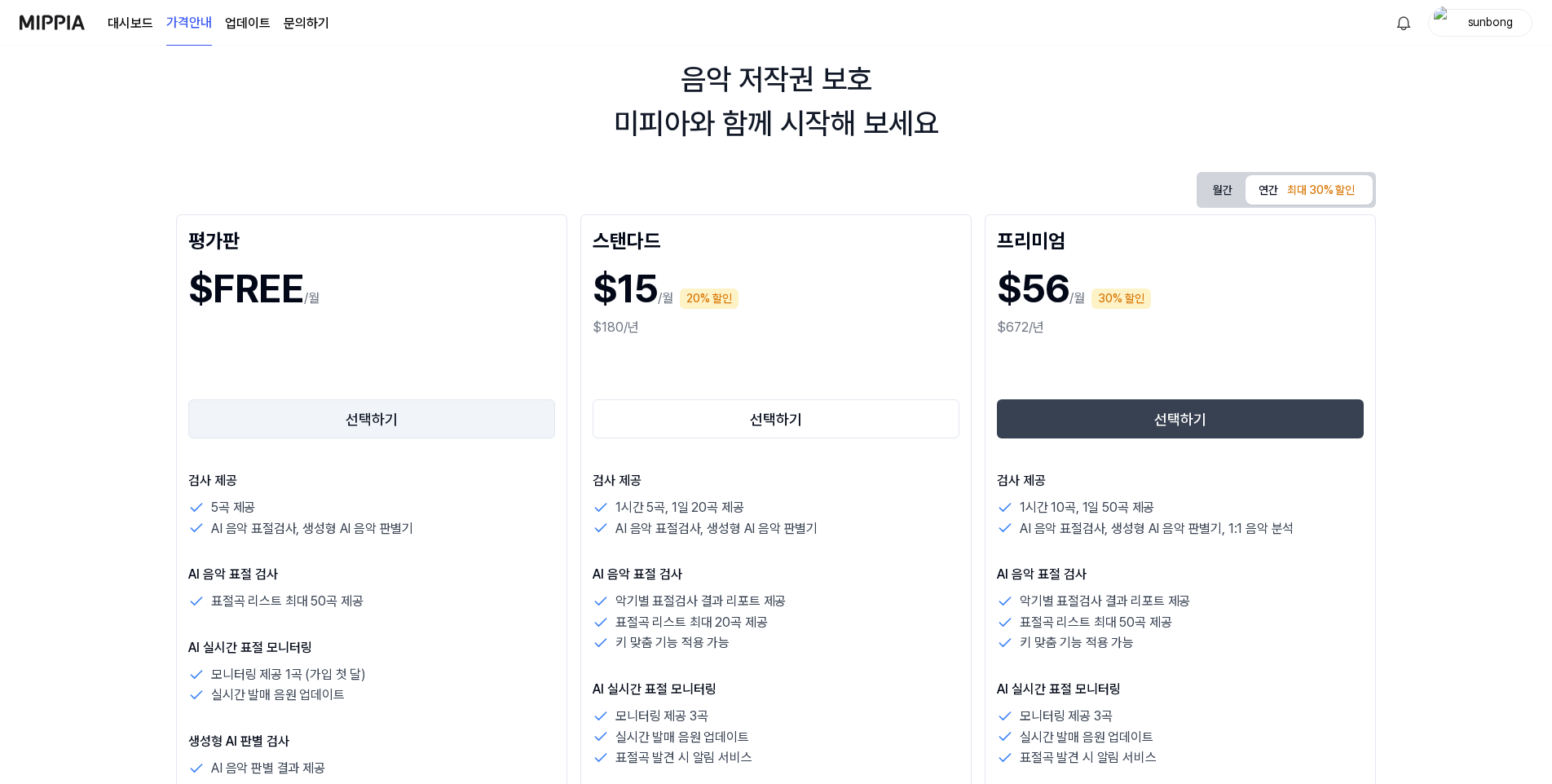
scroll to position [82, 0]
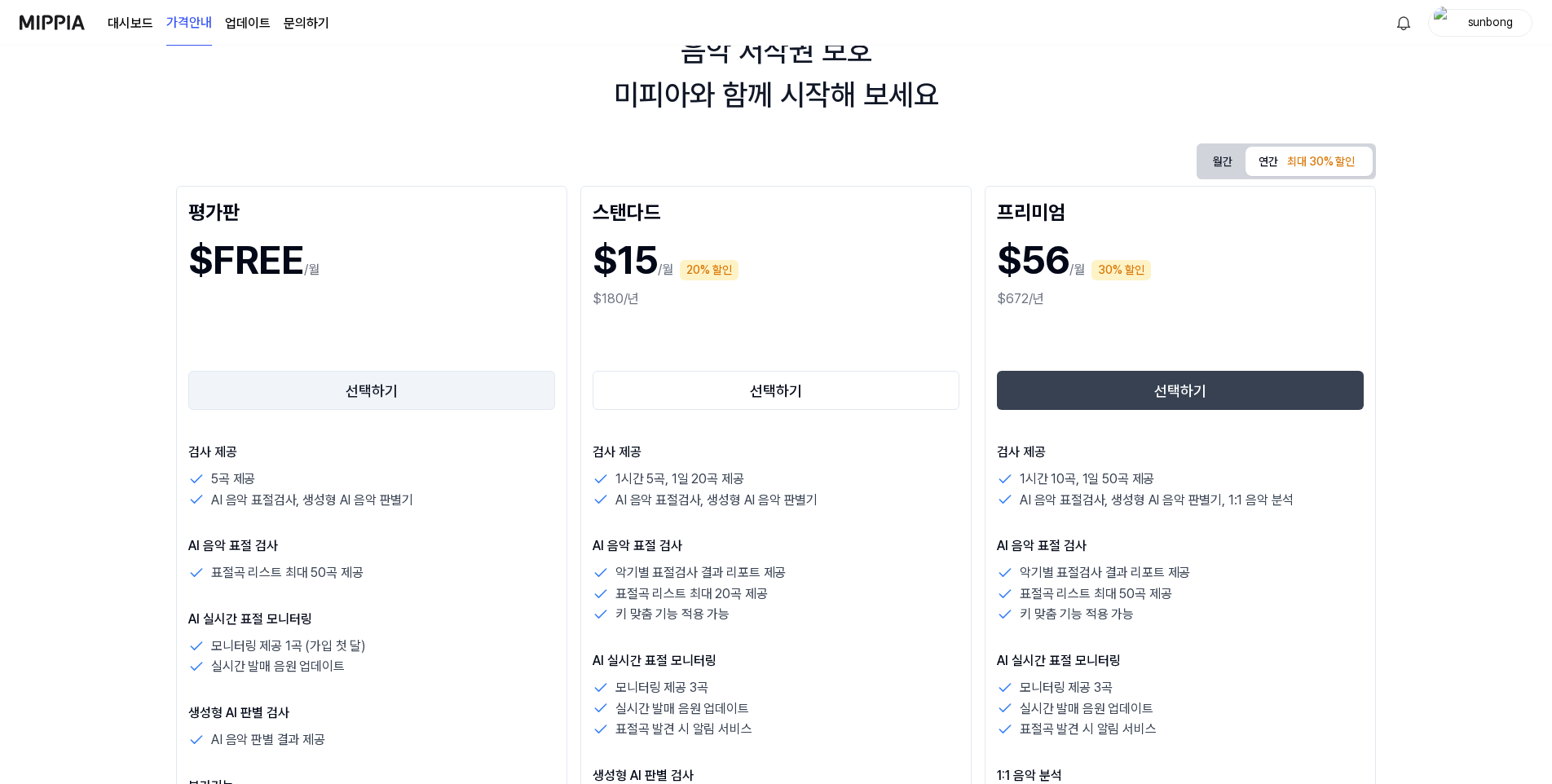
click at [371, 390] on button "선택하기" at bounding box center [371, 390] width 367 height 40
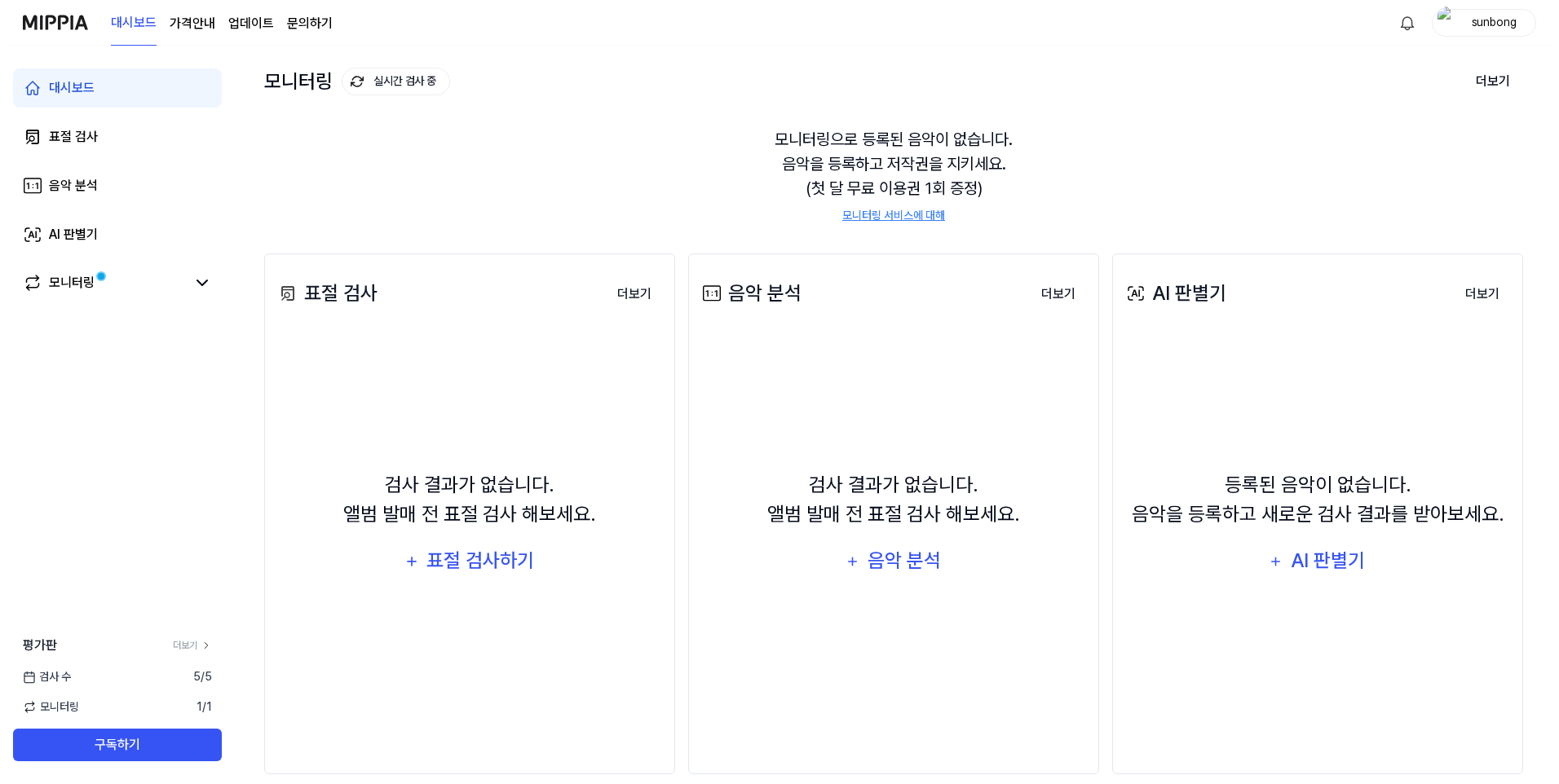
scroll to position [0, 0]
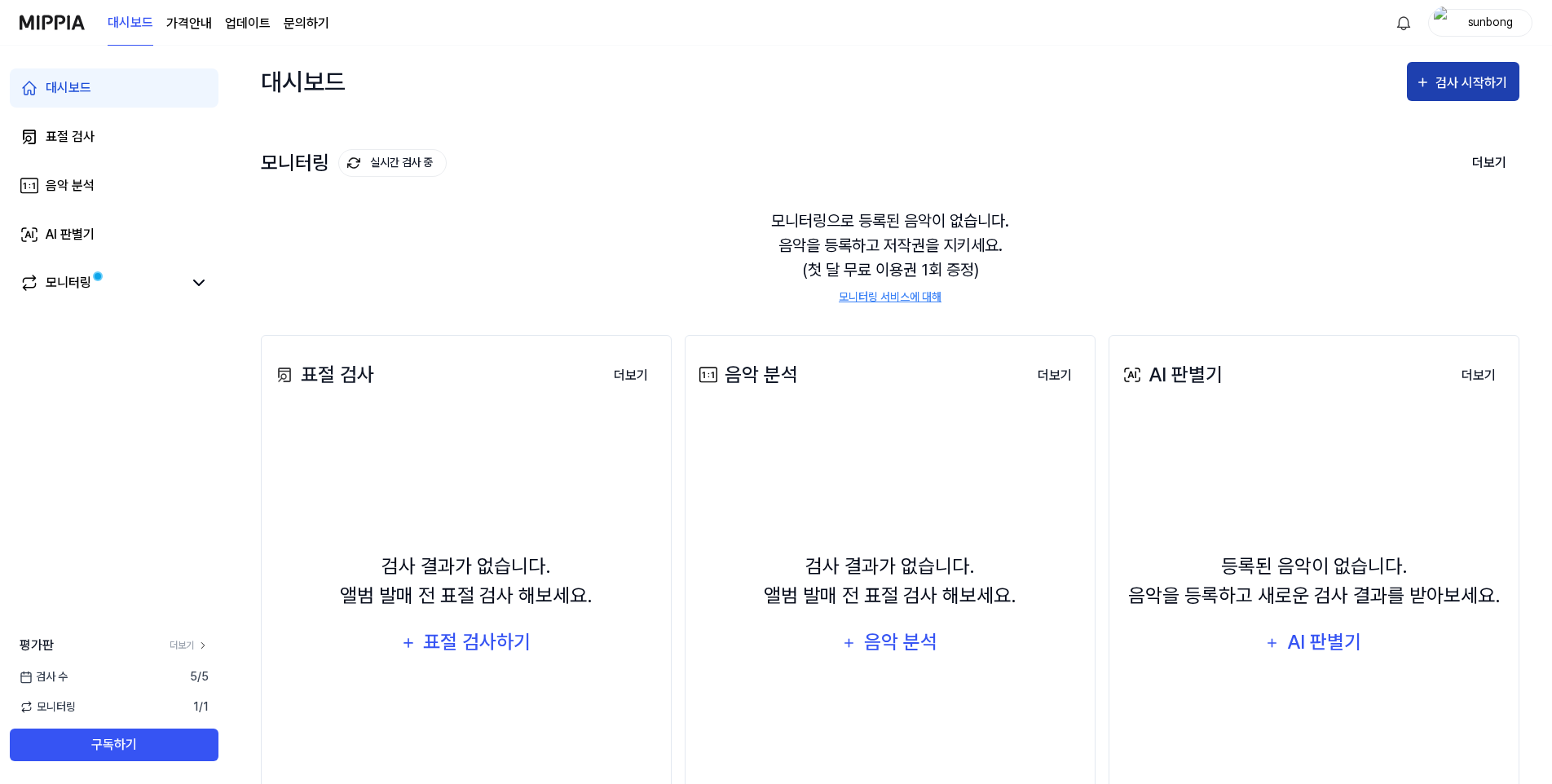
click at [1477, 81] on div "검사 시작하기" at bounding box center [1474, 83] width 76 height 21
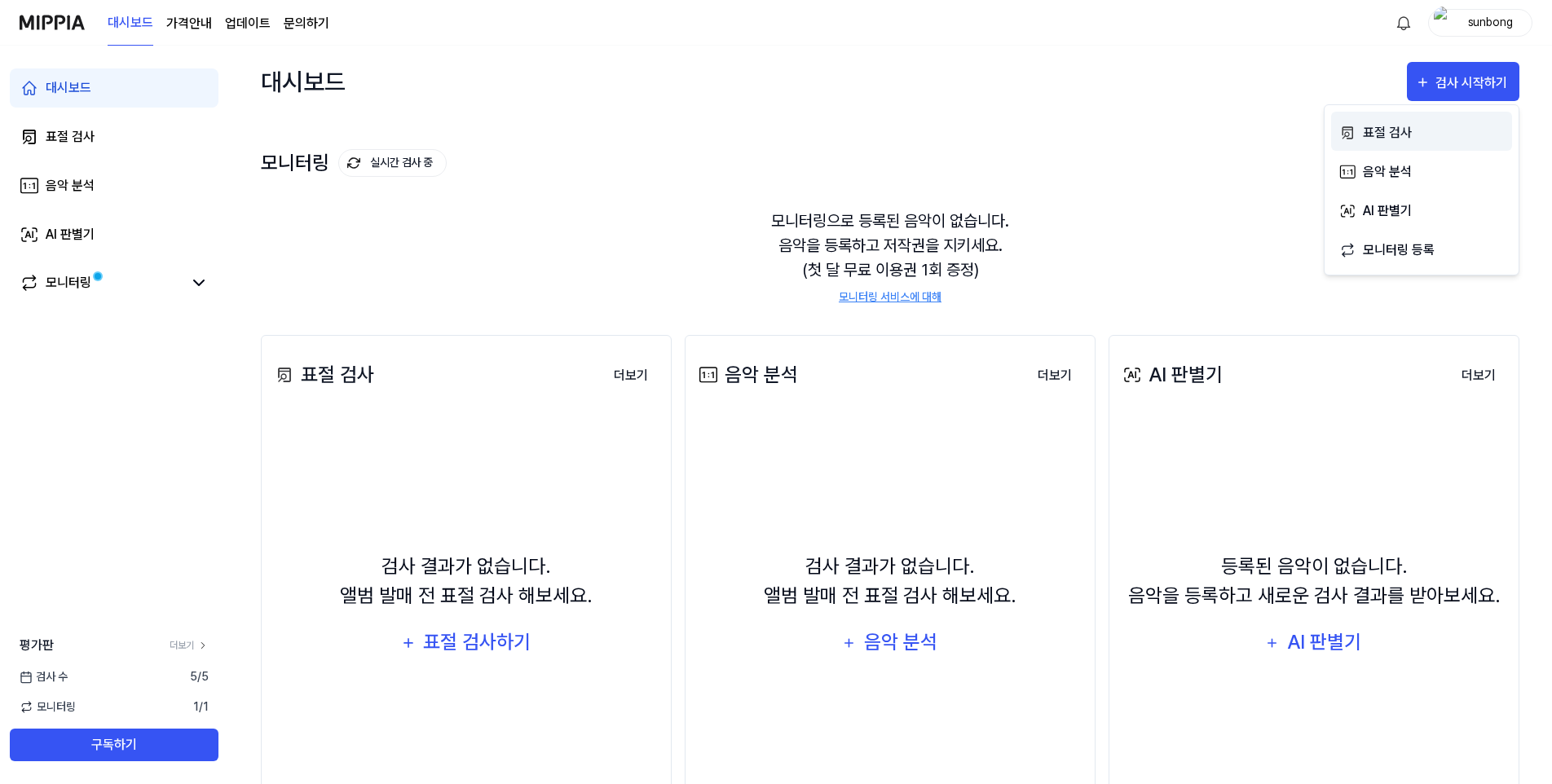
click at [1394, 134] on div "표절 검사" at bounding box center [1433, 133] width 142 height 21
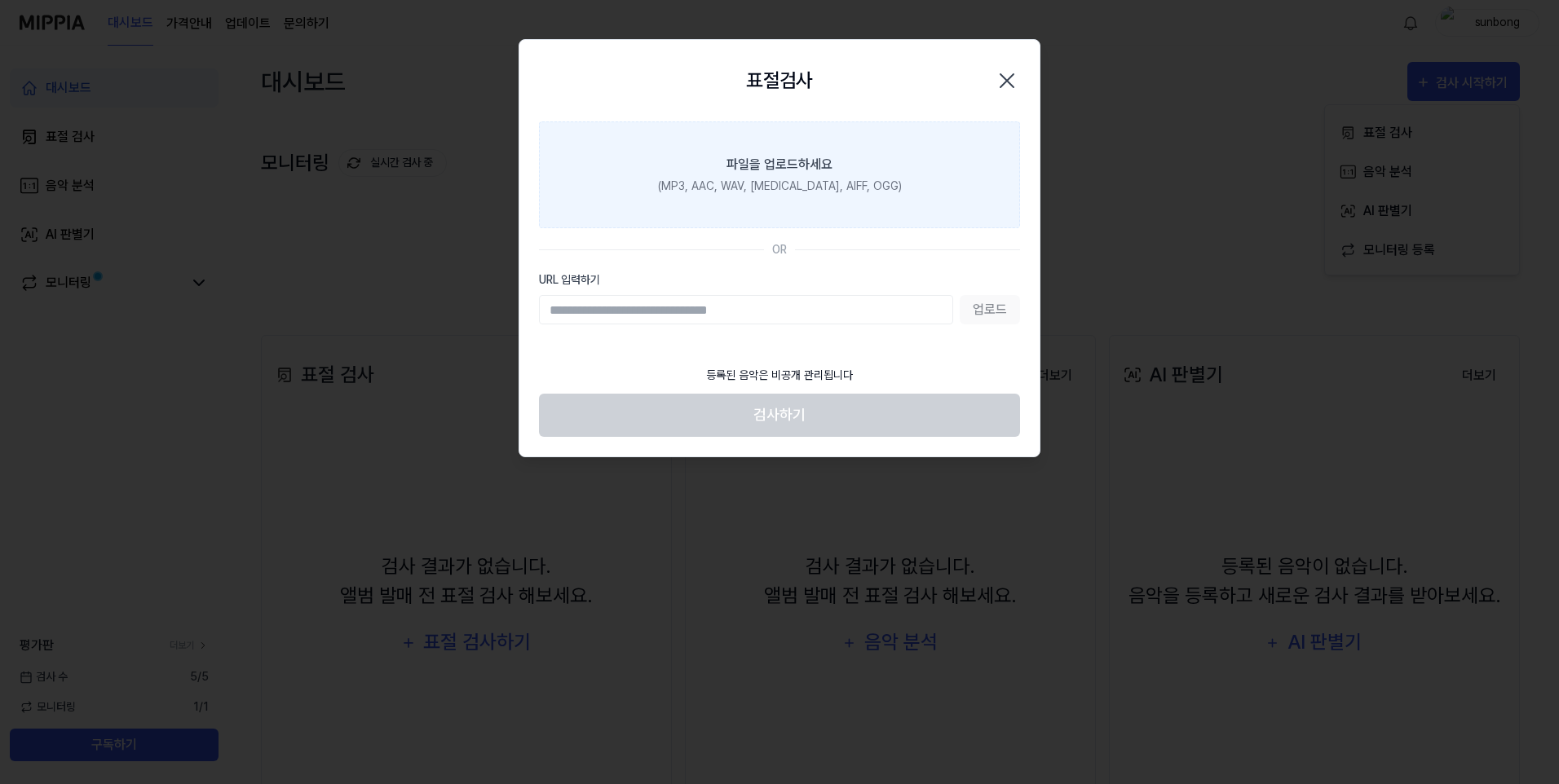
click at [733, 185] on div "(MP3, AAC, WAV, FLAC, AIFF, OGG)" at bounding box center [779, 185] width 244 height 17
click at [0, 0] on input "파일을 업로드하세요 (MP3, AAC, WAV, FLAC, AIFF, OGG)" at bounding box center [0, 0] width 0 height 0
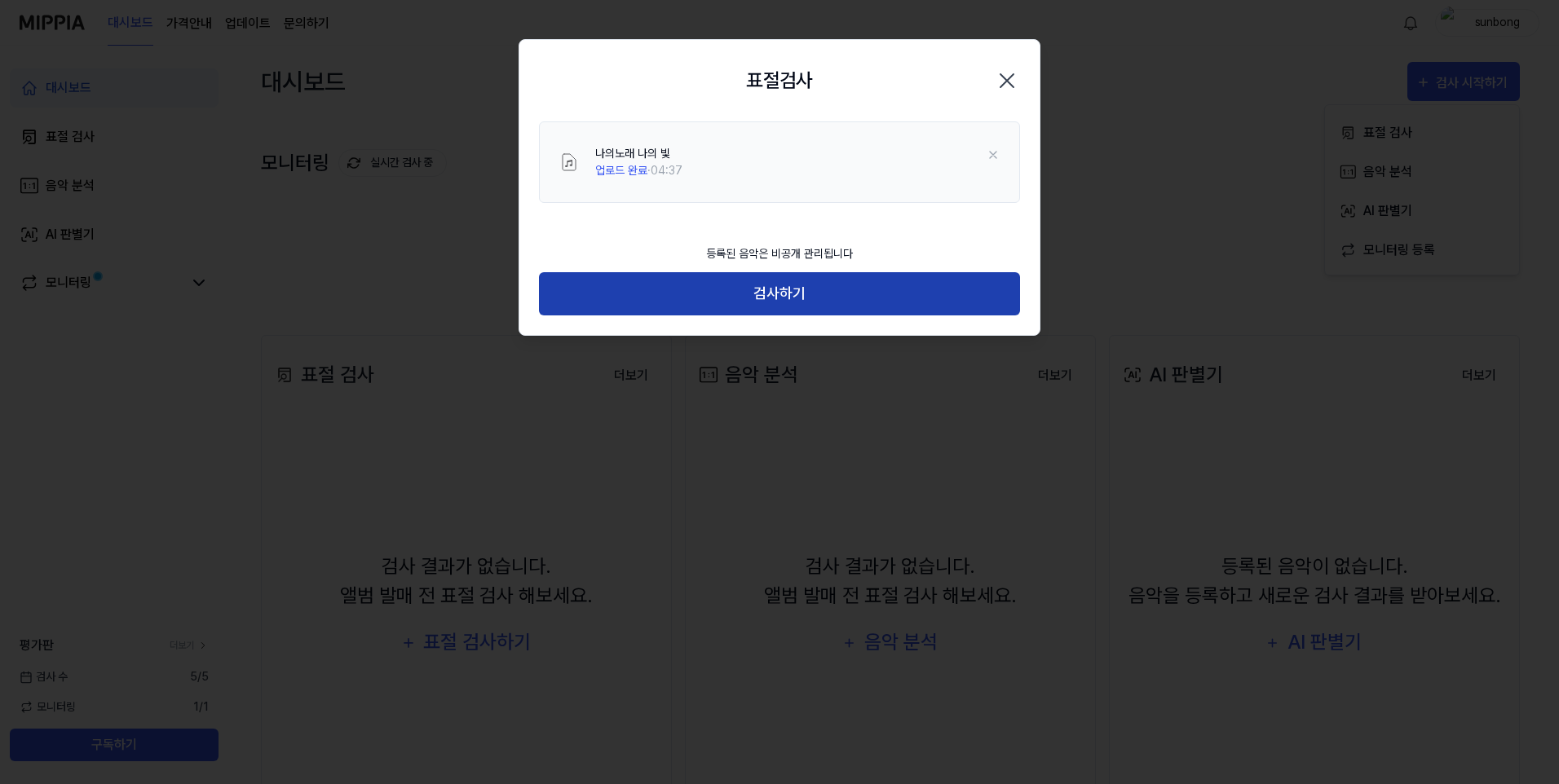
click at [788, 290] on button "검사하기" at bounding box center [779, 294] width 481 height 43
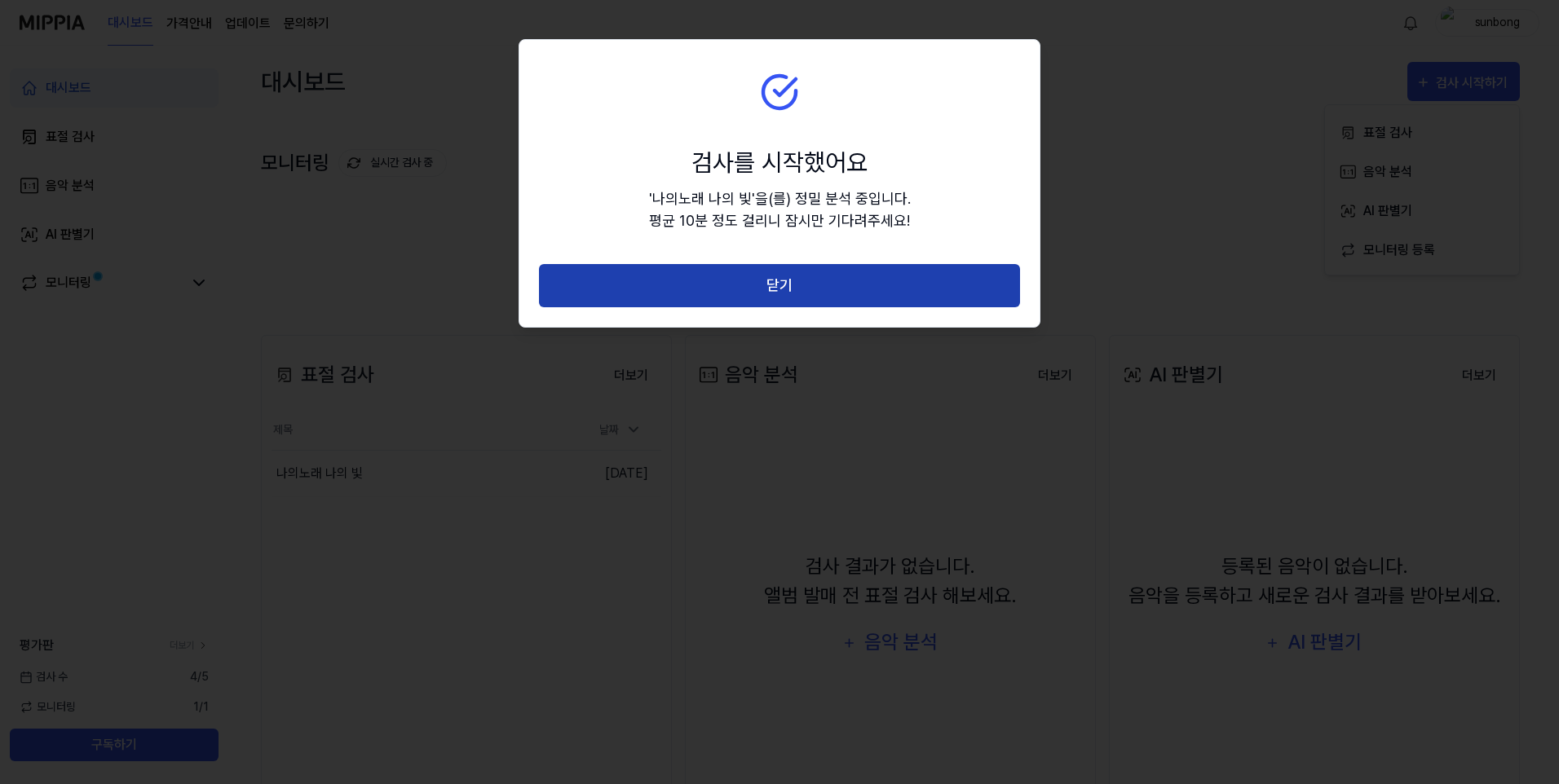
click at [776, 280] on button "닫기" at bounding box center [779, 285] width 481 height 43
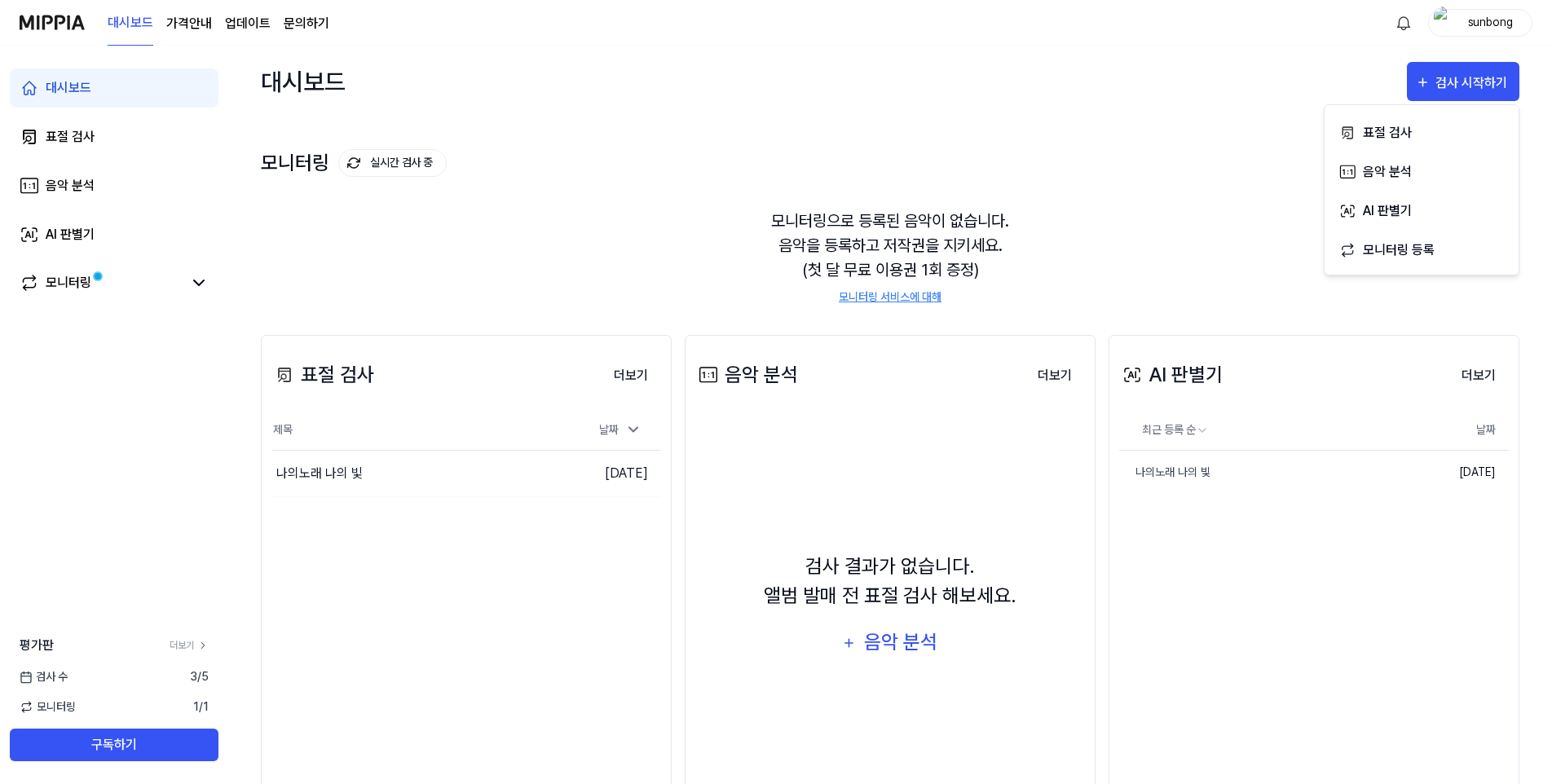
click at [339, 382] on div "표절 검사" at bounding box center [323, 374] width 103 height 29
drag, startPoint x: 631, startPoint y: 375, endPoint x: 617, endPoint y: 384, distance: 16.6
click at [631, 375] on button "더보기" at bounding box center [630, 375] width 61 height 33
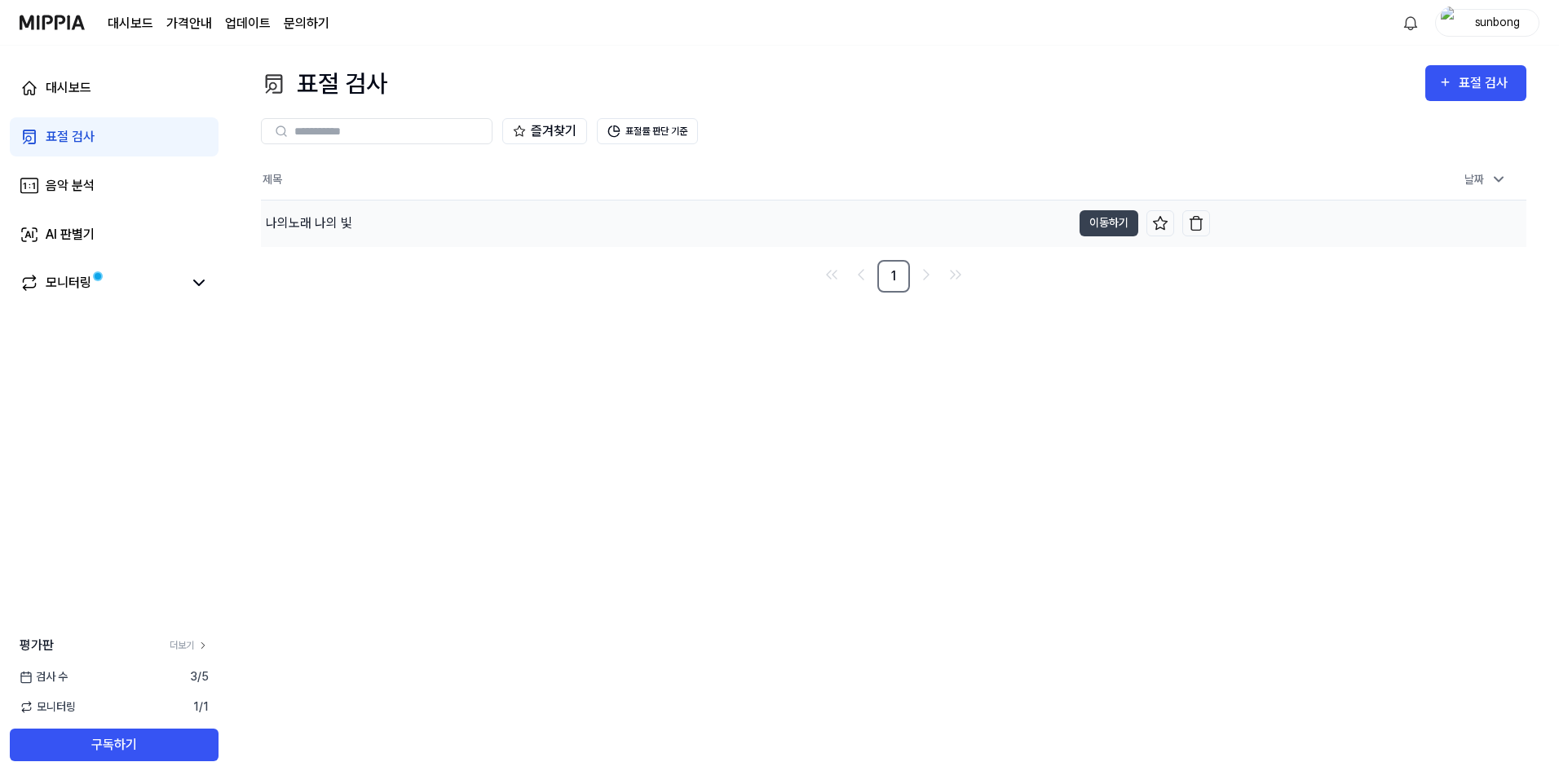
click at [323, 229] on div "나의노래 나의 빛" at bounding box center [309, 223] width 86 height 19
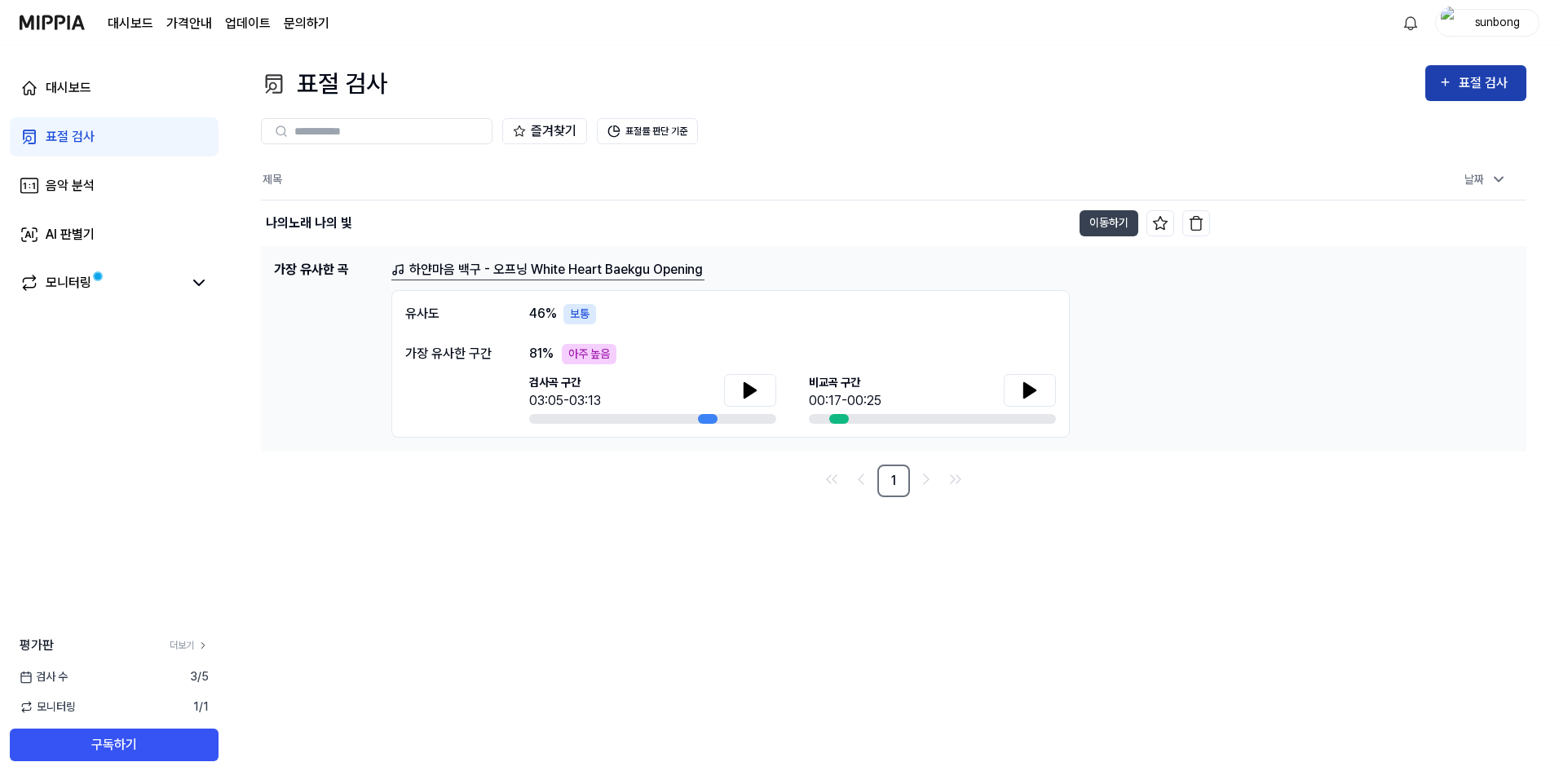
click at [1469, 83] on div "표절 검사" at bounding box center [1486, 83] width 55 height 21
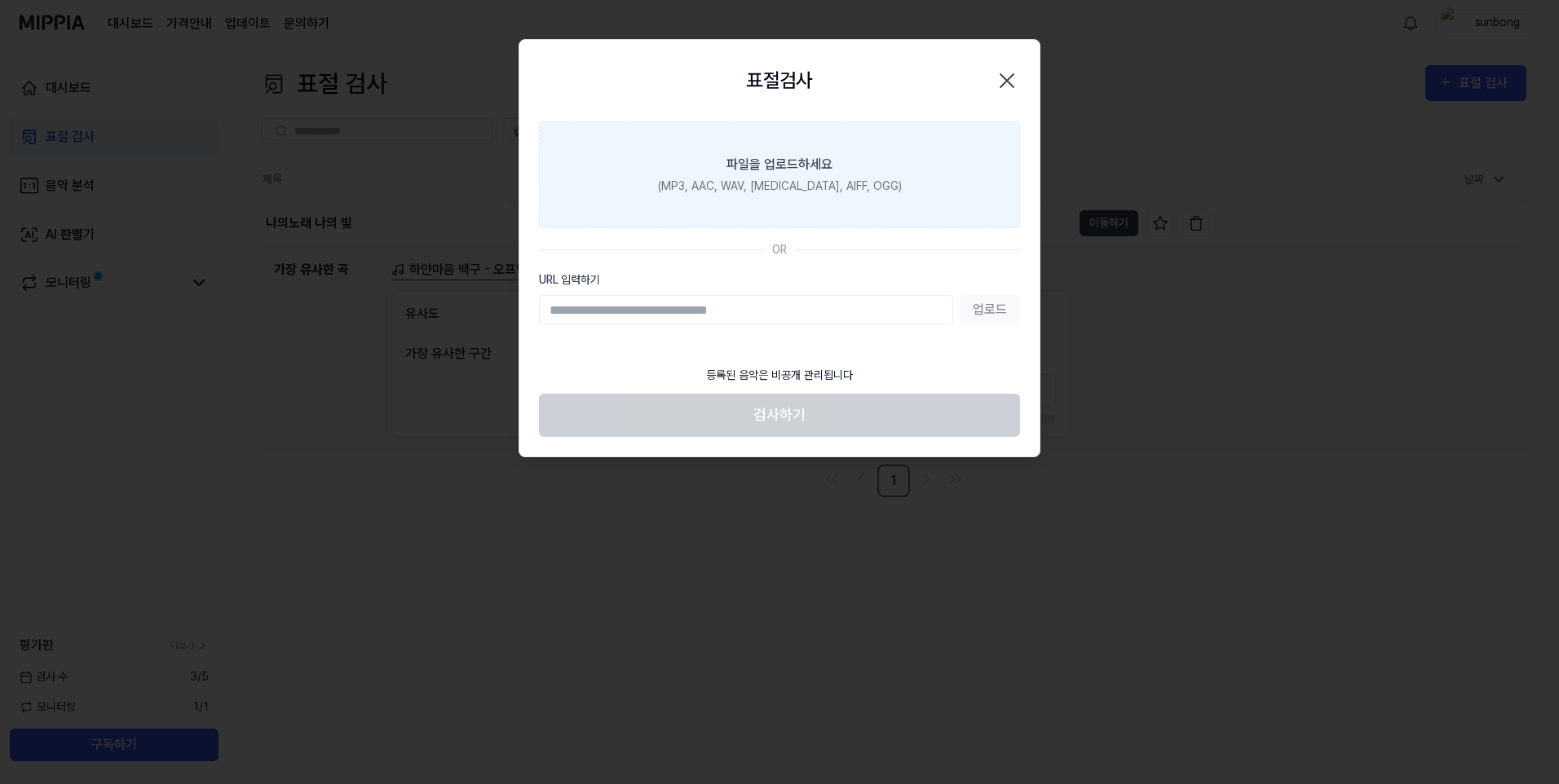
click at [792, 176] on label "파일을 업로드하세요 (MP3, AAC, WAV, FLAC, AIFF, OGG)" at bounding box center [779, 174] width 481 height 106
click at [0, 0] on input "파일을 업로드하세요 (MP3, AAC, WAV, FLAC, AIFF, OGG)" at bounding box center [0, 0] width 0 height 0
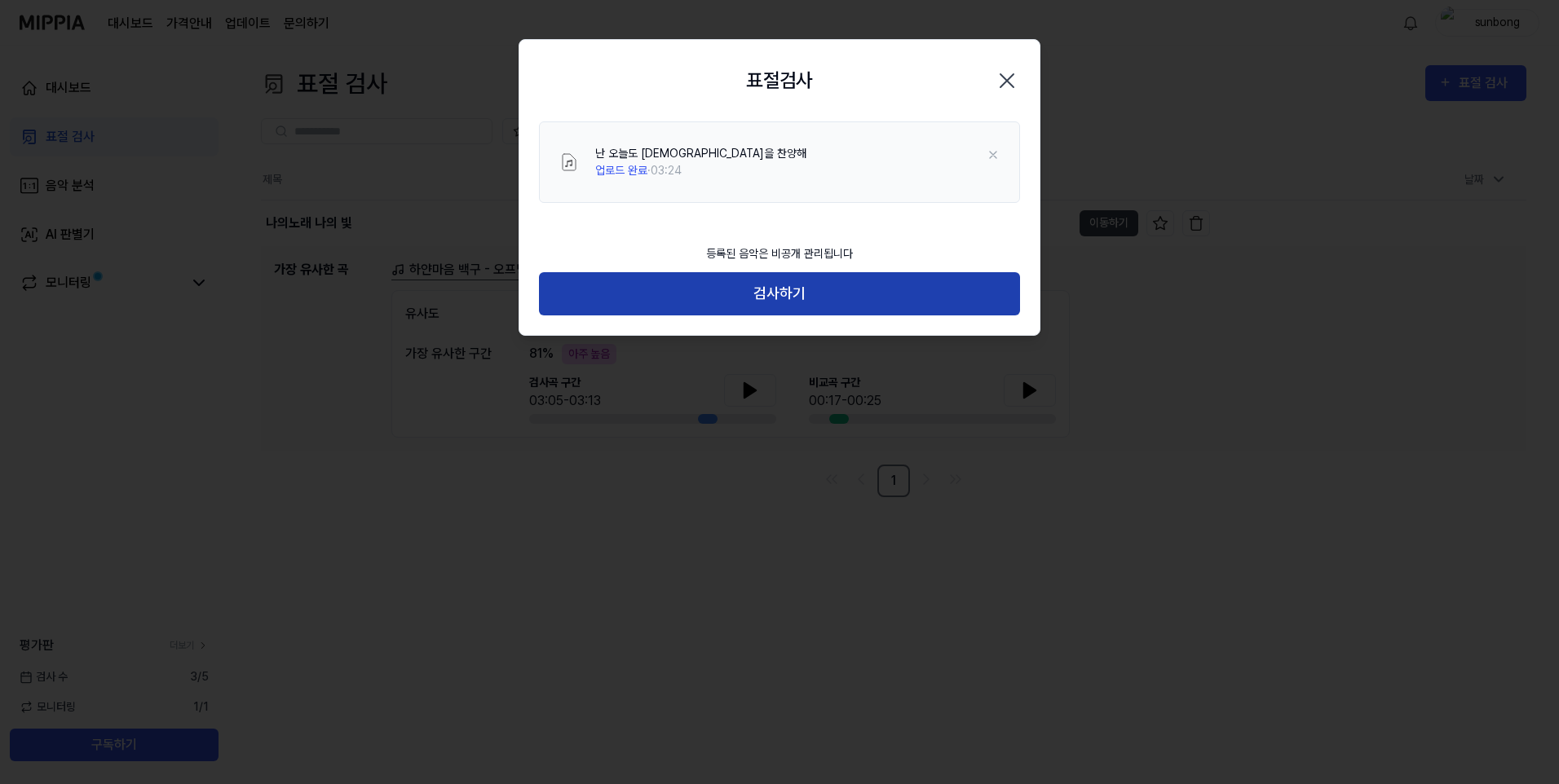
click at [776, 288] on button "검사하기" at bounding box center [779, 294] width 481 height 43
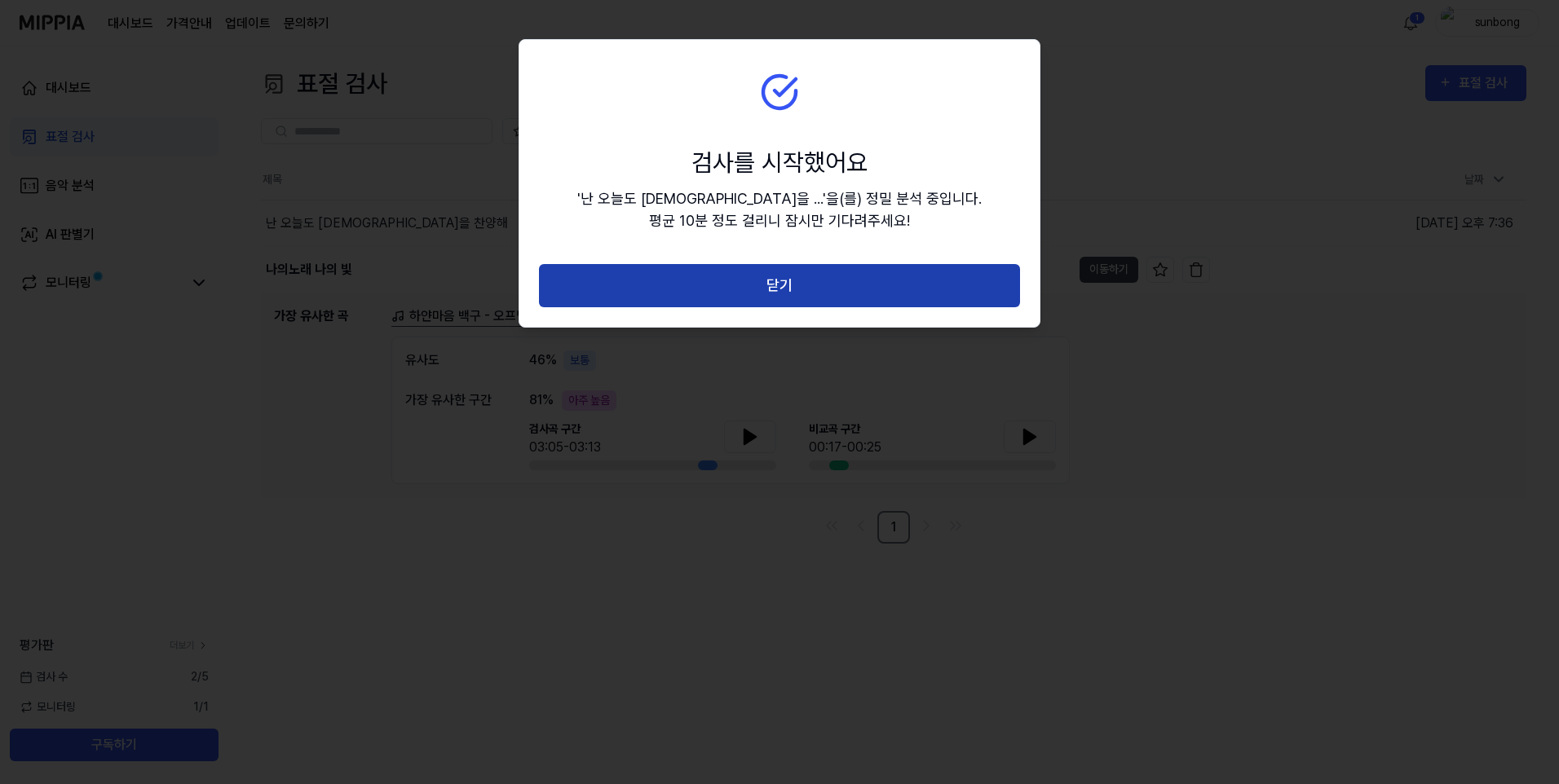
click at [771, 272] on button "닫기" at bounding box center [779, 285] width 481 height 43
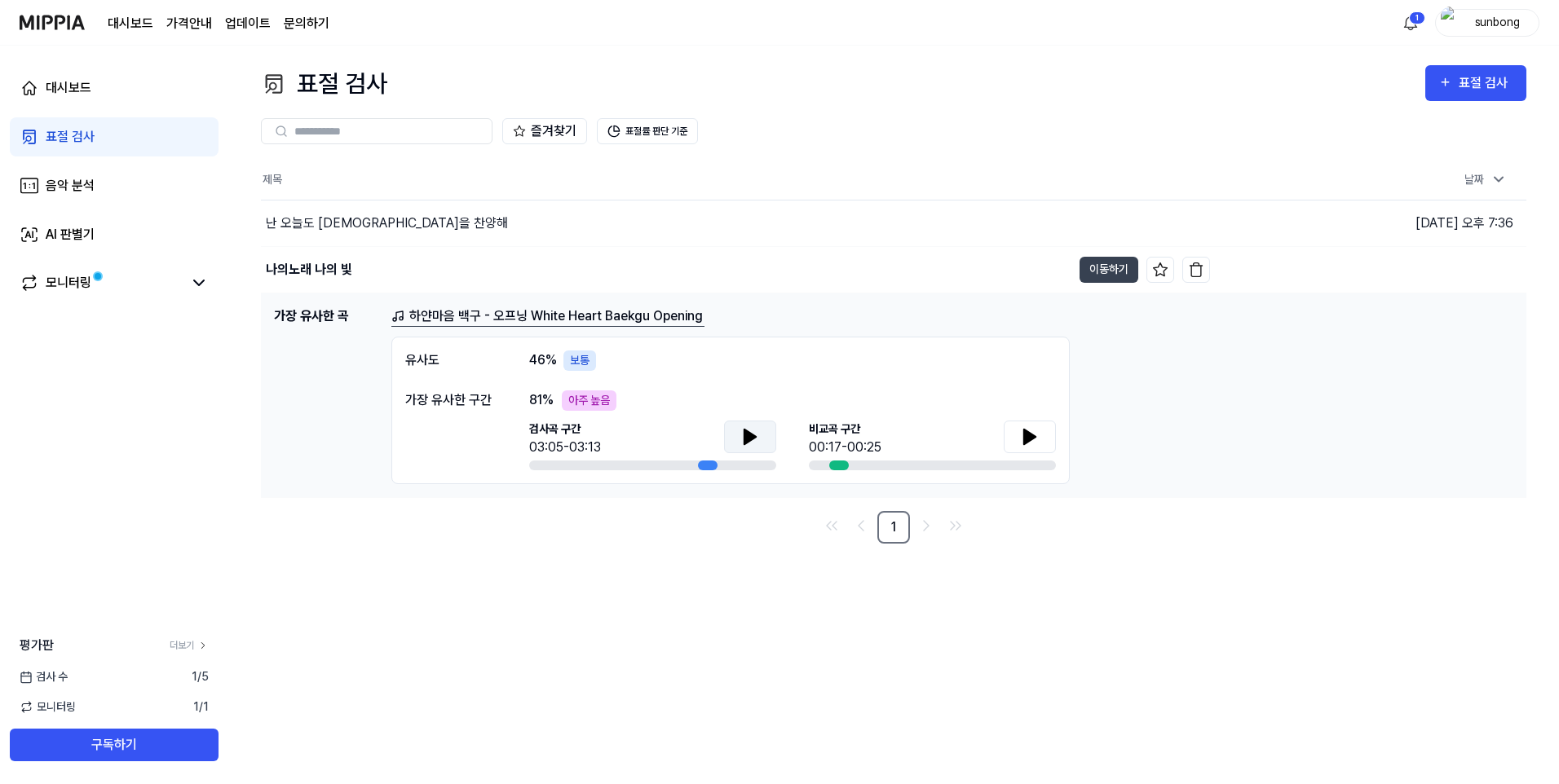
click at [752, 437] on icon at bounding box center [750, 437] width 11 height 15
click at [748, 435] on icon at bounding box center [747, 436] width 4 height 13
click at [333, 224] on div "난 오늘도 주님을 찬양해" at bounding box center [386, 223] width 242 height 19
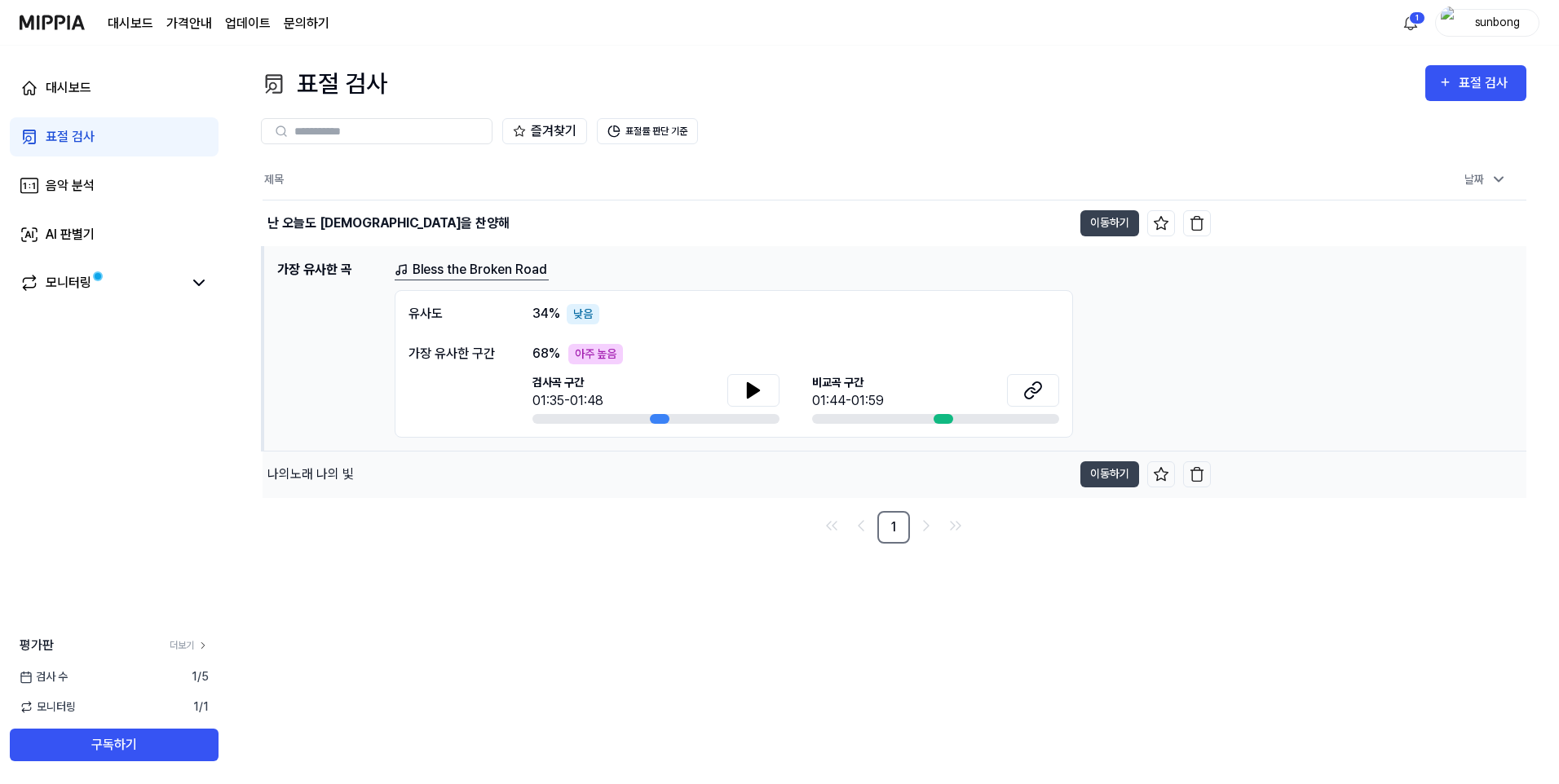
click at [326, 476] on div "나의노래 나의 빛" at bounding box center [310, 474] width 86 height 19
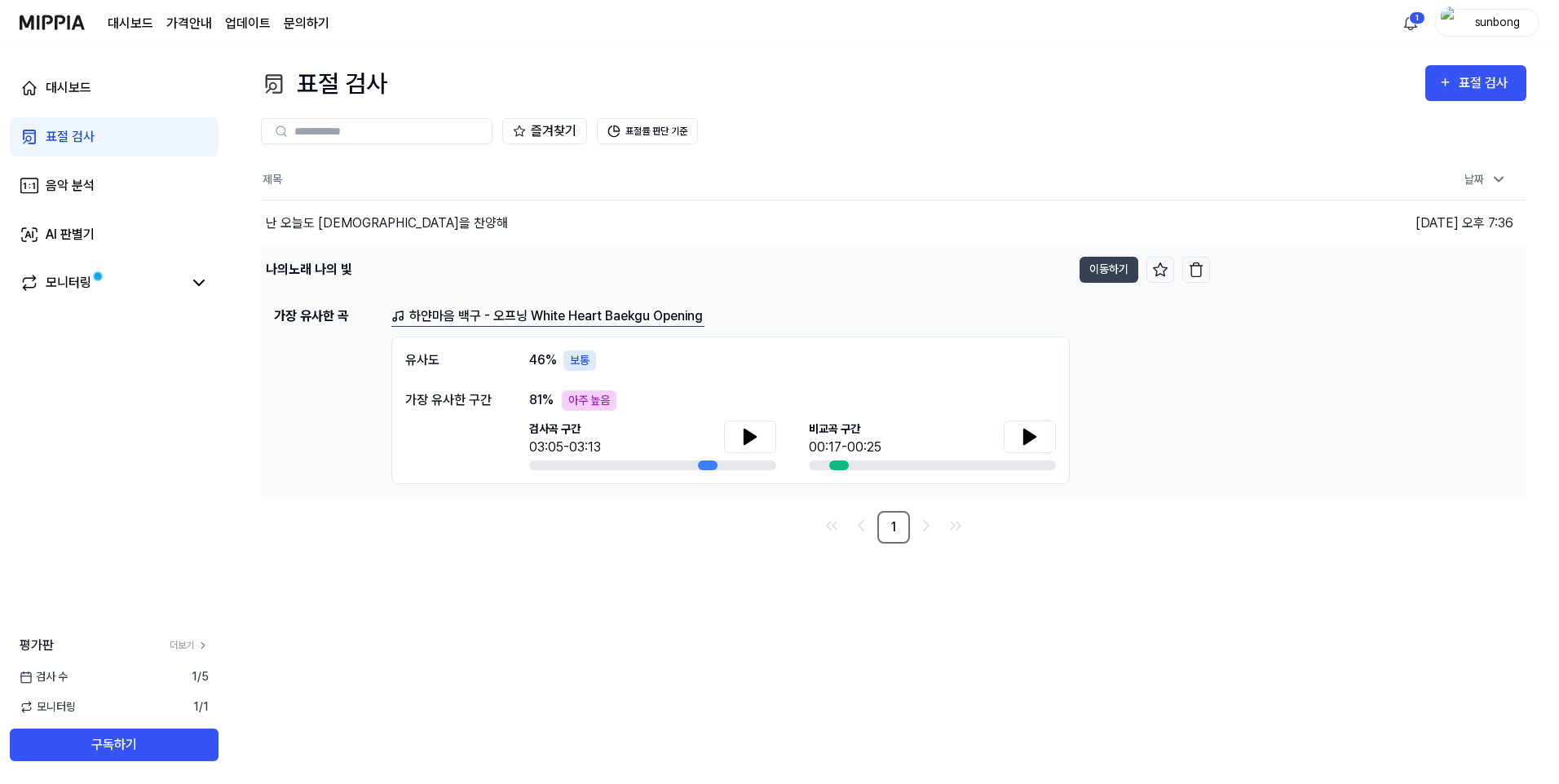
click at [321, 270] on div "나의노래 나의 빛" at bounding box center [309, 270] width 86 height 19
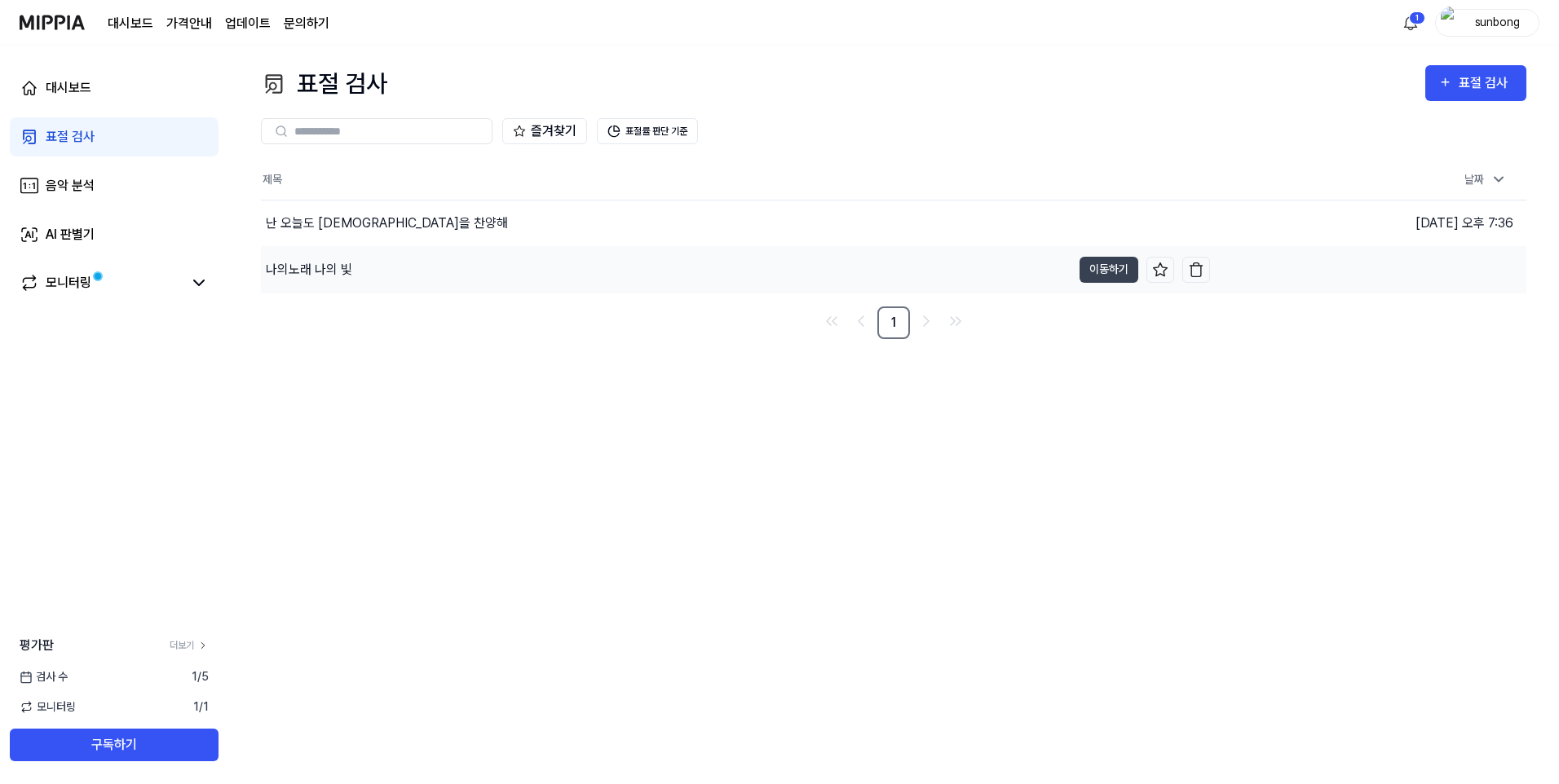
click at [334, 264] on div "나의노래 나의 빛" at bounding box center [309, 270] width 86 height 19
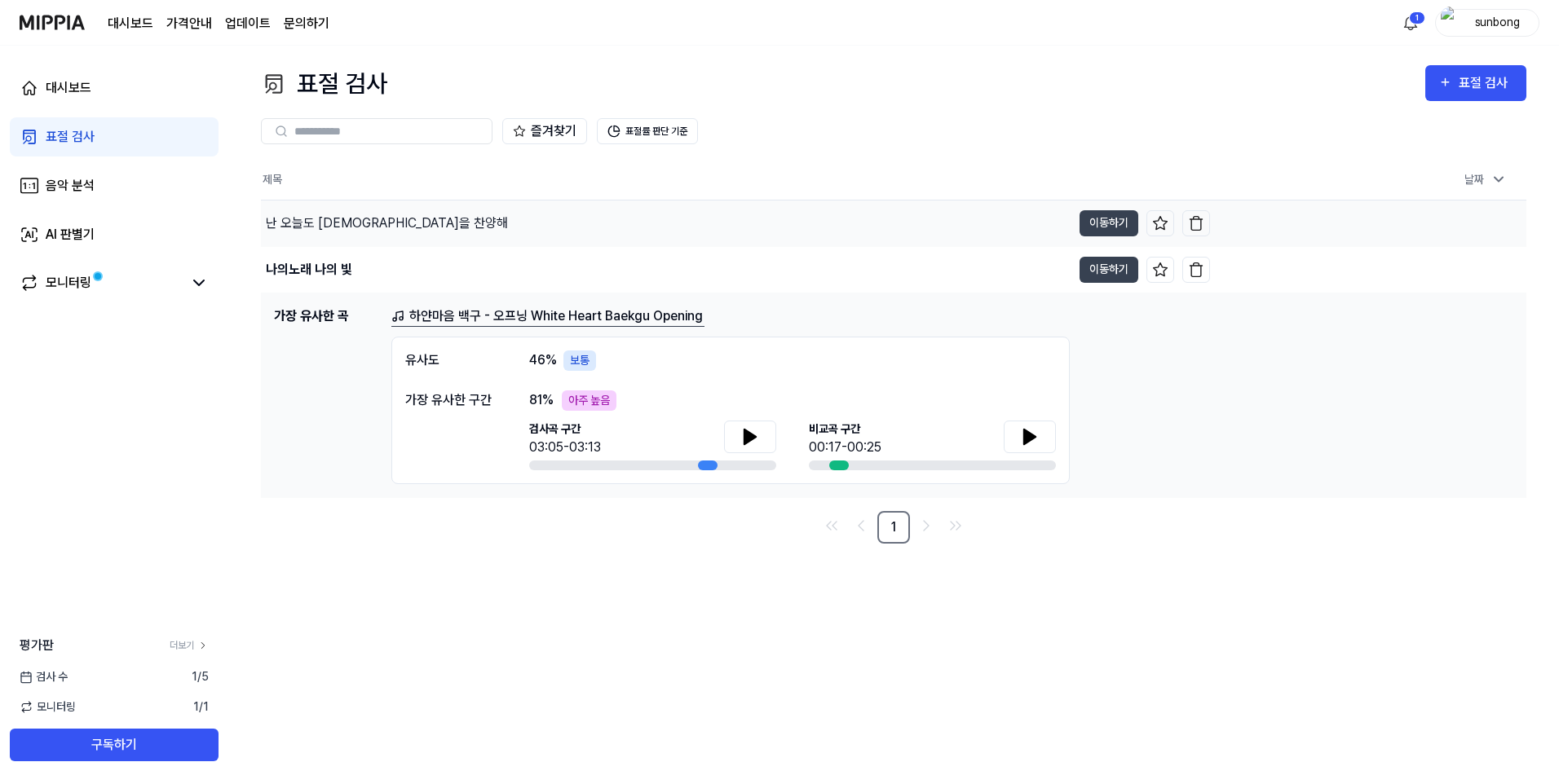
click at [349, 221] on div "난 오늘도 주님을 찬양해" at bounding box center [386, 223] width 242 height 19
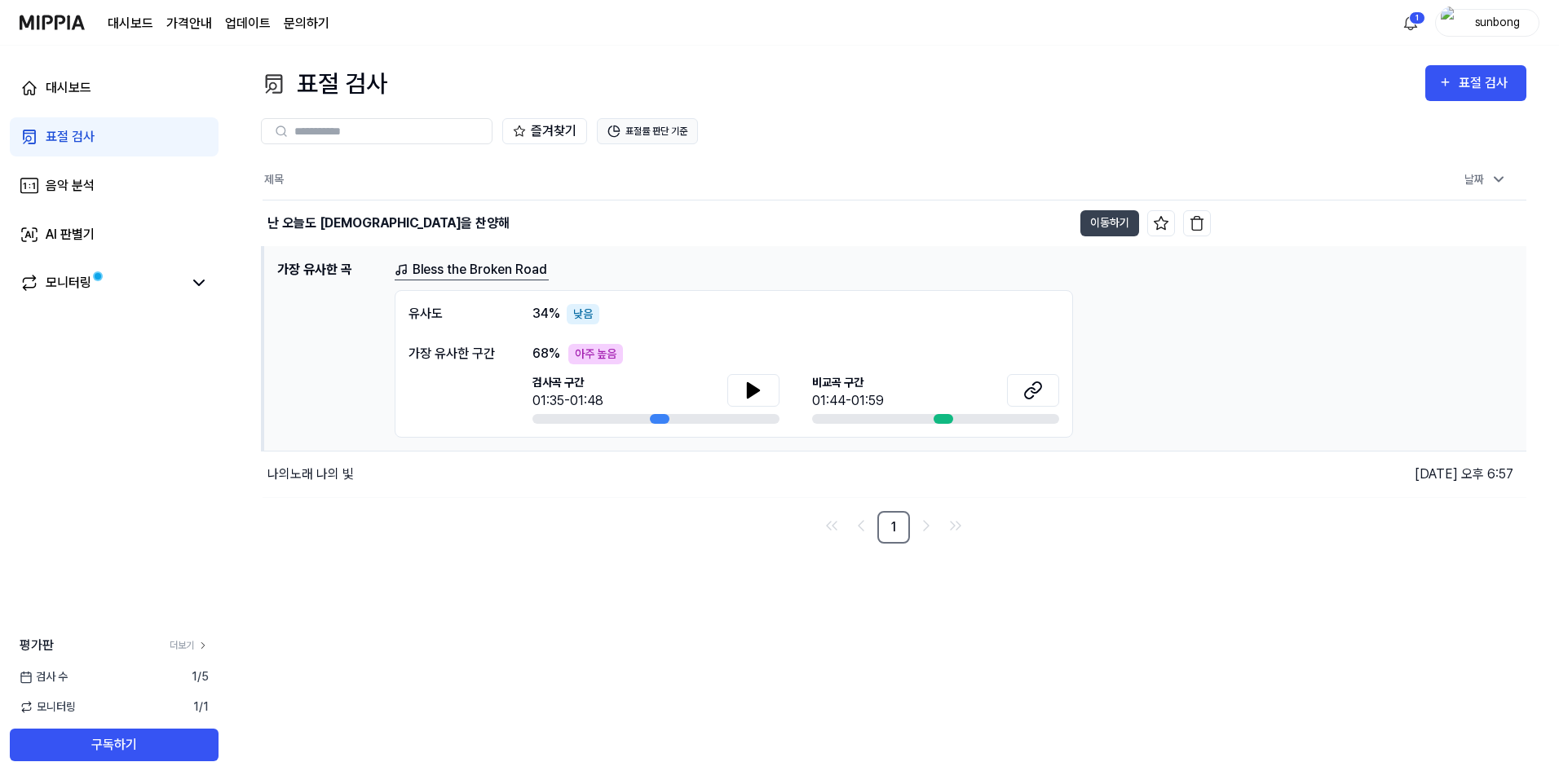
click at [637, 129] on button "표절률 판단 기준" at bounding box center [647, 131] width 101 height 26
click at [826, 62] on div "표절 검사 표절 검사 표절 검사 음악 분석 AI 판별기 즐겨찾기 표절률 판단 기준 제목 날짜 난 오늘도 주님을 찬양해 이동하기 2025.08.…" at bounding box center [893, 415] width 1330 height 738
click at [1410, 18] on html "대시보드 가격안내 업데이트 문의하기 1 sunbong 대시보드 표절 검사 음악 분석 AI 판별기 모니터링 평가판 더보기 검사 수 1 / 5 모…" at bounding box center [779, 392] width 1559 height 784
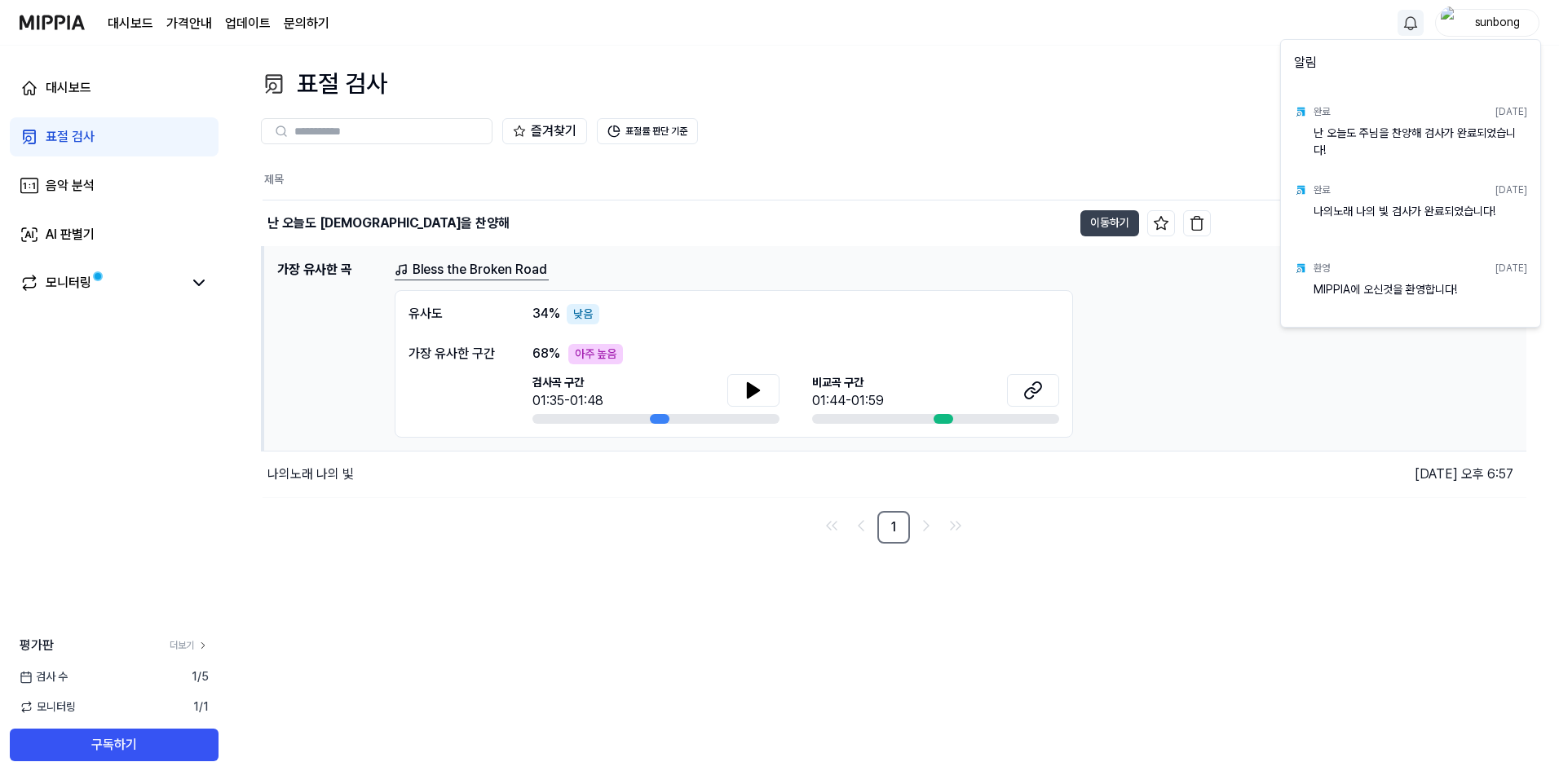
click at [1138, 71] on html "대시보드 가격안내 업데이트 문의하기 sunbong 대시보드 표절 검사 음악 분석 AI 판별기 모니터링 평가판 더보기 검사 수 1 / 5 모니터…" at bounding box center [779, 392] width 1559 height 784
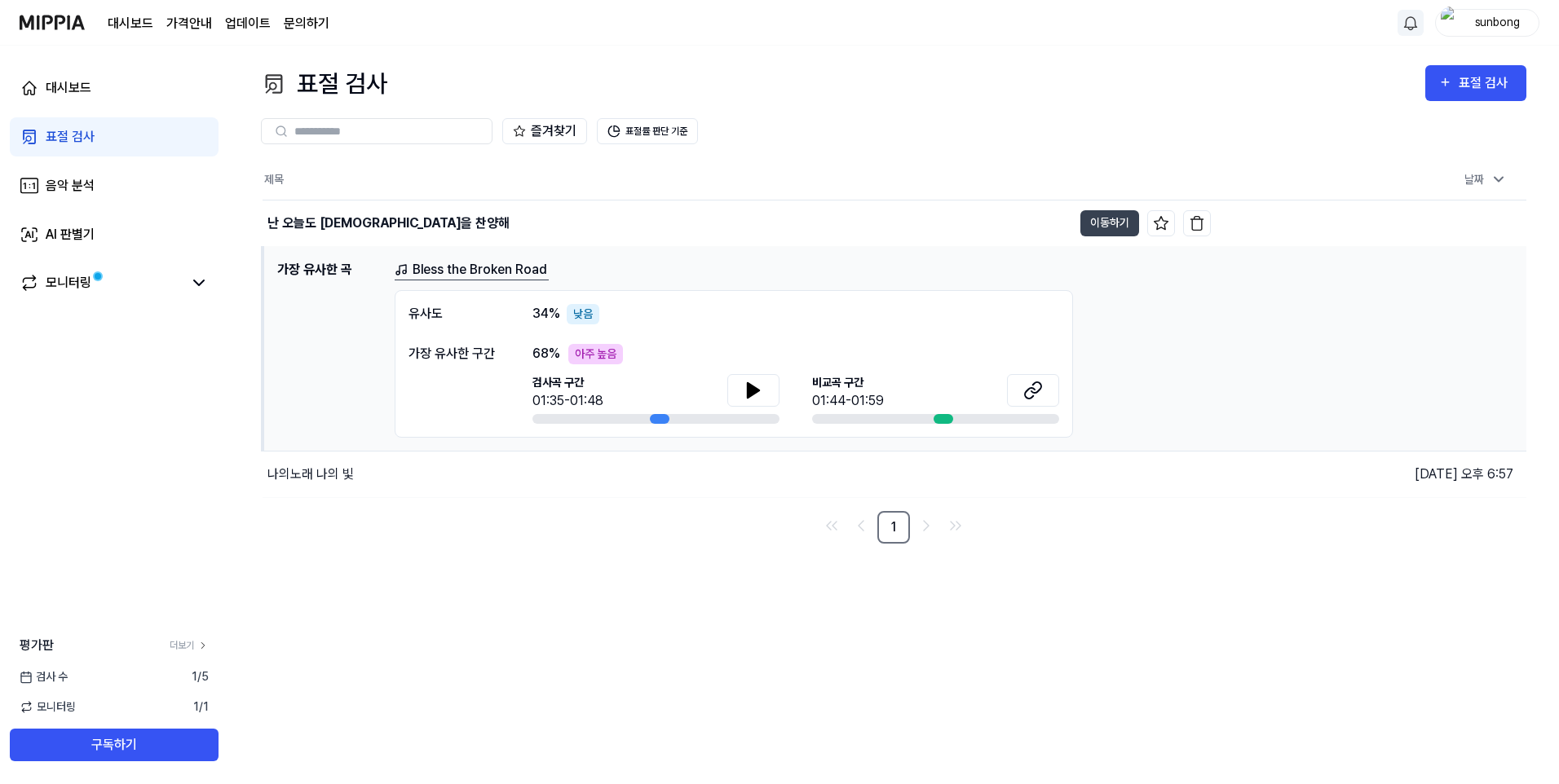
click at [882, 52] on div "표절 검사 표절 검사 표절 검사 음악 분석 AI 판별기 즐겨찾기 표절률 판단 기준 제목 날짜 난 오늘도 주님을 찬양해 이동하기 2025.08.…" at bounding box center [893, 415] width 1330 height 738
click at [747, 393] on icon at bounding box center [753, 390] width 11 height 15
click at [753, 388] on icon at bounding box center [753, 390] width 11 height 15
drag, startPoint x: 78, startPoint y: 185, endPoint x: 87, endPoint y: 183, distance: 9.2
click at [78, 185] on div "음악 분석" at bounding box center [70, 185] width 49 height 19
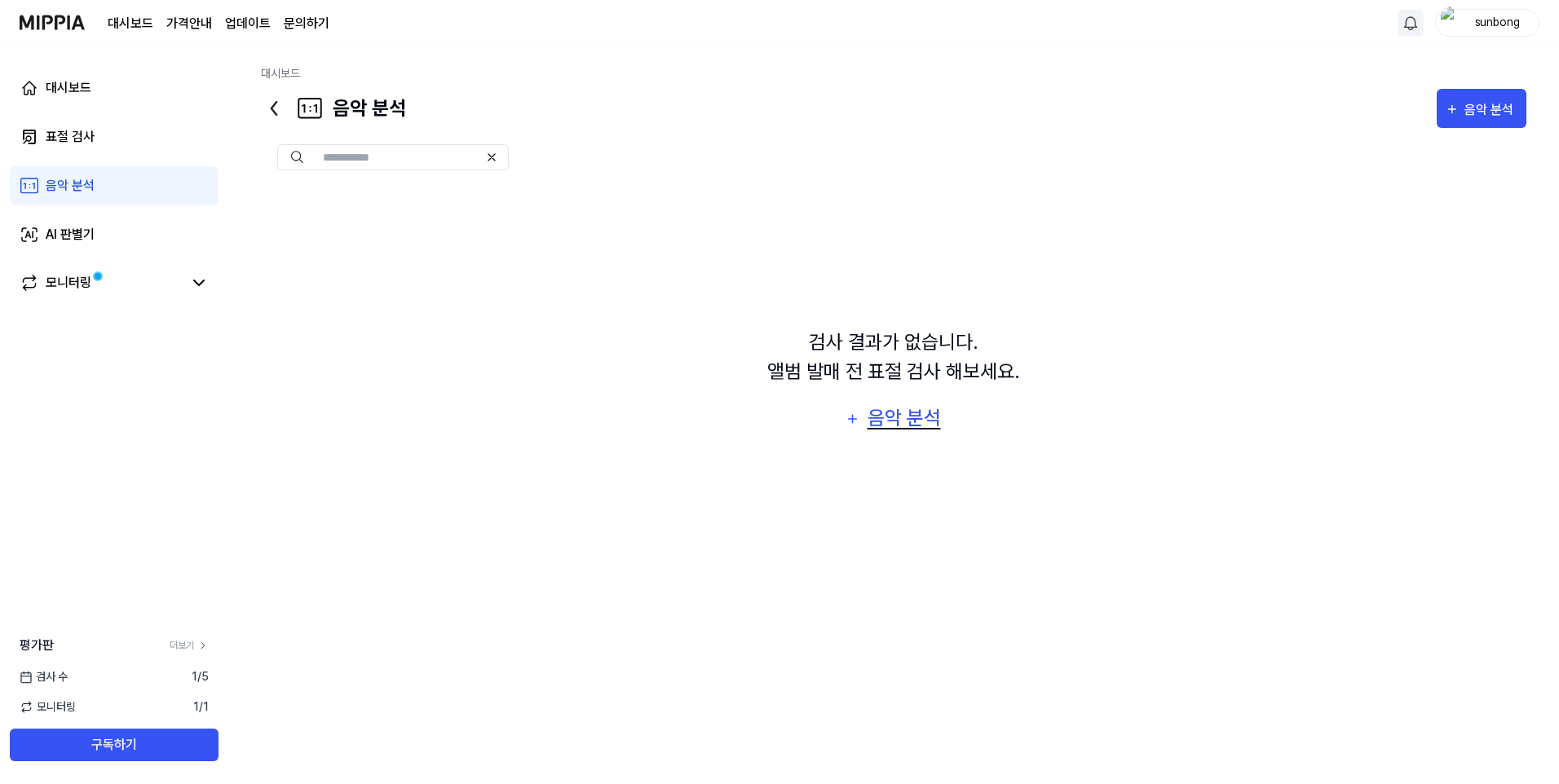
click at [896, 417] on div "음악 분석" at bounding box center [904, 417] width 77 height 31
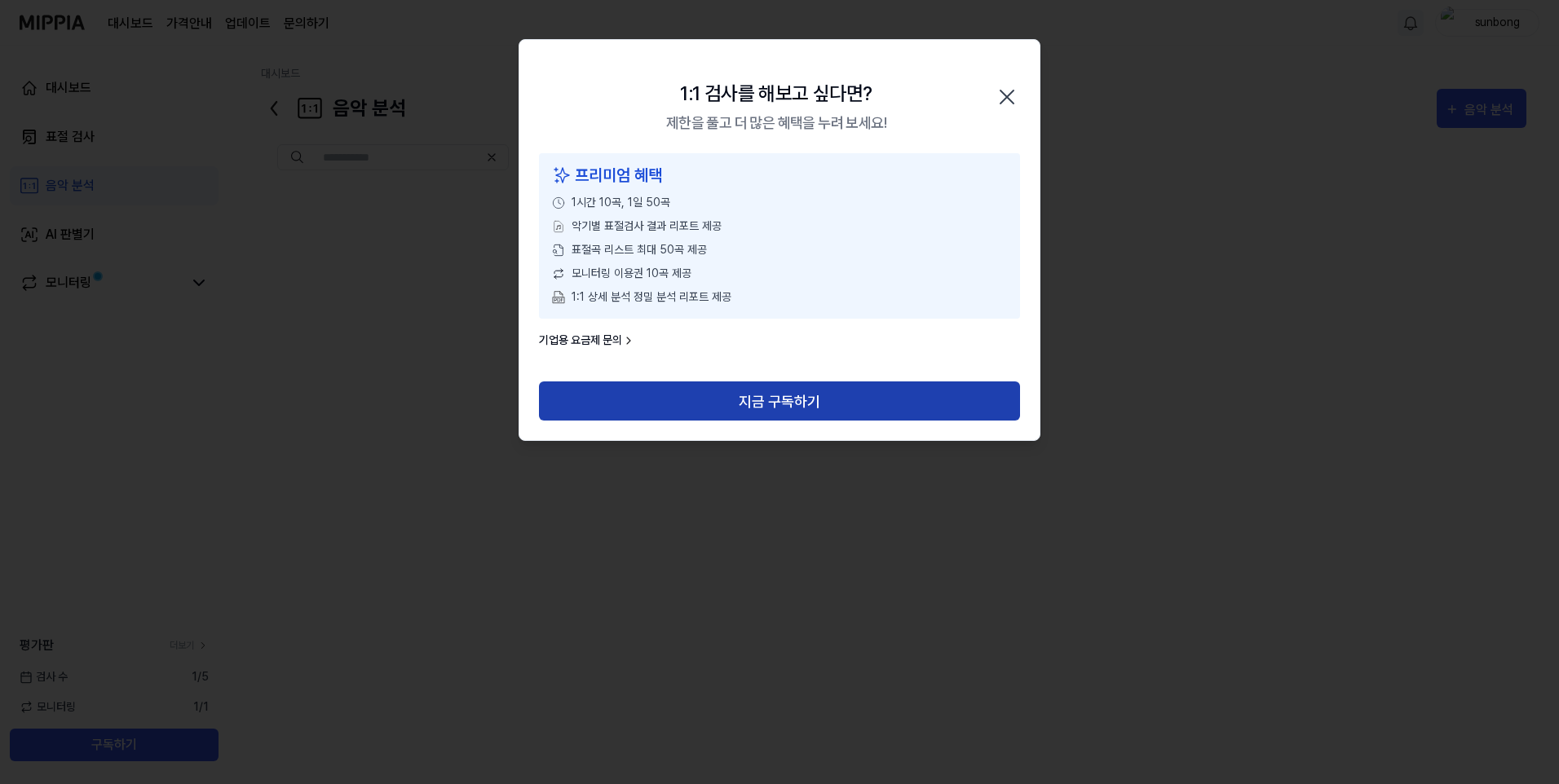
click at [768, 399] on button "지금 구독하기" at bounding box center [779, 401] width 481 height 40
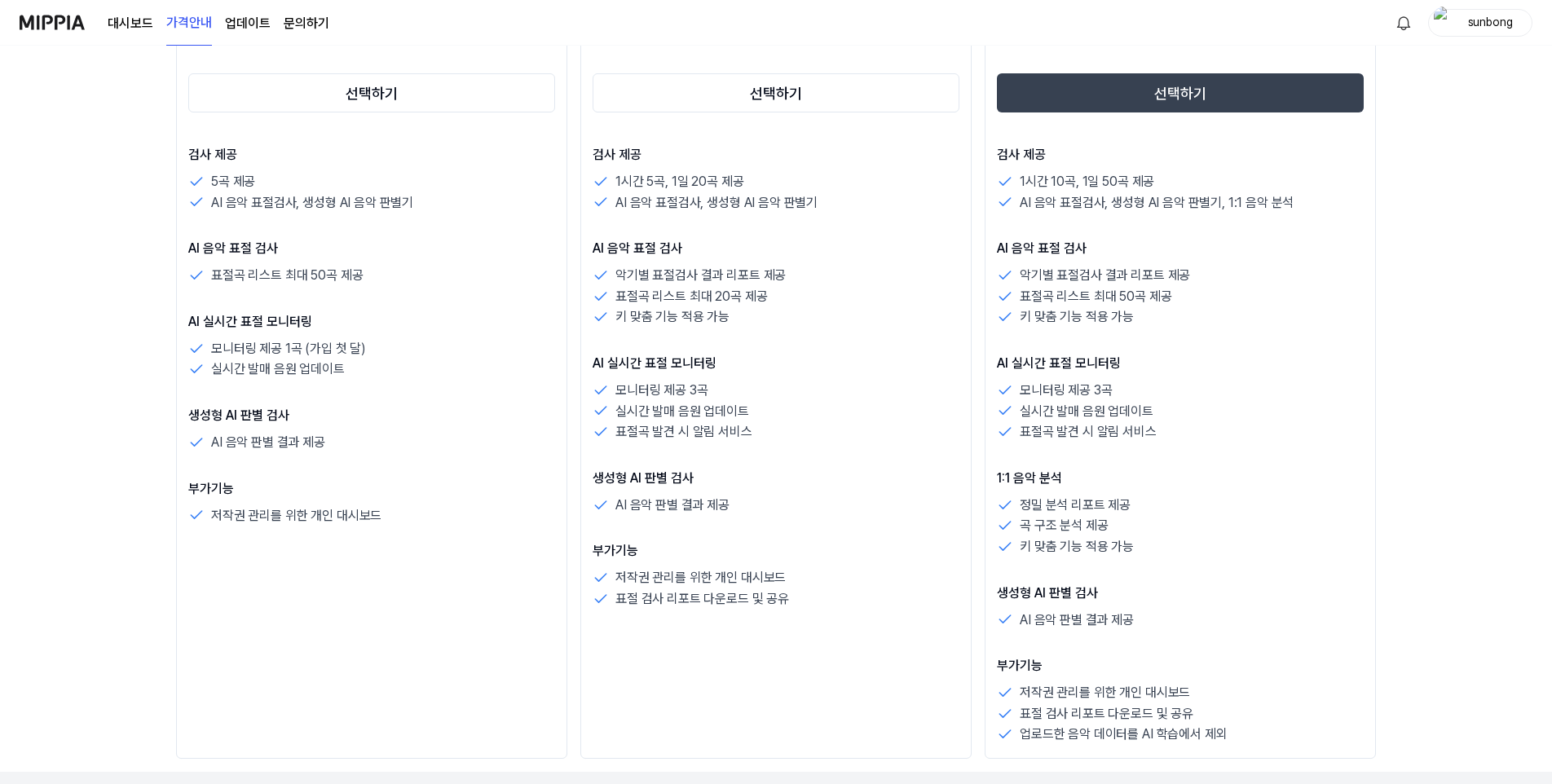
scroll to position [408, 0]
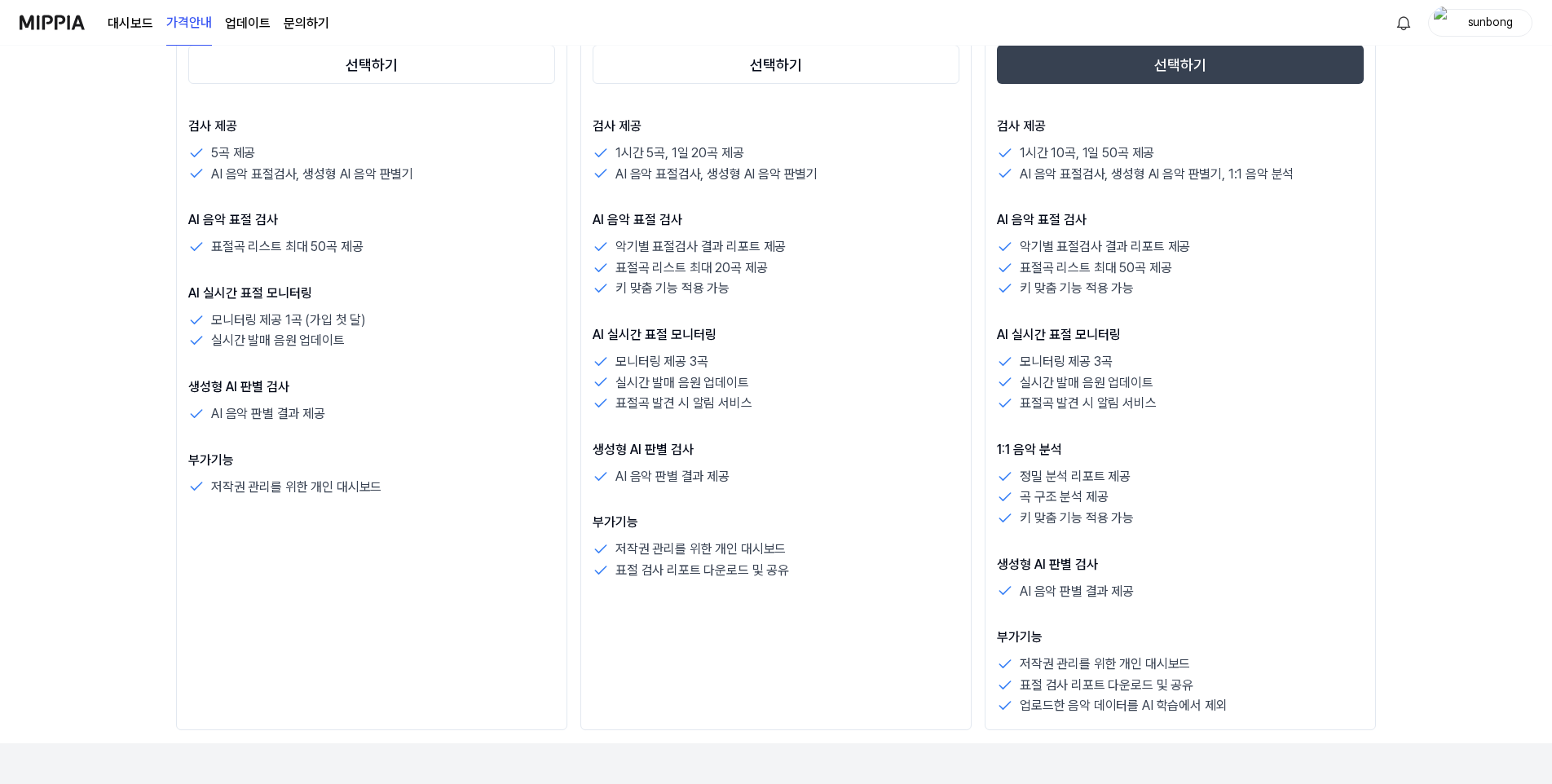
click at [834, 570] on div "표절 검사 리포트 다운로드 및 공유" at bounding box center [776, 570] width 367 height 21
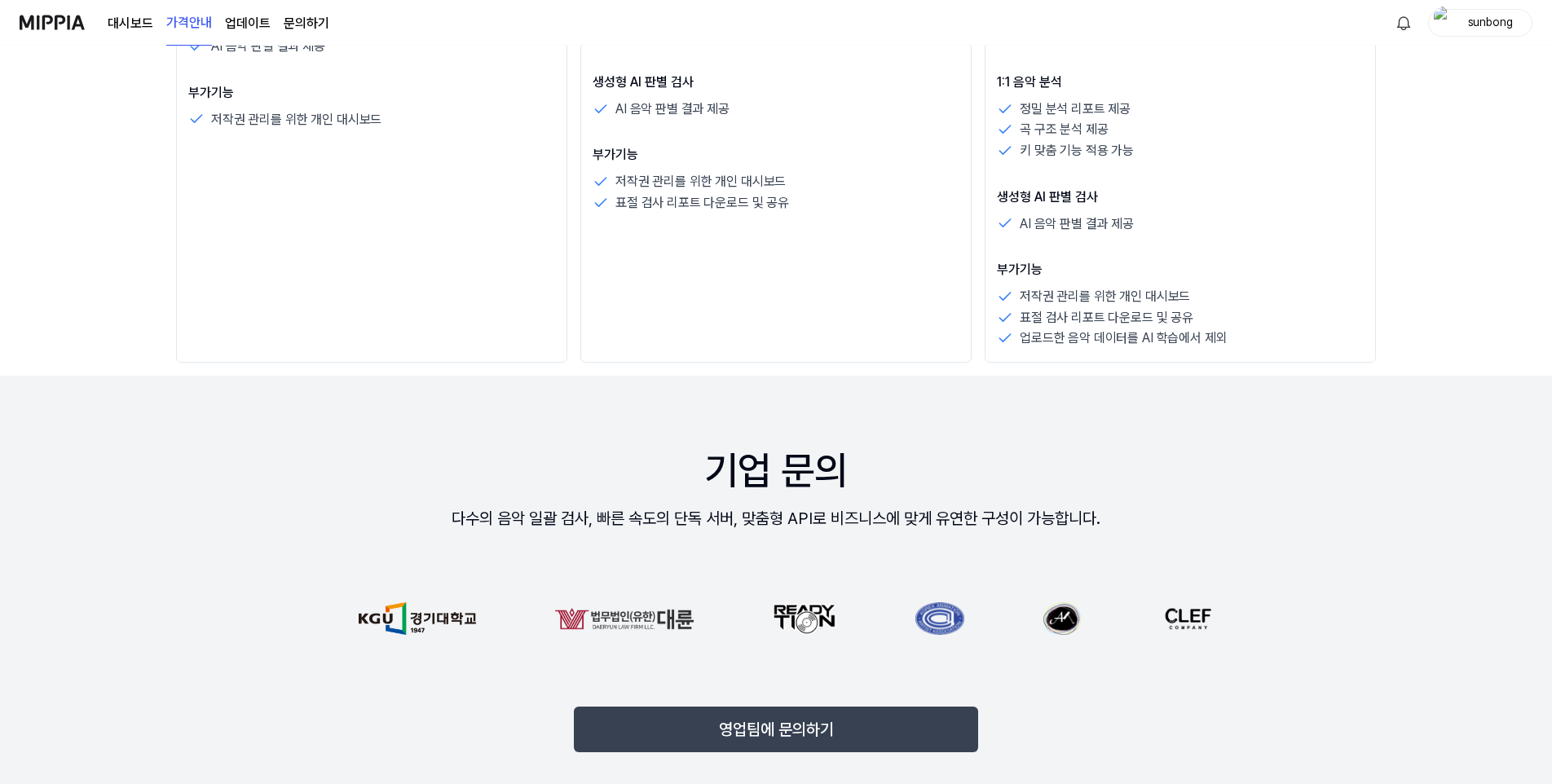
scroll to position [897, 0]
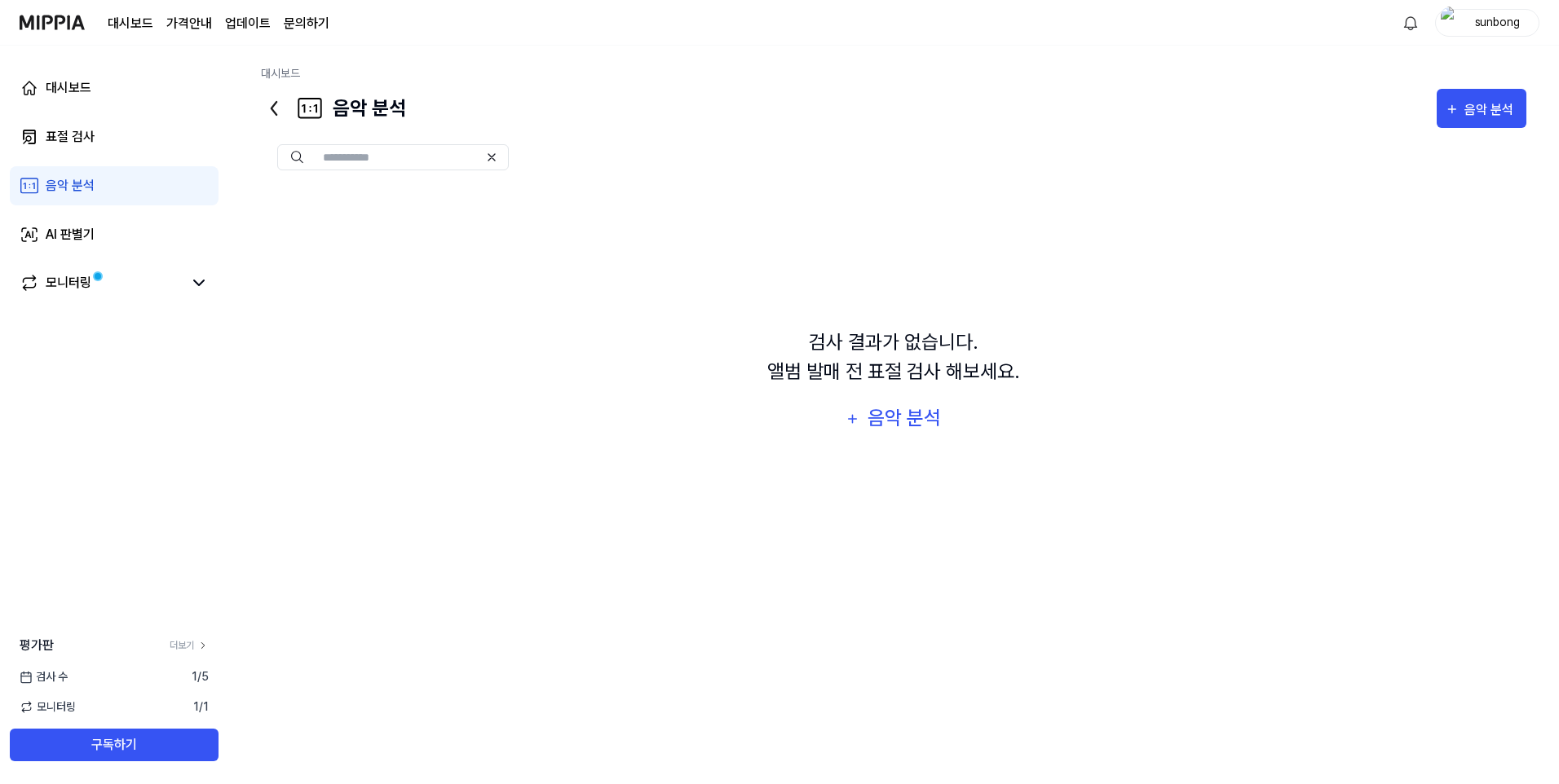
click at [295, 21] on link "문의하기" at bounding box center [307, 24] width 46 height 19
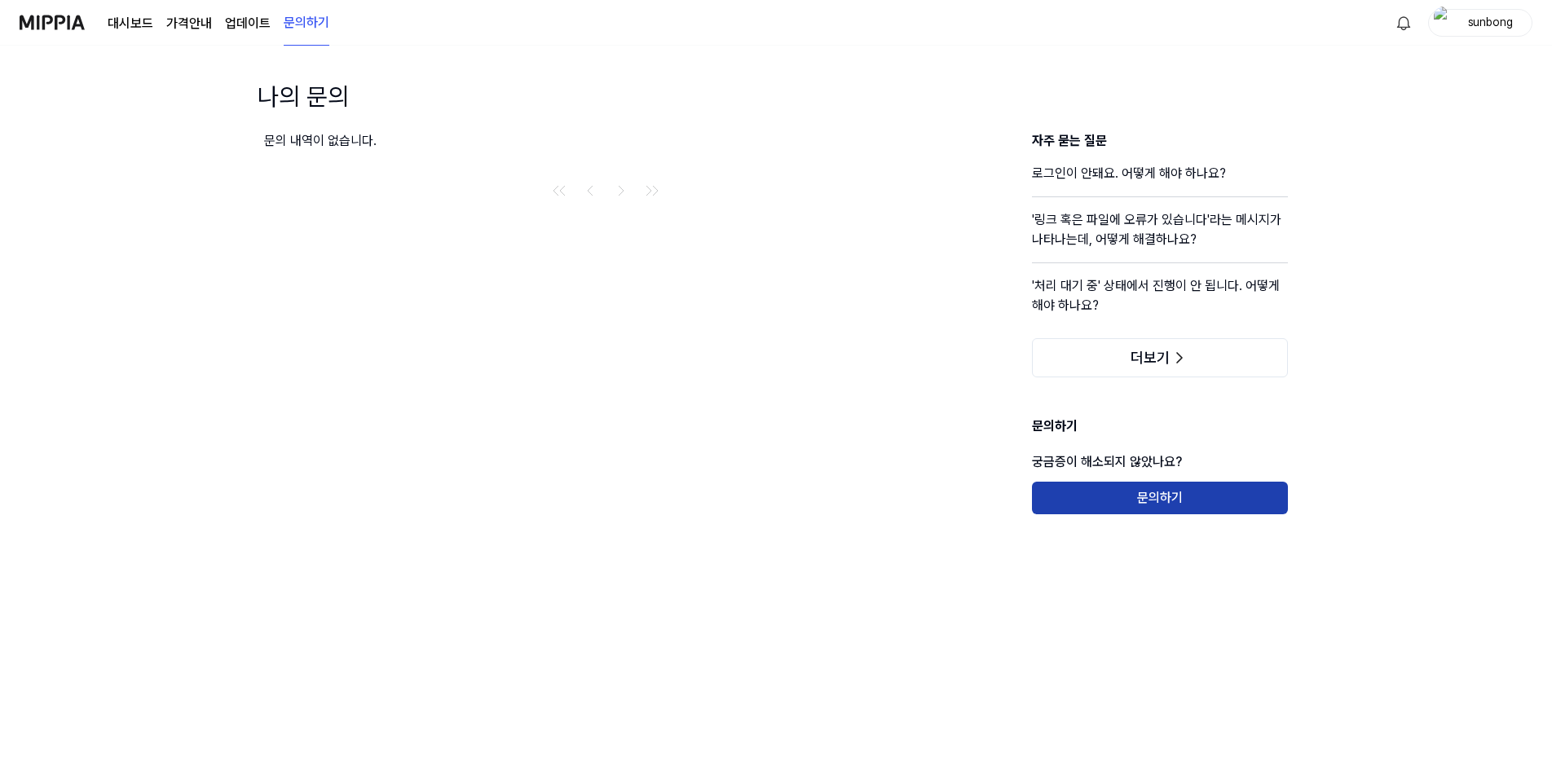
click at [1169, 500] on button "문의하기" at bounding box center [1160, 497] width 256 height 33
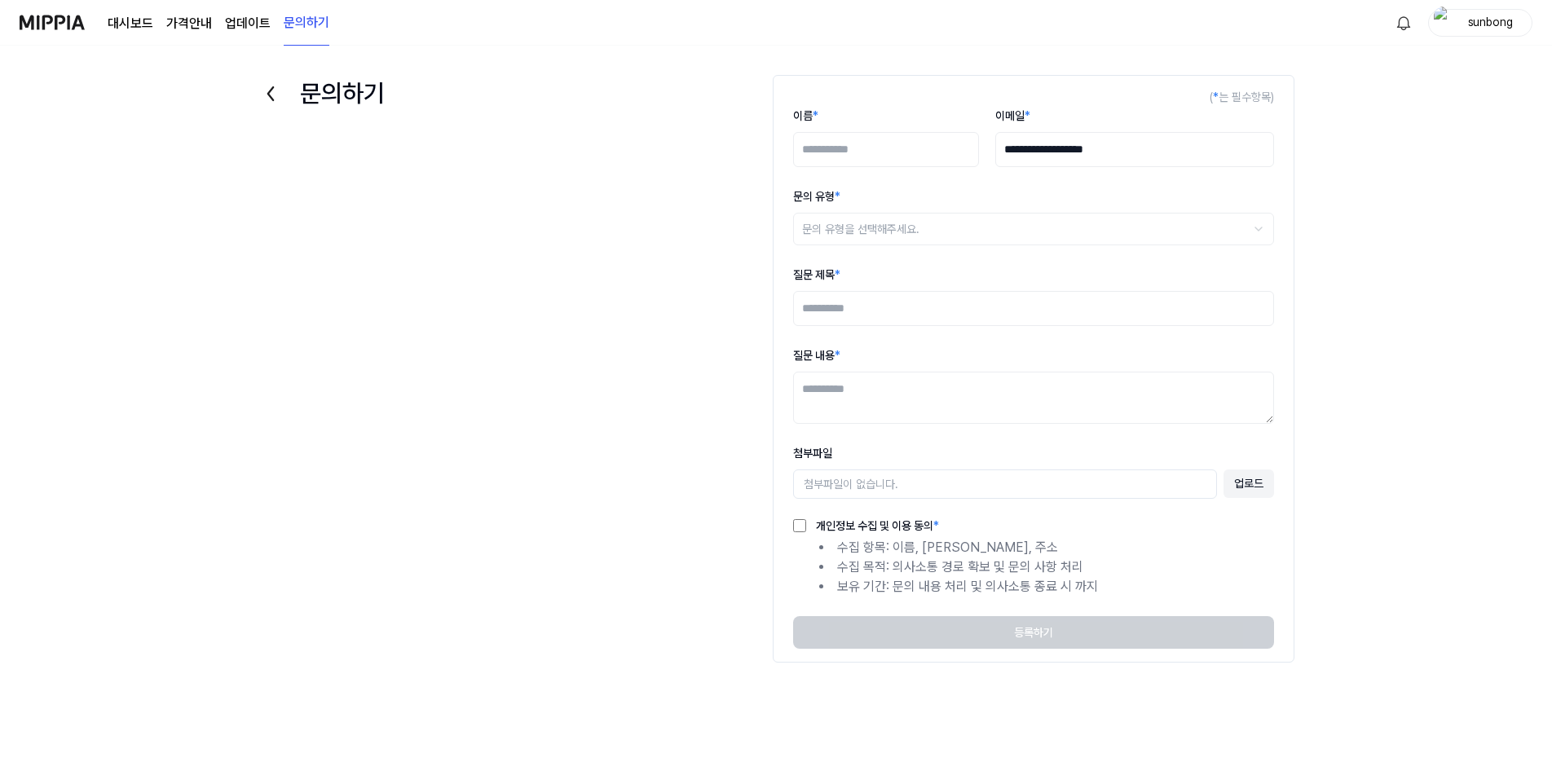
click at [877, 156] on input "이름 *" at bounding box center [885, 149] width 186 height 35
click at [878, 228] on html "**********" at bounding box center [776, 392] width 1552 height 784
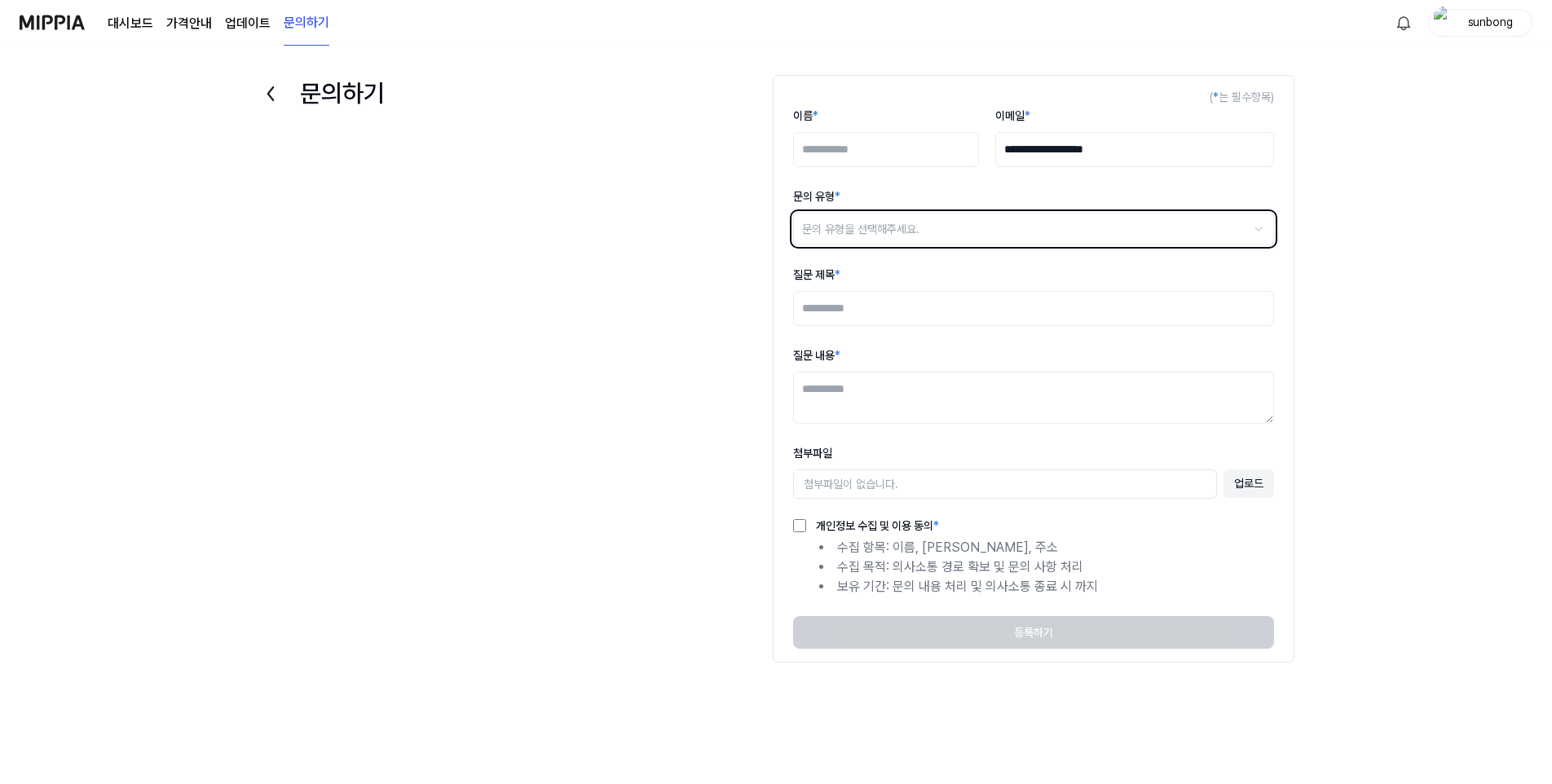
click at [879, 228] on html "**********" at bounding box center [776, 392] width 1552 height 784
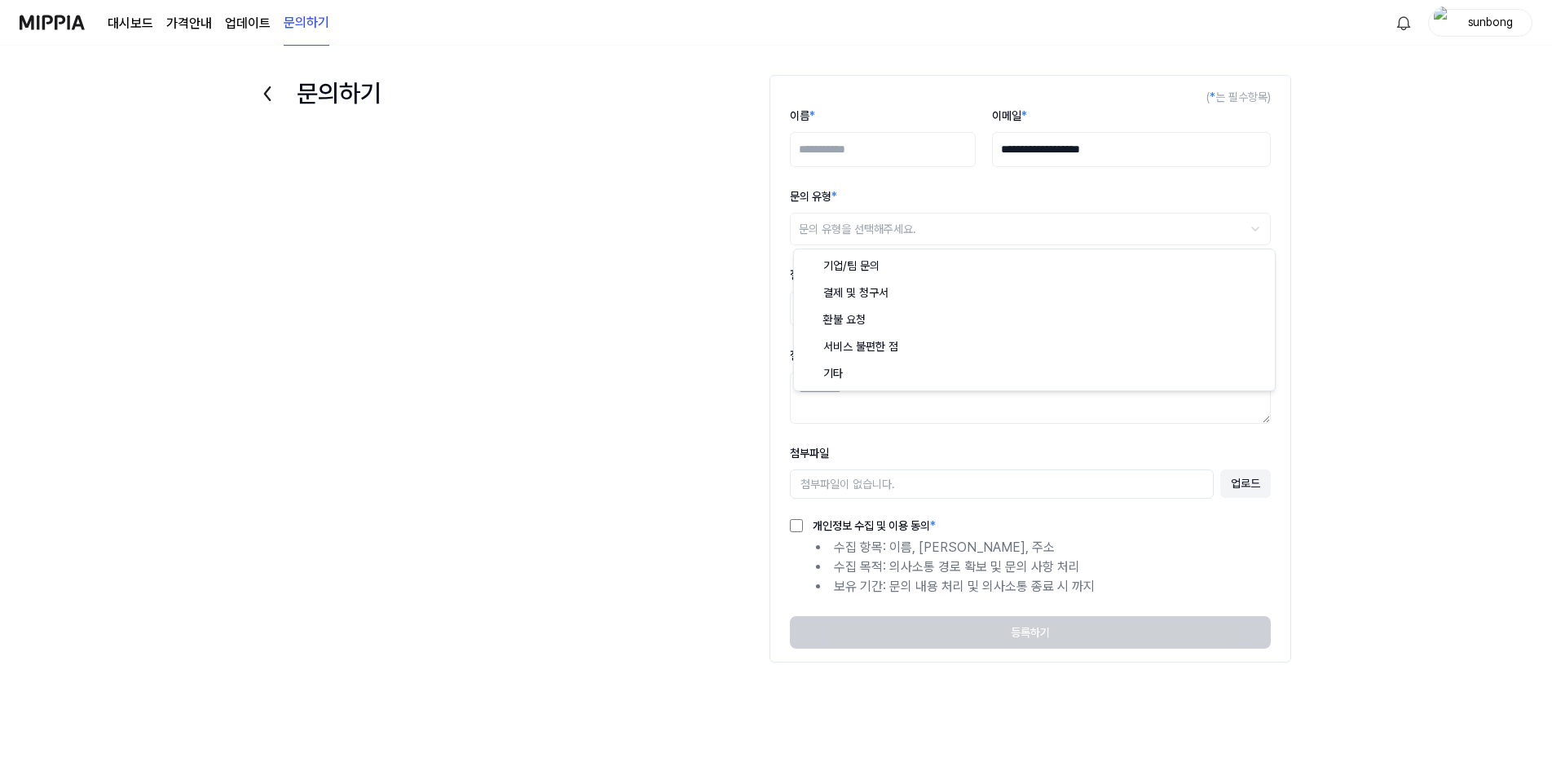
click at [861, 232] on html "**********" at bounding box center [776, 392] width 1552 height 784
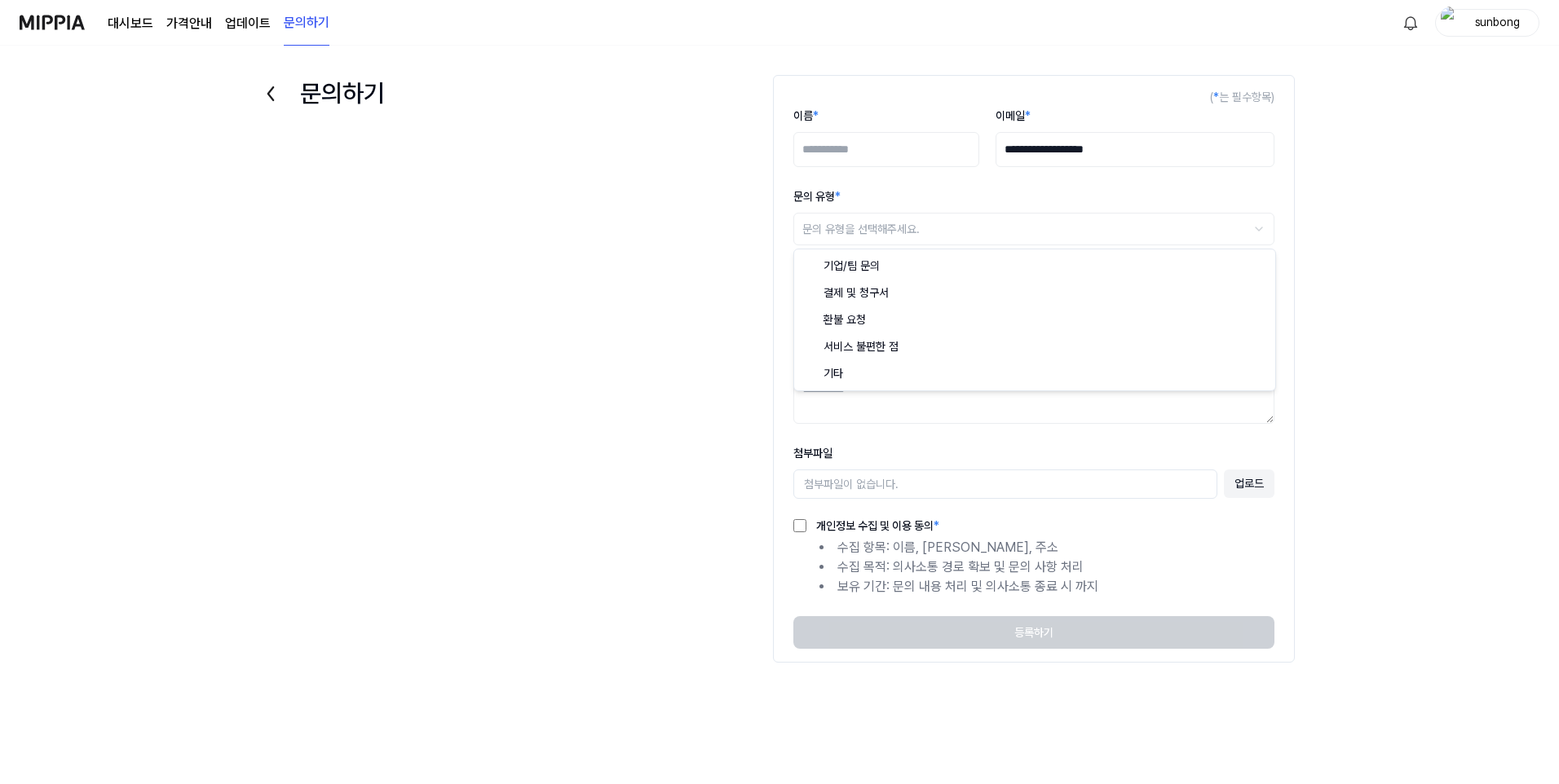
select select "***"
drag, startPoint x: 834, startPoint y: 371, endPoint x: 935, endPoint y: 244, distance: 162.3
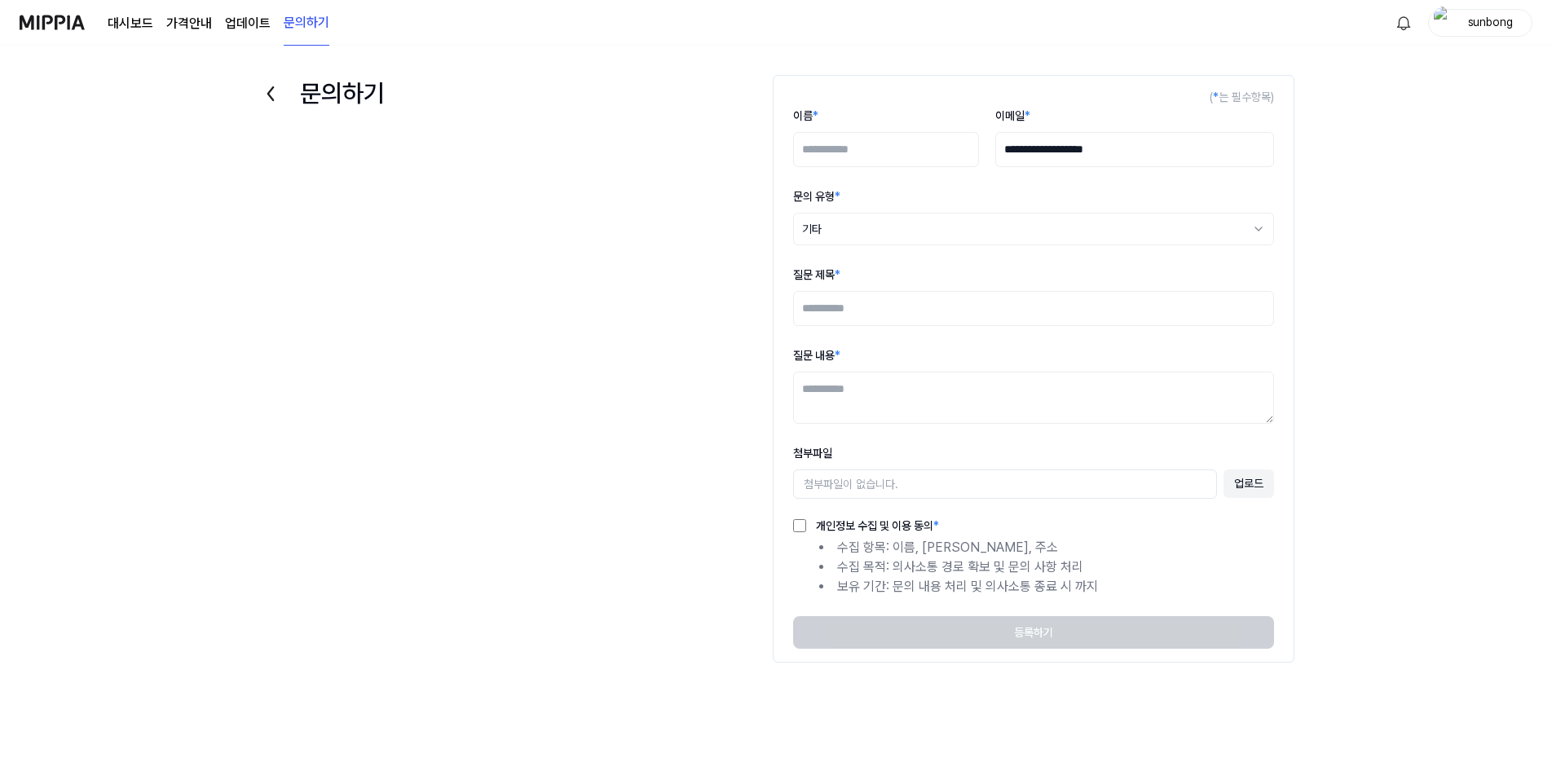
click at [902, 150] on input "이름 *" at bounding box center [885, 149] width 186 height 35
type input "***"
click at [879, 303] on input "질문 제목 *" at bounding box center [1033, 309] width 481 height 35
type input "***"
click at [852, 308] on input "***" at bounding box center [1033, 309] width 481 height 35
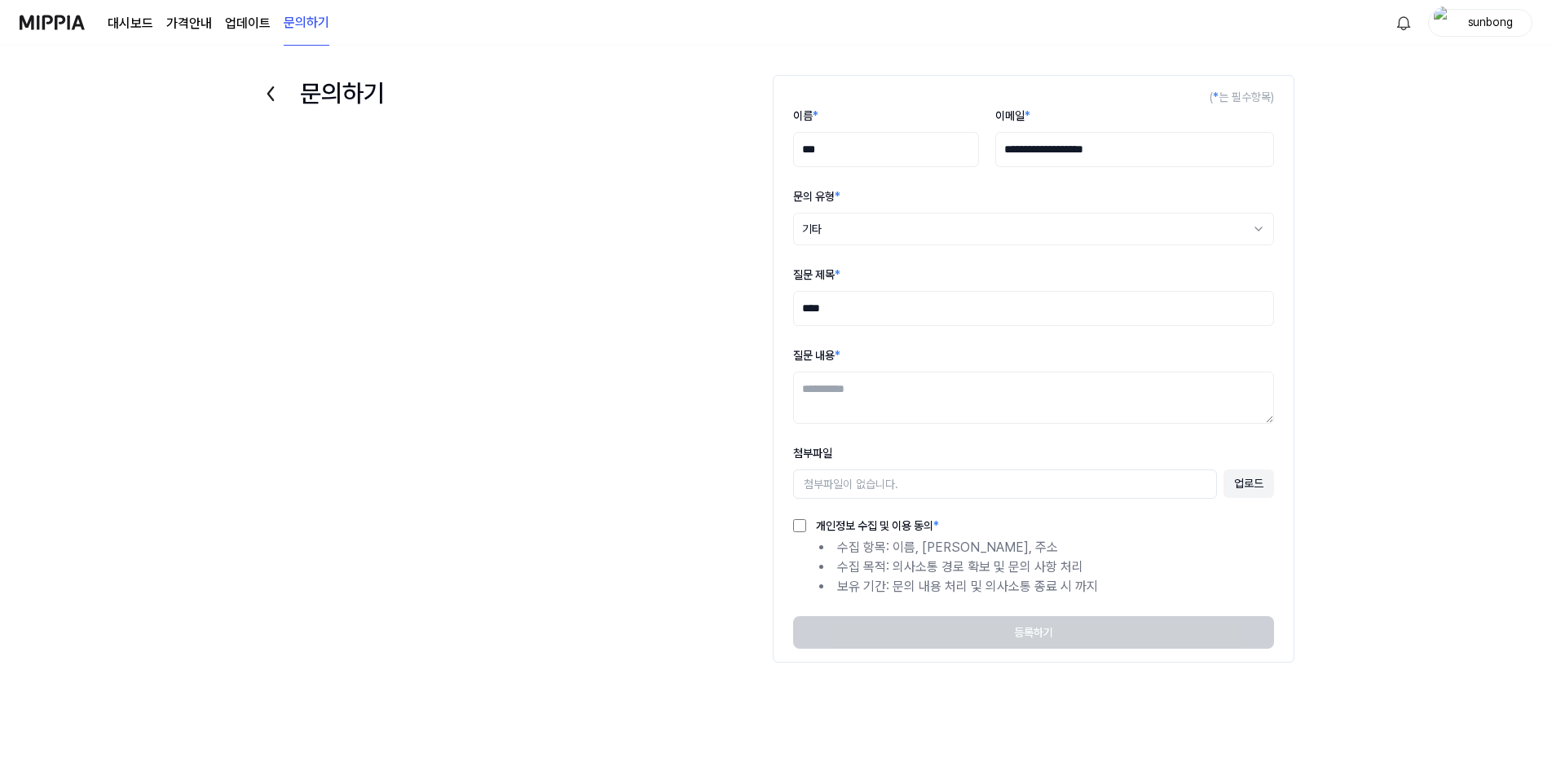
click at [847, 381] on textarea "질문 내용 *" at bounding box center [1033, 397] width 481 height 52
type textarea "**********"
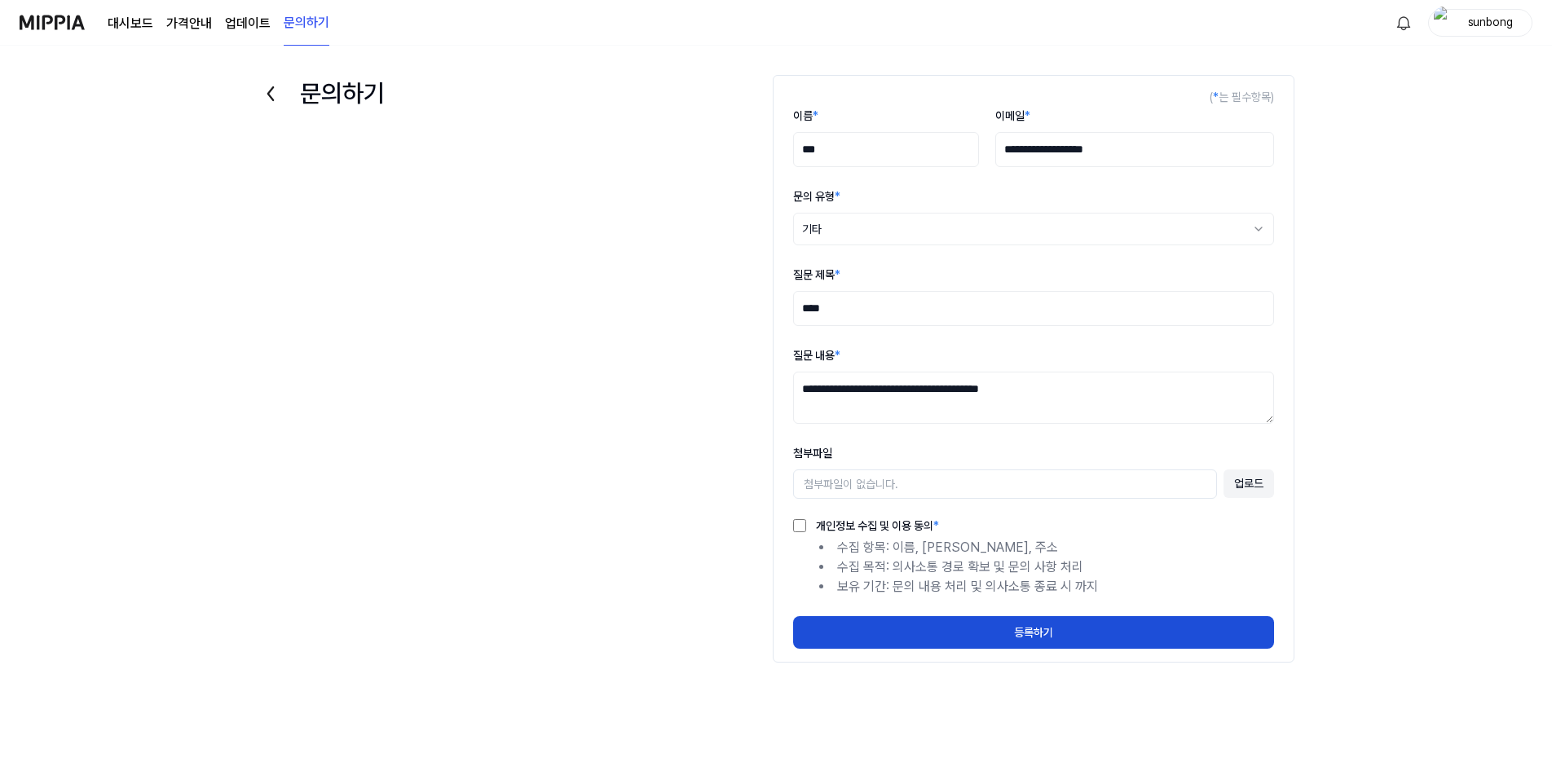
click at [1140, 157] on input "**********" at bounding box center [1134, 149] width 279 height 35
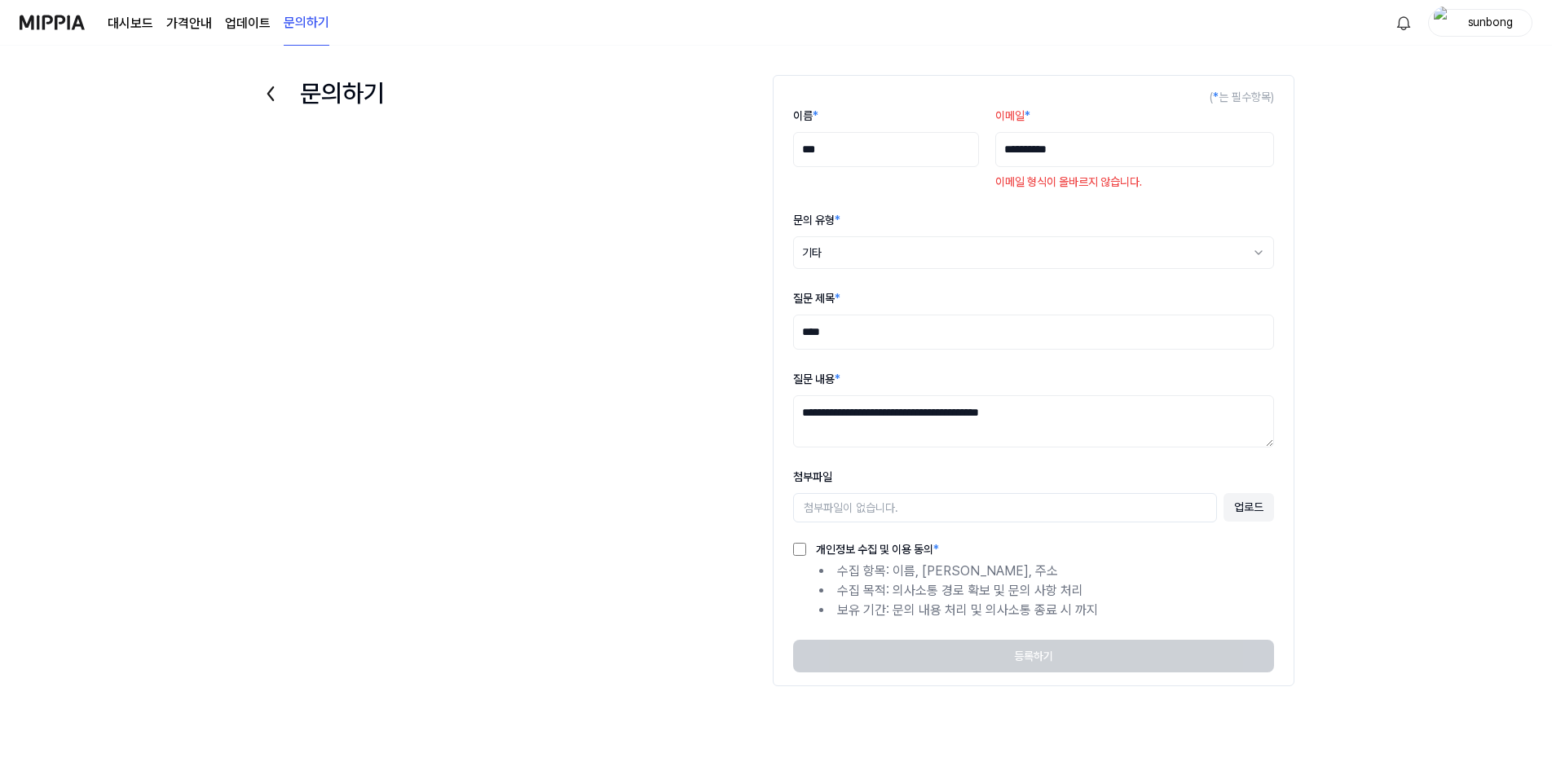
type input "**********"
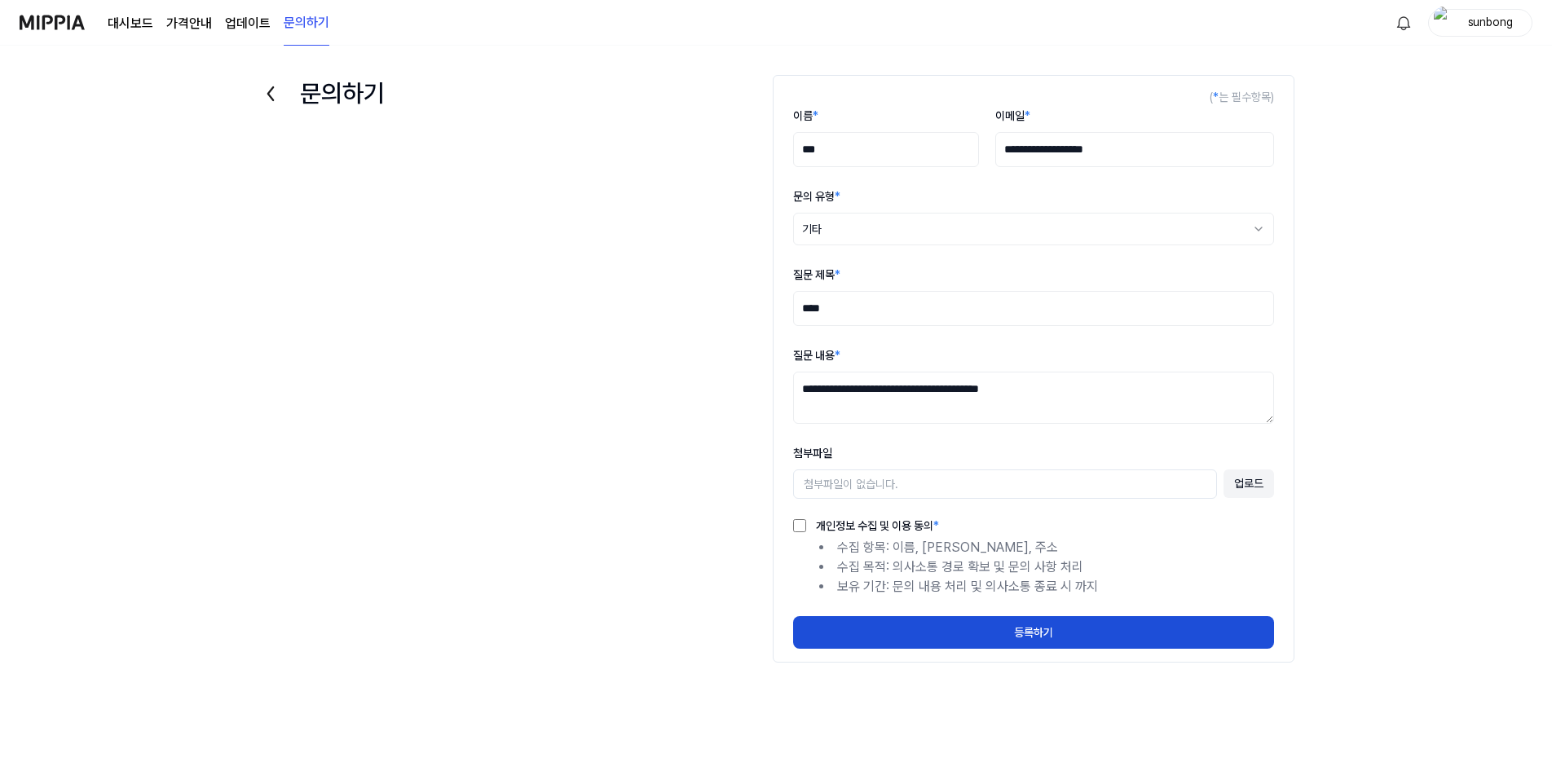
click at [1160, 388] on textarea "**********" at bounding box center [1033, 397] width 481 height 52
type textarea "**********"
drag, startPoint x: 1246, startPoint y: 487, endPoint x: 1246, endPoint y: 500, distance: 13.0
click at [1246, 489] on button "업로드" at bounding box center [1249, 483] width 50 height 28
click at [885, 391] on textarea "**********" at bounding box center [1033, 397] width 481 height 52
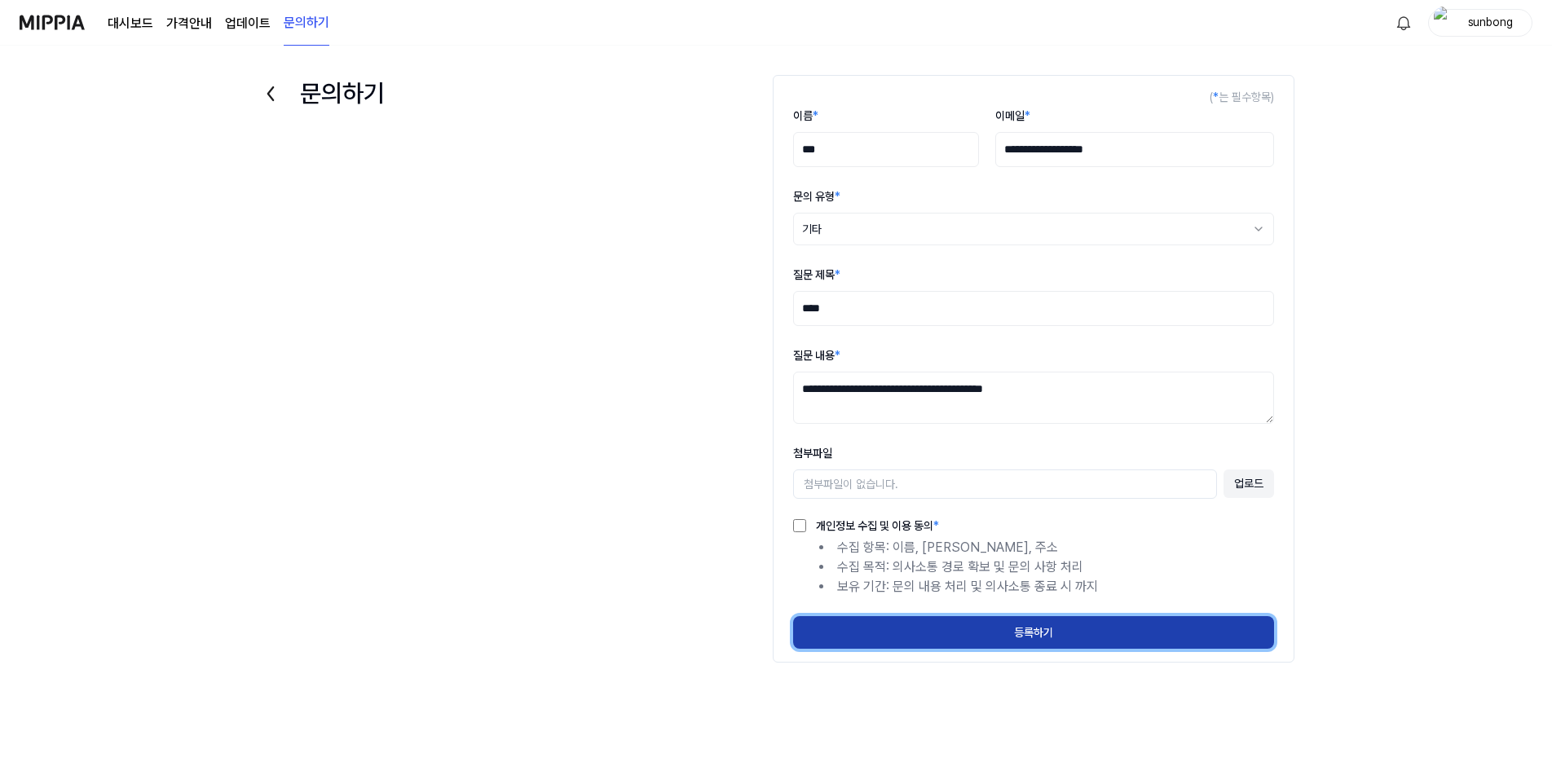
click at [1035, 628] on button "등록하기" at bounding box center [1033, 632] width 481 height 33
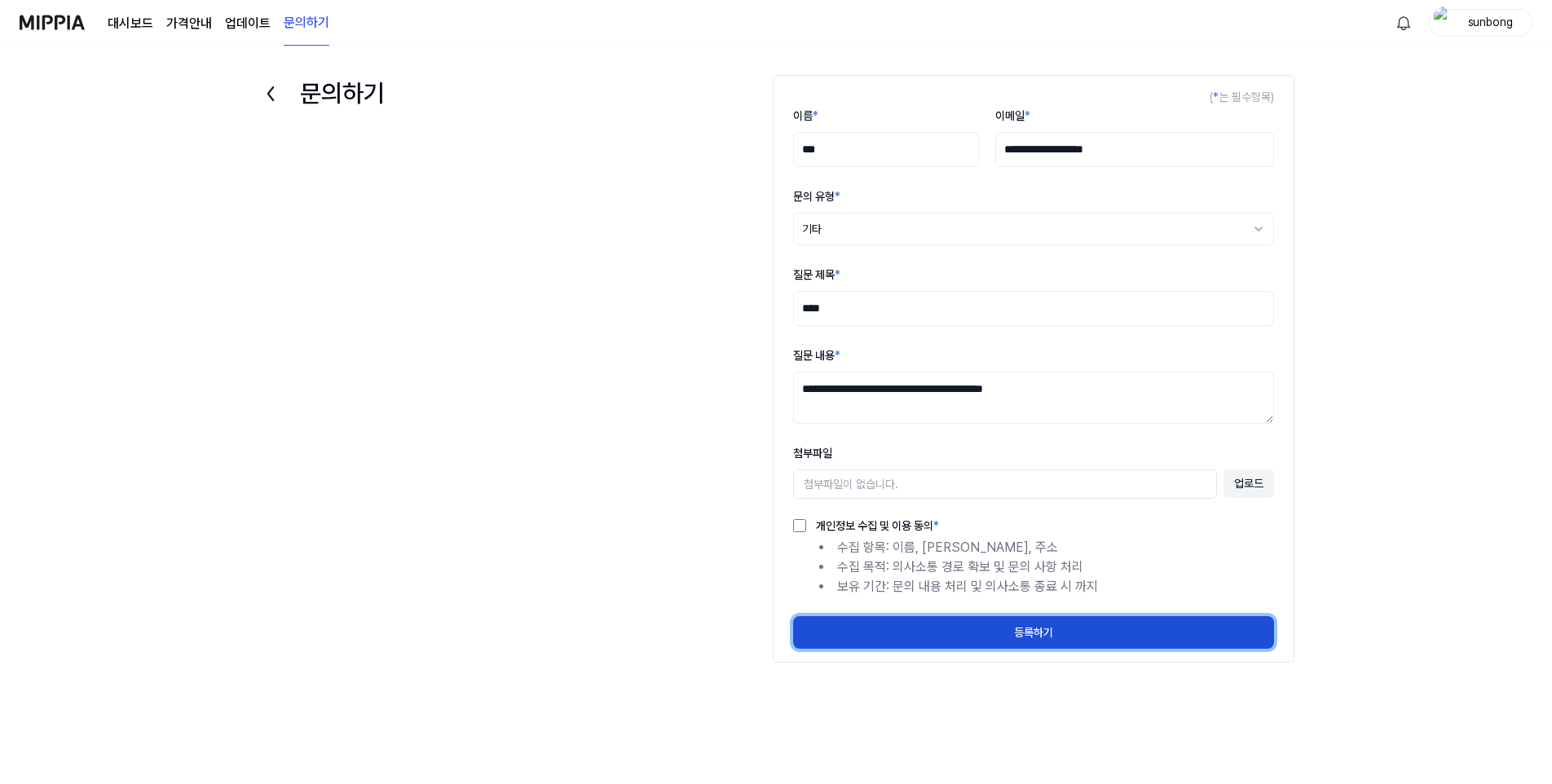
select select
